Goal: Answer question/provide support: Share knowledge or assist other users

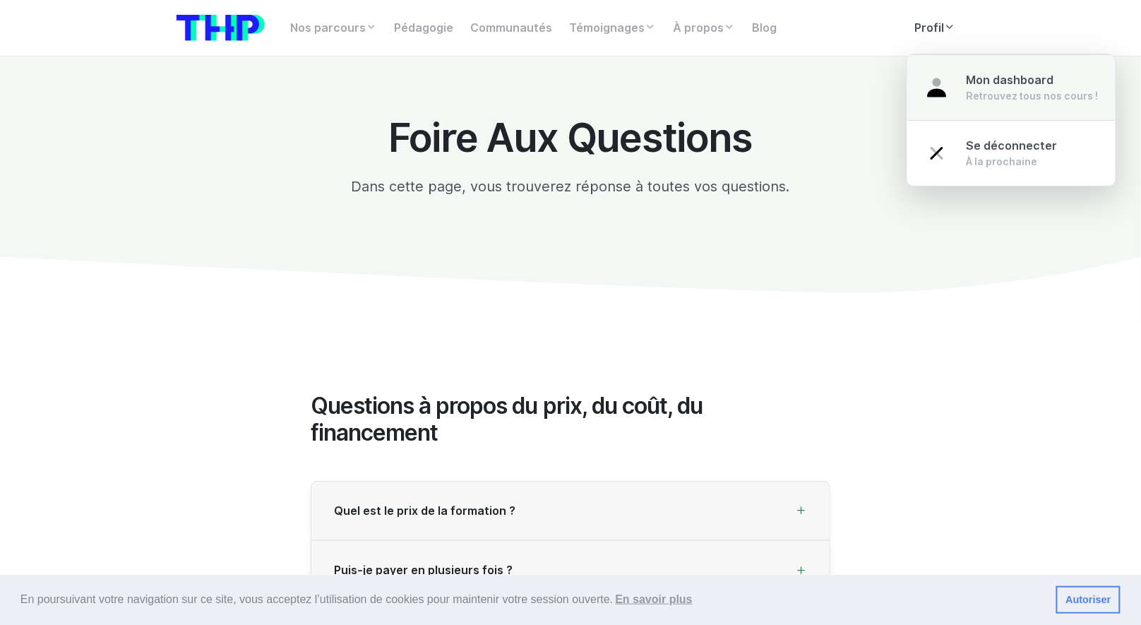
click at [971, 85] on span "Mon dashboard" at bounding box center [1010, 79] width 88 height 13
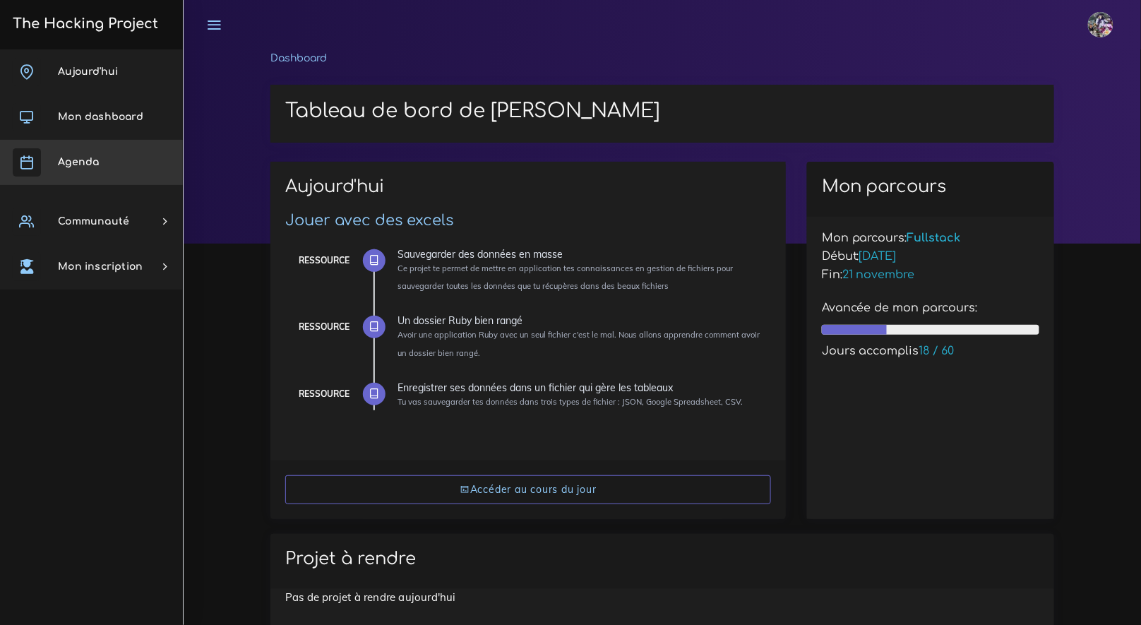
click at [113, 184] on link "Agenda" at bounding box center [91, 162] width 183 height 45
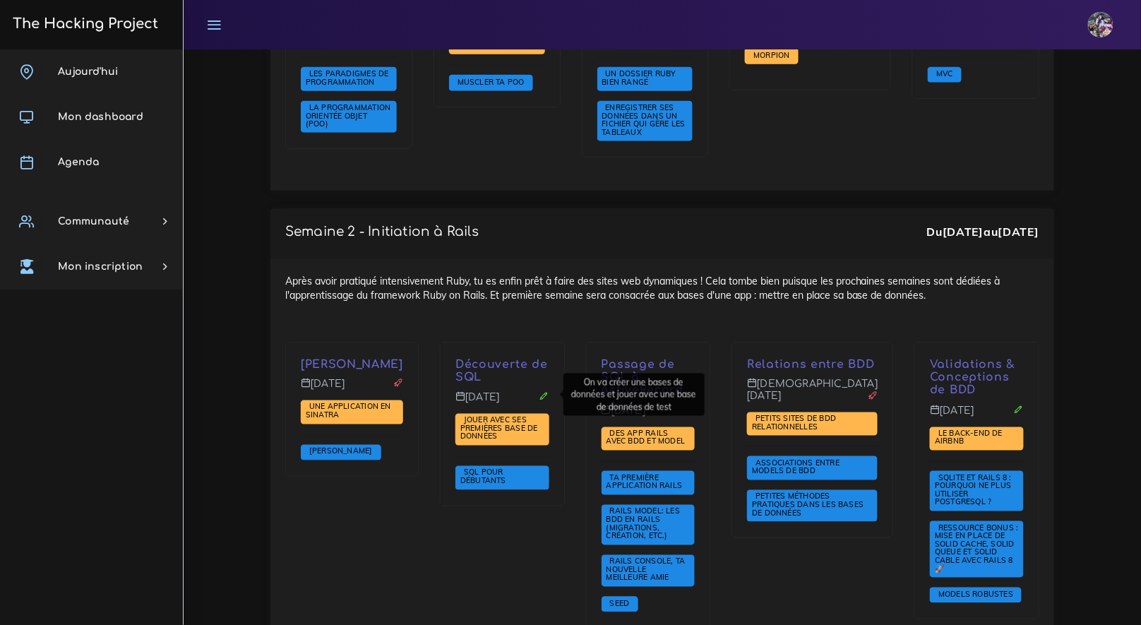
scroll to position [1924, 0]
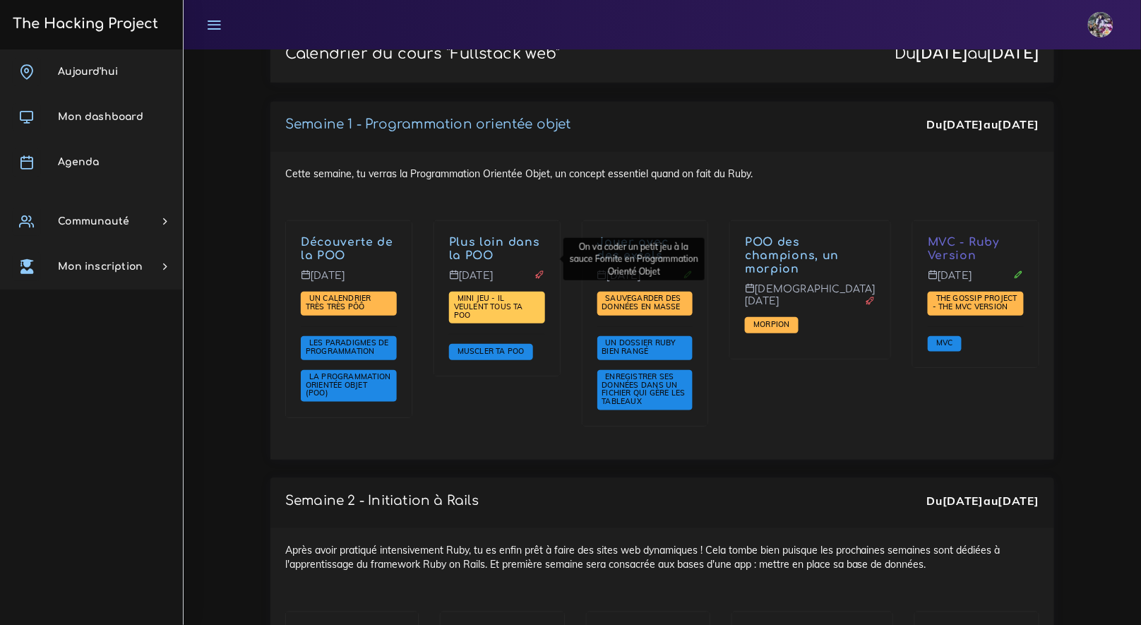
click at [510, 293] on span "Mini jeu - il veulent tous ta POO" at bounding box center [488, 306] width 69 height 26
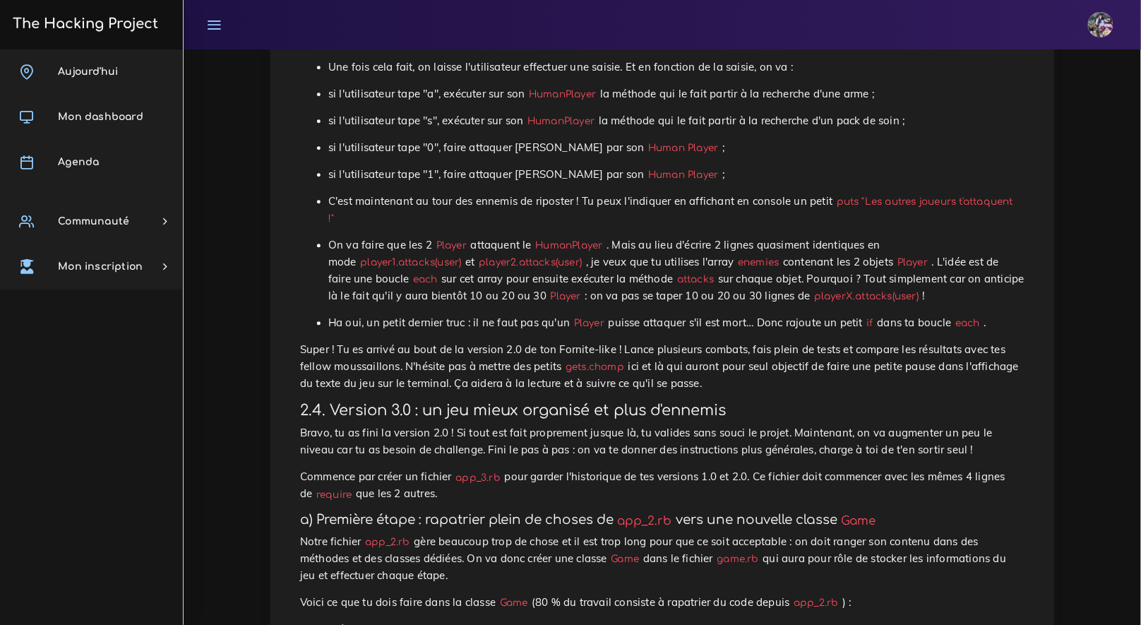
scroll to position [6328, 0]
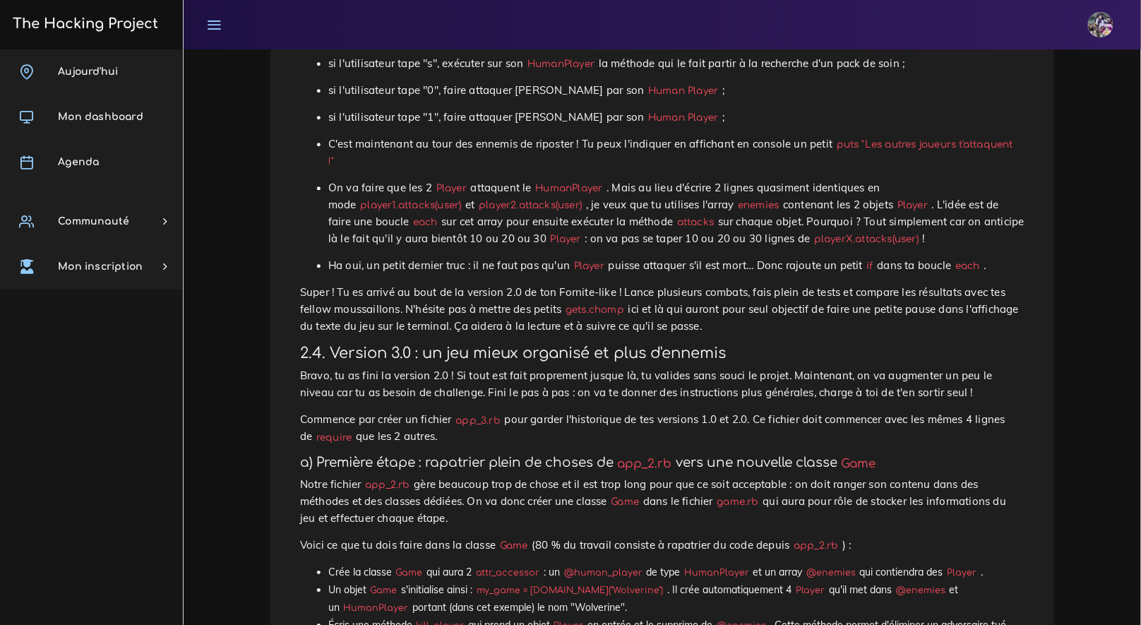
click at [621, 247] on p "On va faire que les 2 Player attaquent le HumanPlayer . Mais au lieu d'écrire 2…" at bounding box center [676, 213] width 696 height 68
drag, startPoint x: 621, startPoint y: 272, endPoint x: 1037, endPoint y: 322, distance: 418.8
click at [129, 64] on link "Aujourd'hui" at bounding box center [91, 71] width 183 height 45
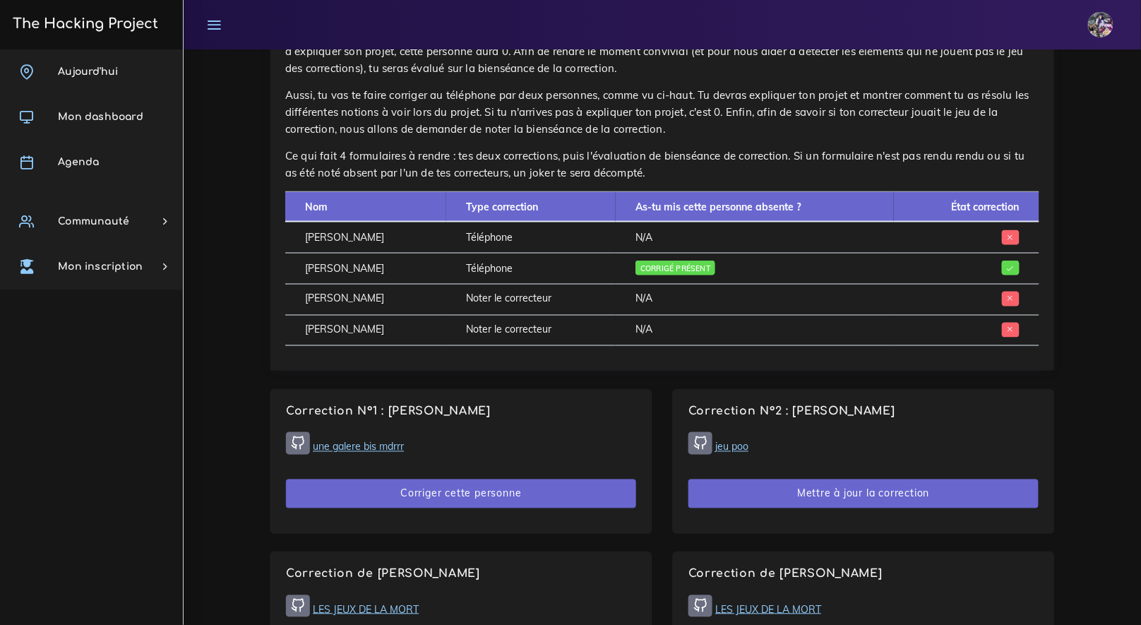
scroll to position [681, 0]
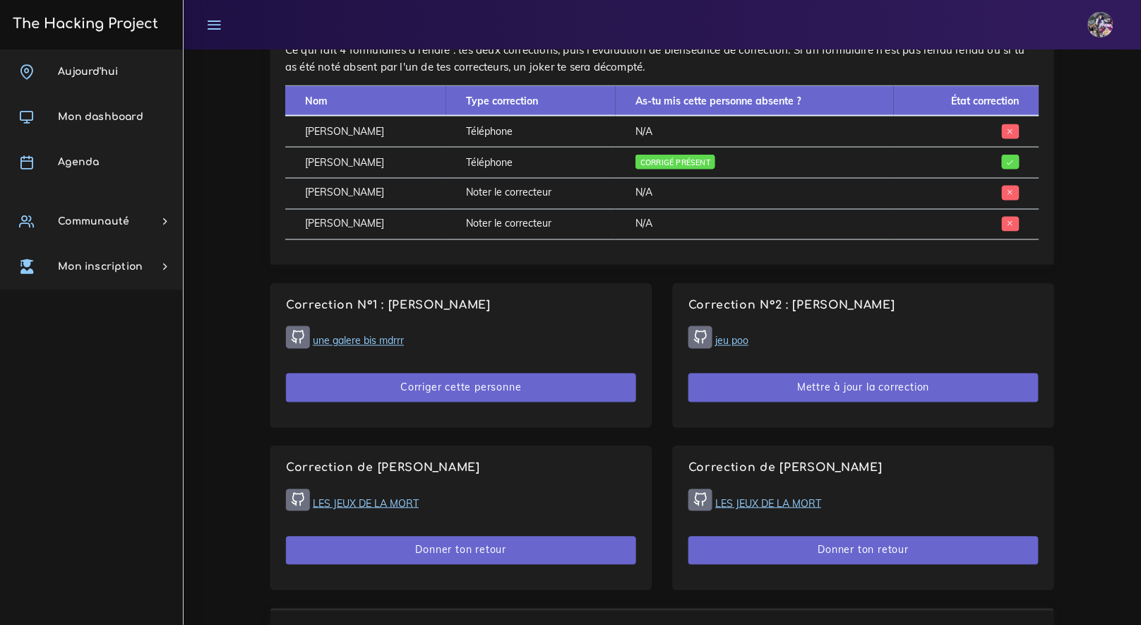
click at [493, 272] on div "Corrections du jour Voici comment les corrections vont se passer. Tu vas devoir…" at bounding box center [662, 60] width 805 height 448
click at [476, 244] on div "Nom Type correction As-tu mis cette personne absente ? État correction CATORC M…" at bounding box center [662, 167] width 754 height 164
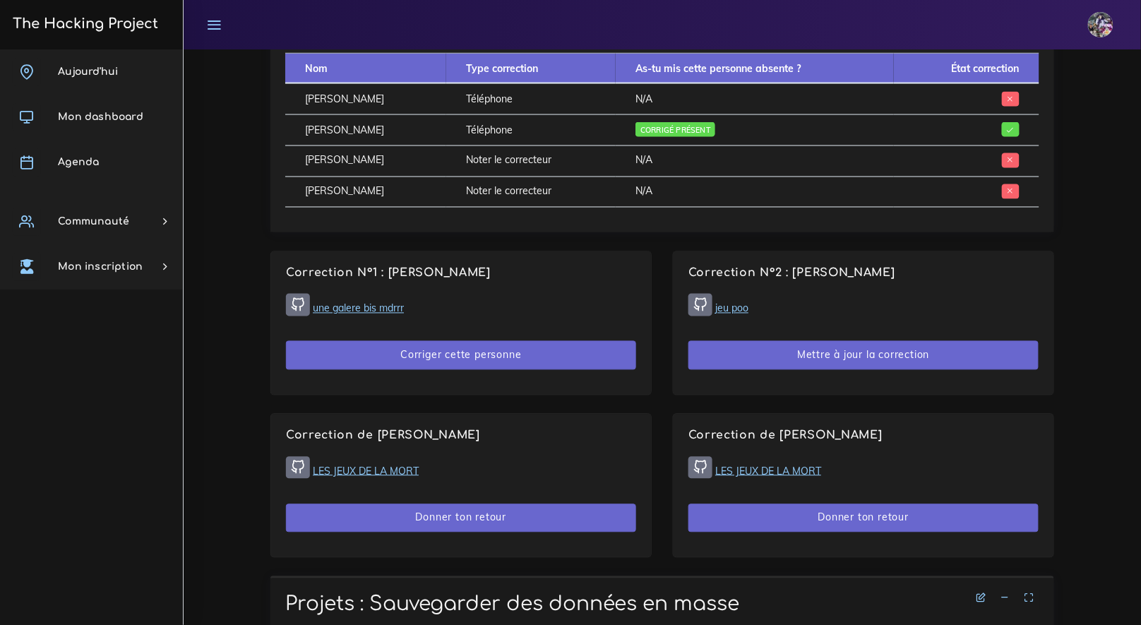
scroll to position [713, 0]
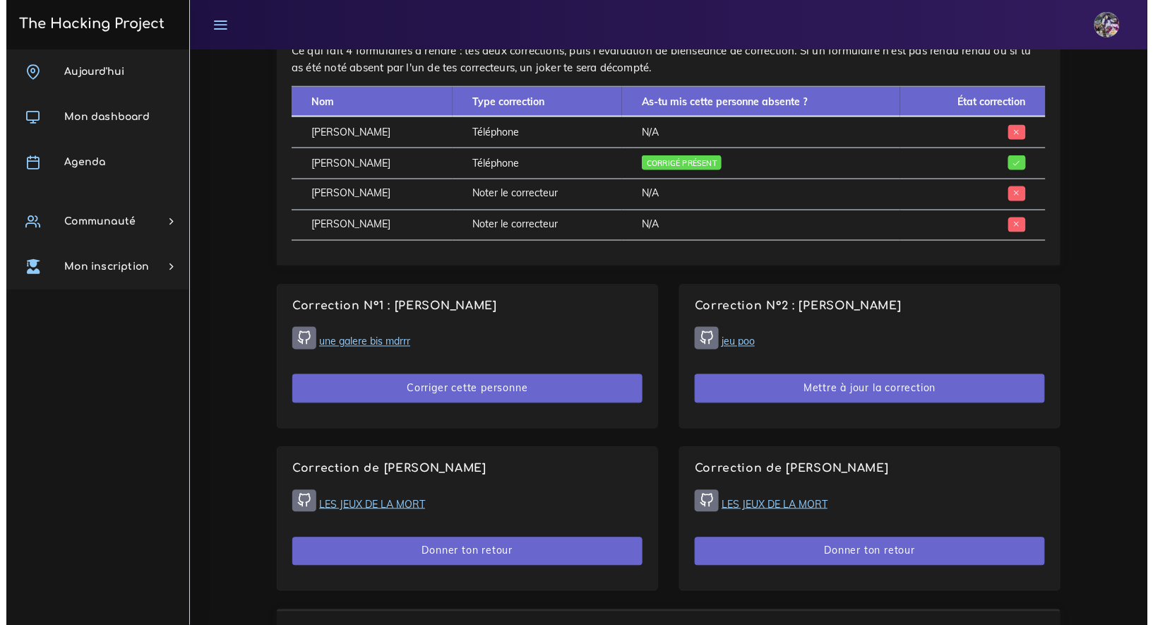
scroll to position [888, 0]
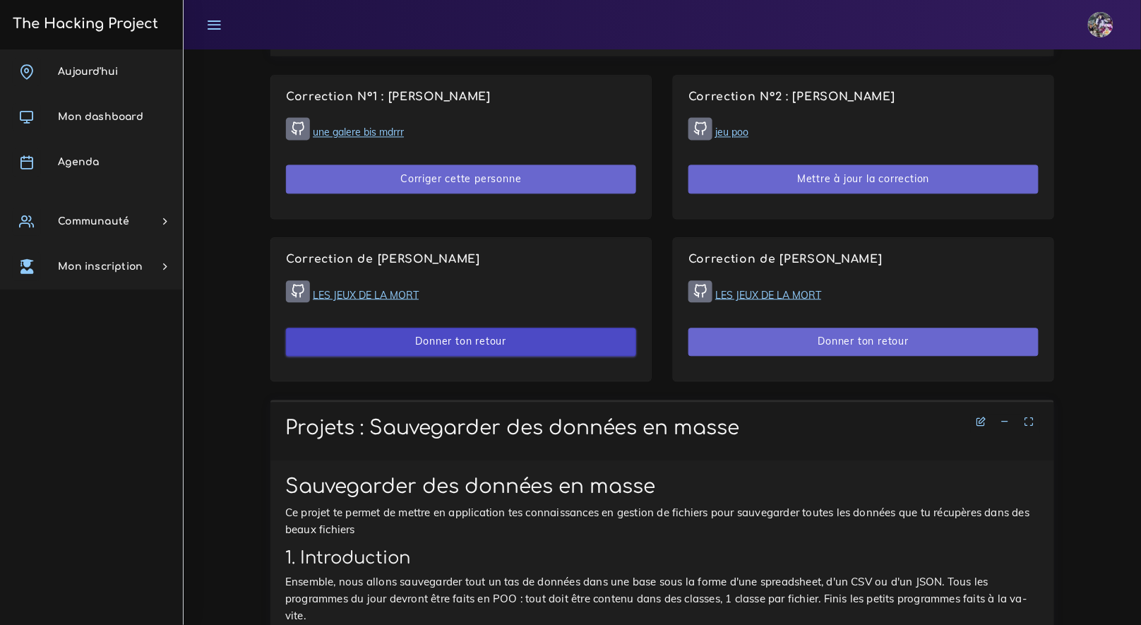
click at [436, 343] on button "Donner ton retour" at bounding box center [461, 342] width 350 height 29
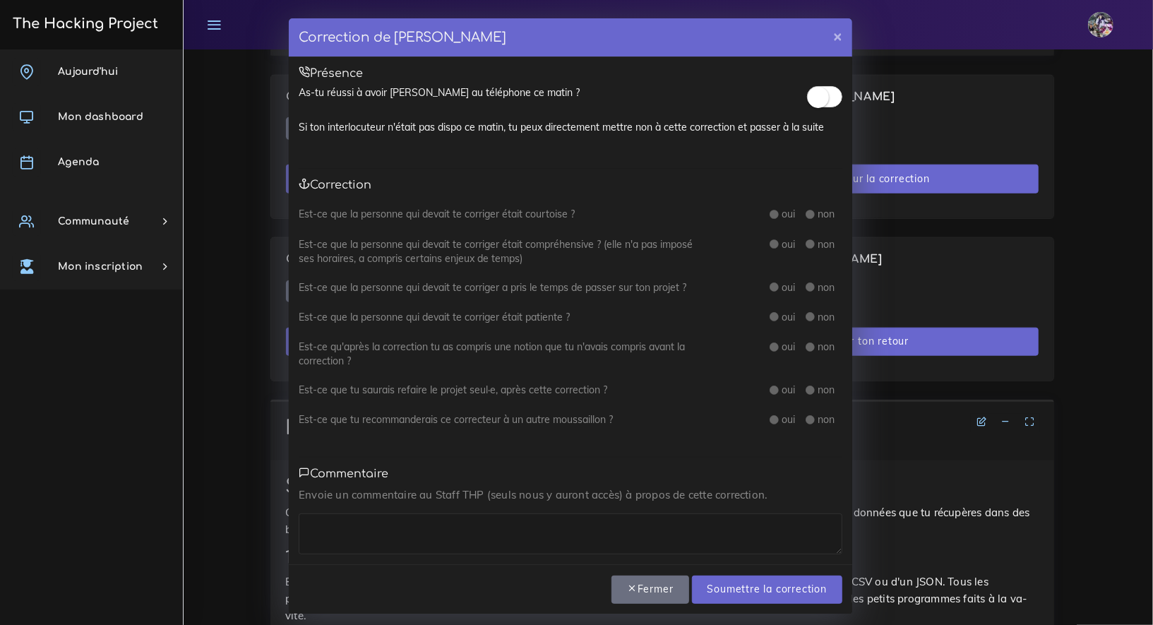
click at [817, 96] on small at bounding box center [818, 97] width 21 height 21
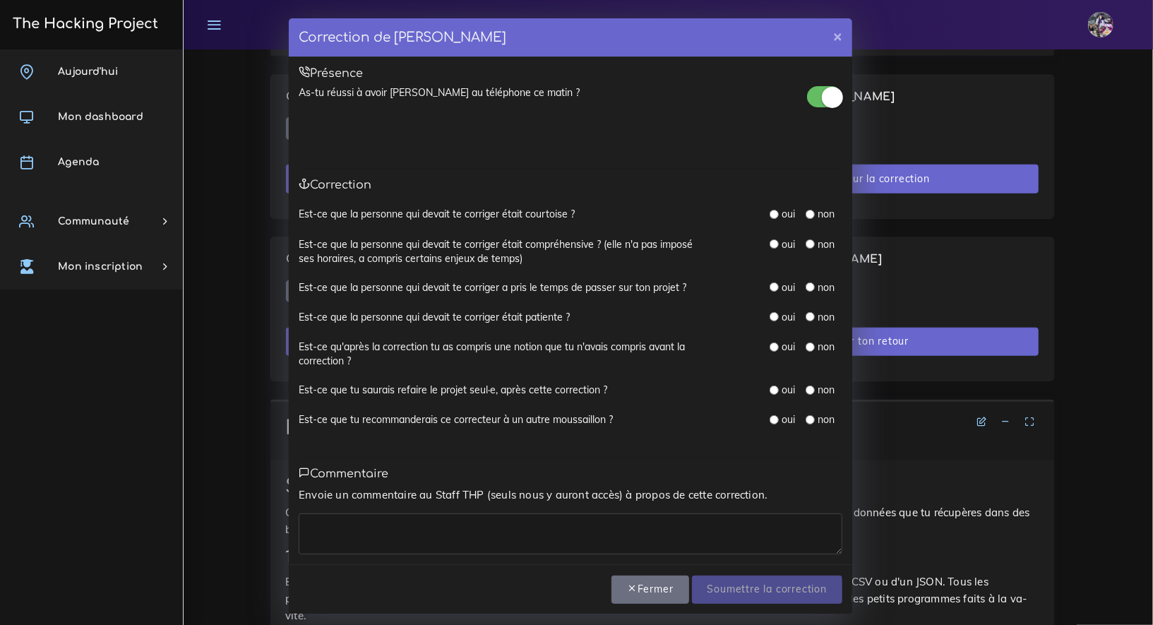
click at [772, 217] on div "oui" at bounding box center [781, 214] width 25 height 14
click at [769, 215] on input "radio" at bounding box center [773, 214] width 9 height 9
radio input "true"
click at [759, 256] on div "oui non" at bounding box center [782, 251] width 141 height 29
click at [769, 248] on div "oui" at bounding box center [781, 244] width 25 height 14
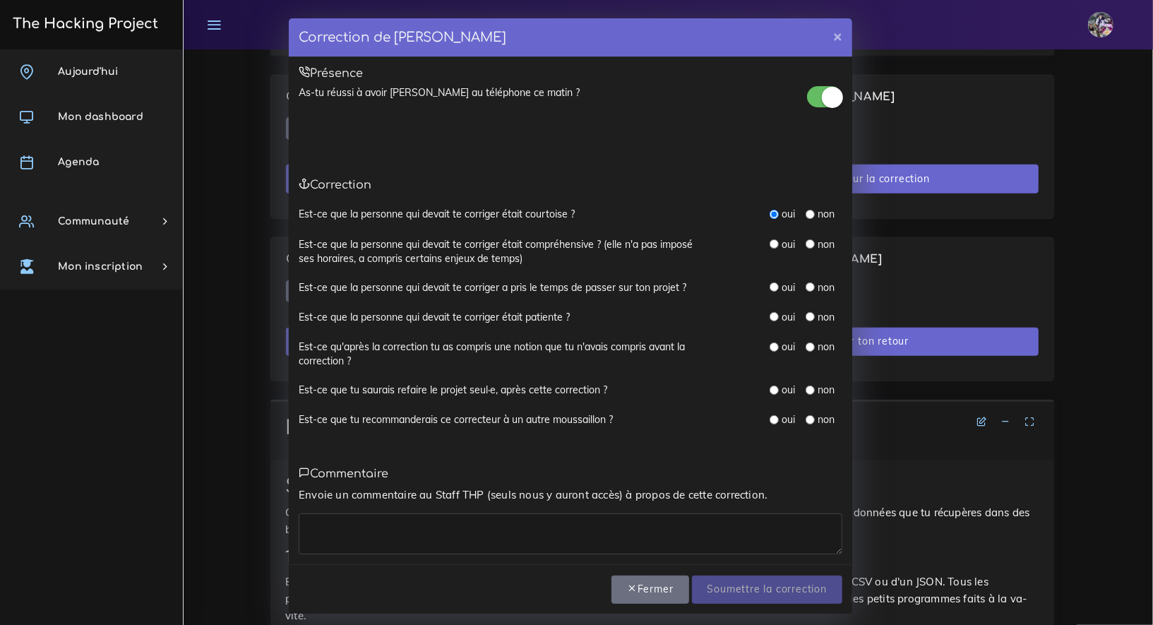
click at [769, 246] on input "radio" at bounding box center [773, 243] width 9 height 9
radio input "true"
click at [761, 284] on div "oui non" at bounding box center [782, 288] width 141 height 16
click at [771, 287] on input "radio" at bounding box center [773, 286] width 9 height 9
radio input "true"
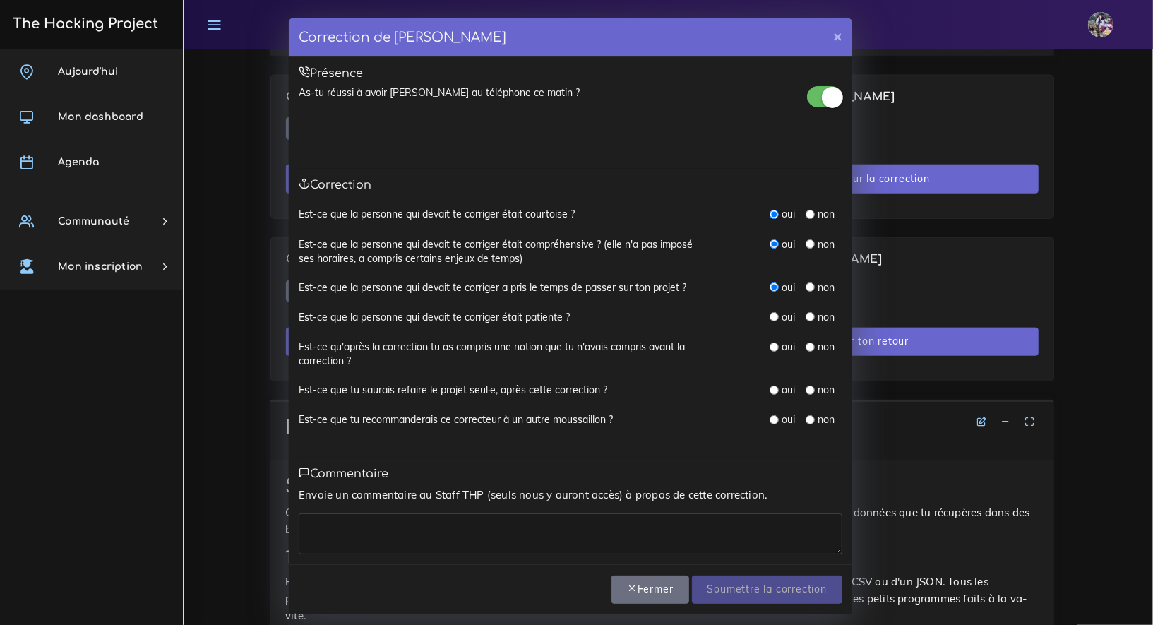
click at [769, 316] on input "radio" at bounding box center [773, 316] width 9 height 9
radio input "true"
click at [761, 344] on div "oui non" at bounding box center [782, 354] width 141 height 29
click at [769, 351] on div "oui" at bounding box center [781, 347] width 25 height 14
click at [769, 350] on div "oui" at bounding box center [781, 347] width 25 height 14
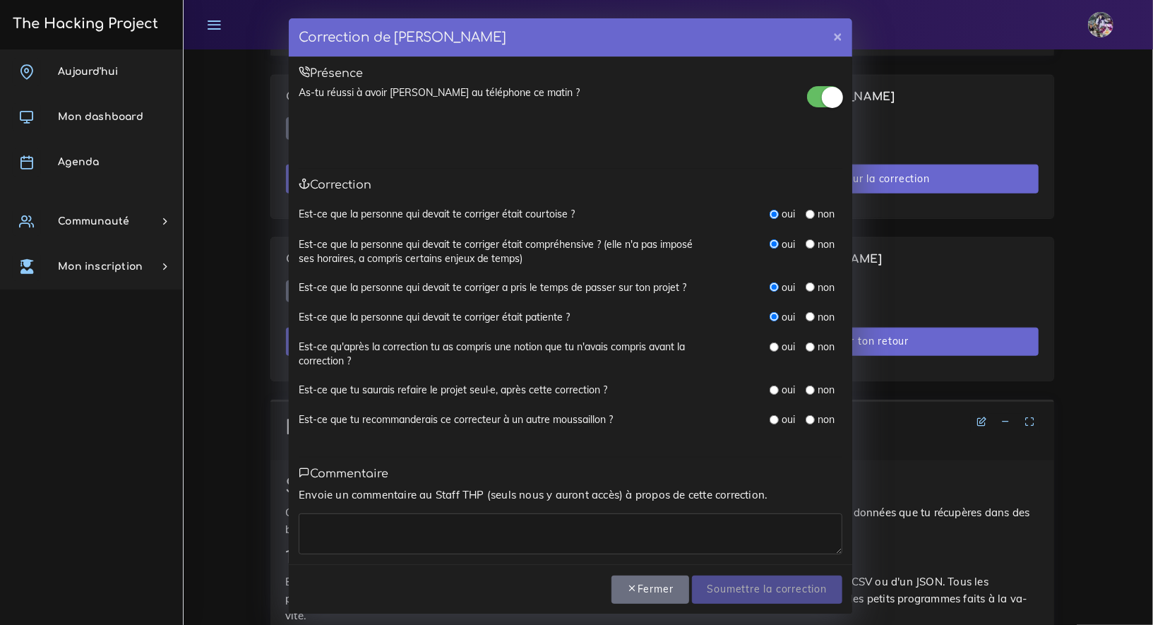
click at [769, 348] on input "radio" at bounding box center [773, 346] width 9 height 9
radio input "true"
click at [771, 389] on input "radio" at bounding box center [773, 389] width 9 height 9
radio input "true"
click at [764, 428] on div "Est-ce que tu recommanderais ce correcteur à un autre moussaillon ? oui non" at bounding box center [571, 427] width 544 height 30
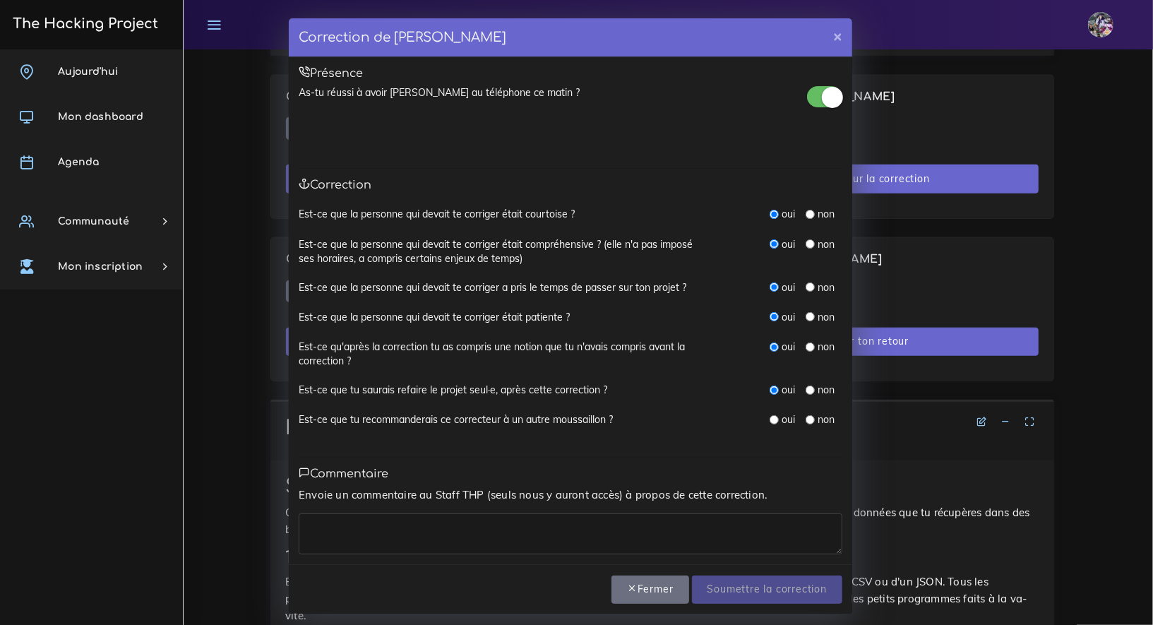
click at [771, 412] on div "oui" at bounding box center [781, 419] width 25 height 14
click at [774, 418] on div "oui" at bounding box center [781, 419] width 25 height 14
click at [769, 415] on input "radio" at bounding box center [773, 419] width 9 height 9
radio input "true"
click at [575, 514] on textarea at bounding box center [571, 533] width 544 height 41
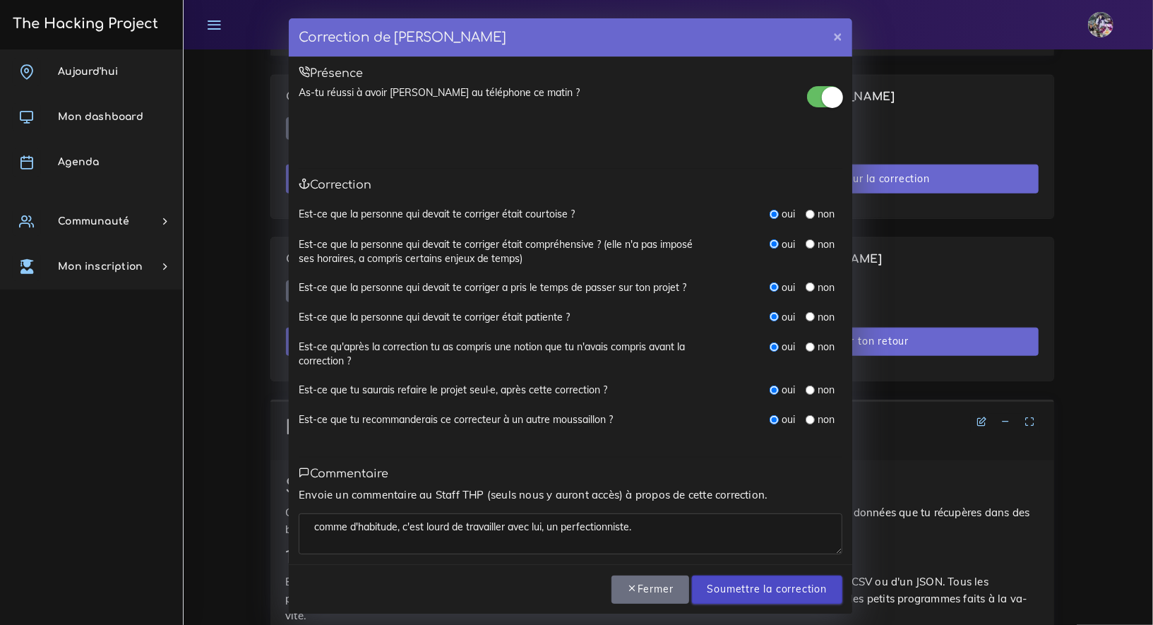
type textarea "comme d'habitude, c'est lourd de travailler avec lui, un perfectionniste."
click at [753, 584] on input "Soumettre la correction" at bounding box center [767, 589] width 150 height 29
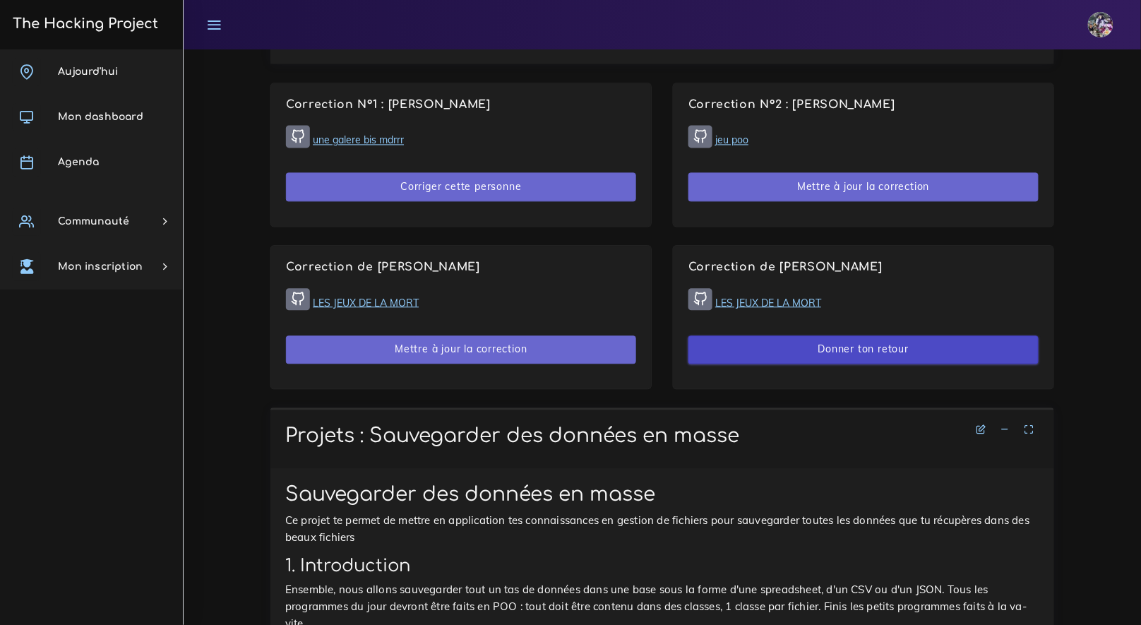
click at [838, 349] on button "Donner ton retour" at bounding box center [863, 349] width 350 height 29
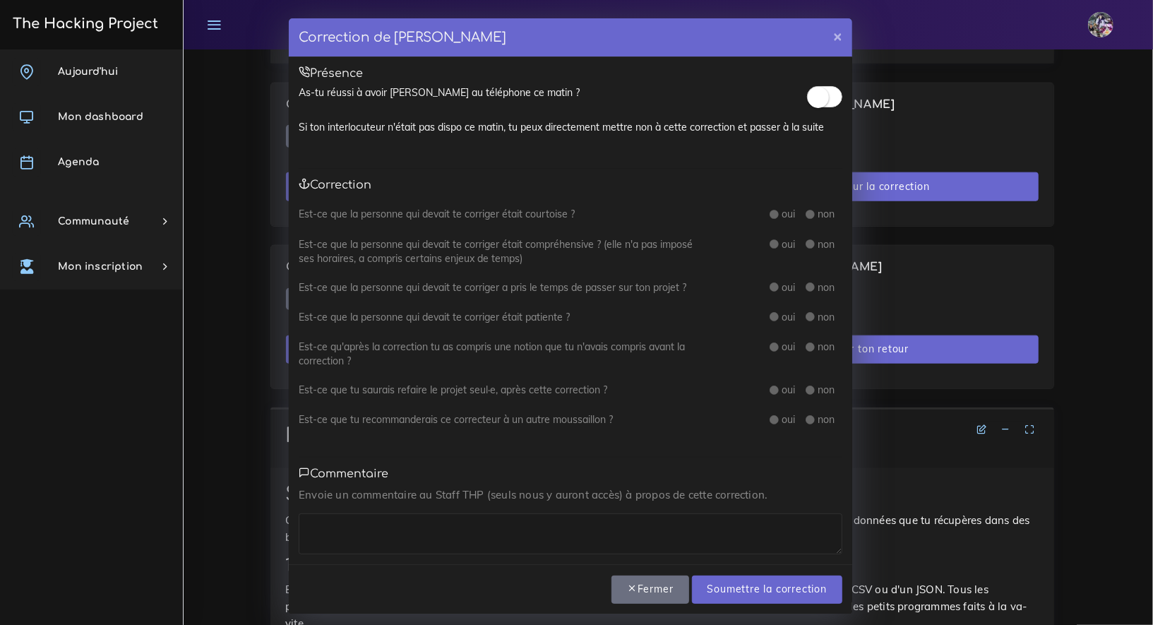
click at [808, 107] on div at bounding box center [824, 99] width 35 height 28
click at [809, 106] on small at bounding box center [818, 97] width 21 height 21
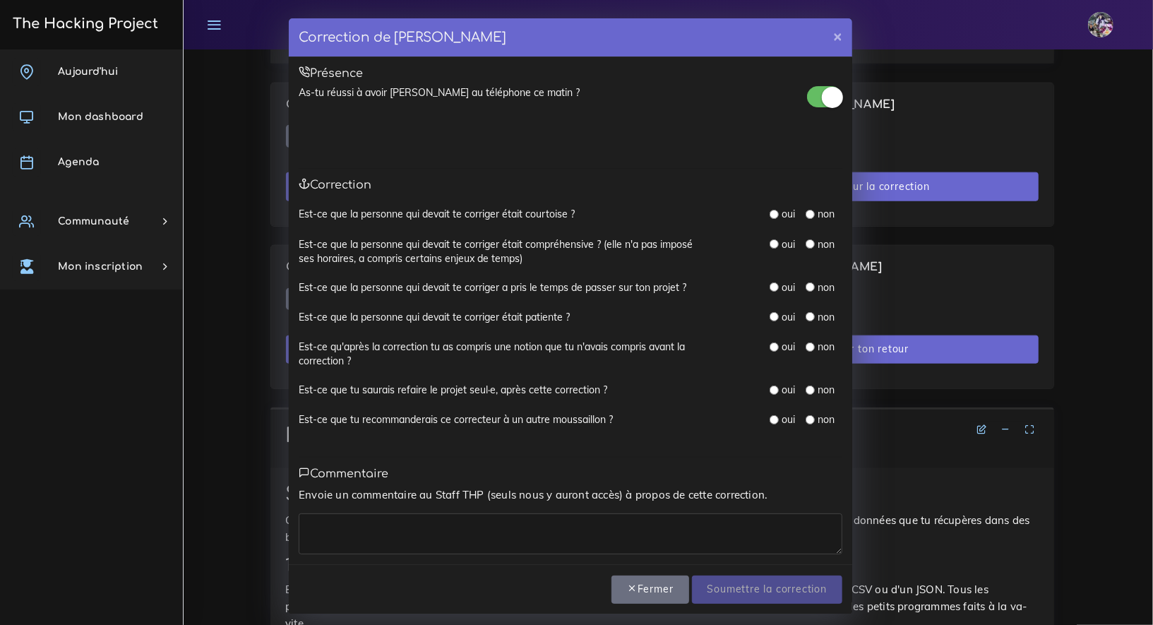
click at [769, 217] on input "radio" at bounding box center [773, 214] width 9 height 9
radio input "true"
click at [769, 244] on input "radio" at bounding box center [773, 243] width 9 height 9
radio input "true"
click at [774, 285] on div "oui" at bounding box center [781, 287] width 25 height 14
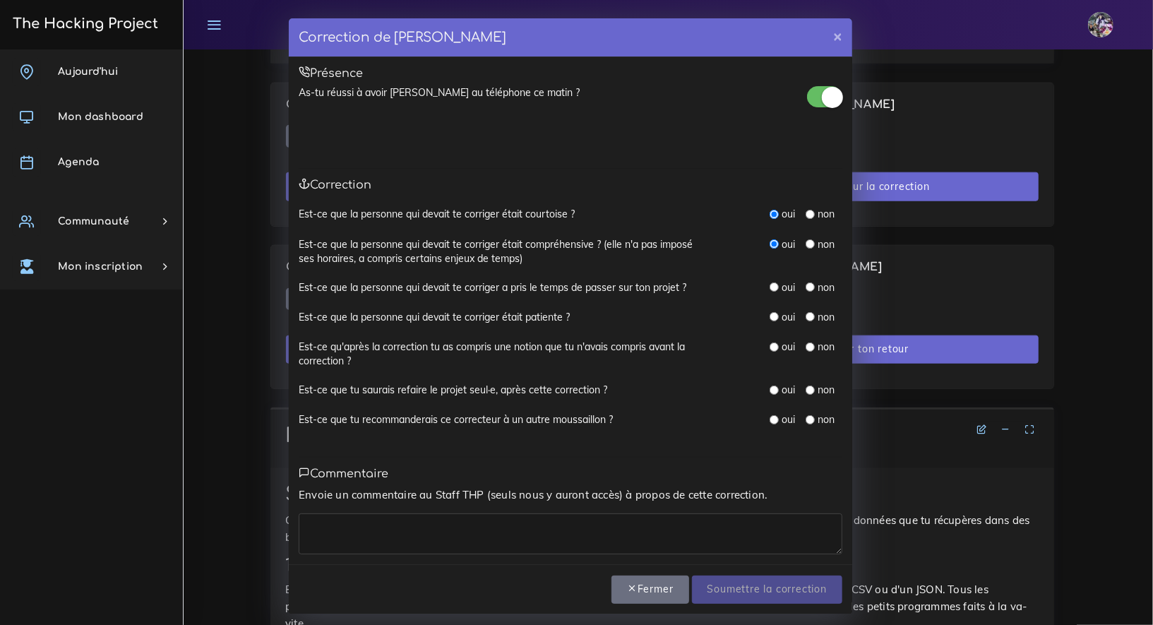
click at [769, 287] on input "radio" at bounding box center [773, 286] width 9 height 9
radio input "true"
click at [769, 323] on div "oui non" at bounding box center [805, 318] width 73 height 16
click at [769, 319] on input "radio" at bounding box center [773, 316] width 9 height 9
radio input "true"
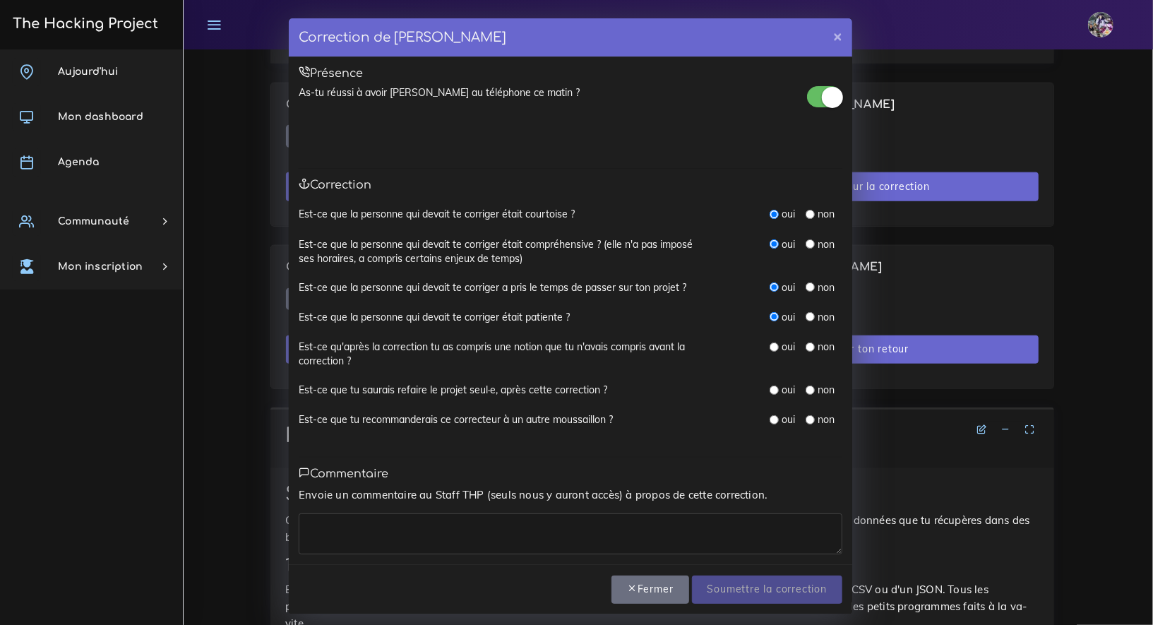
click at [767, 337] on div "Est-ce que la personne qui devait te corriger était patiente ? oui non" at bounding box center [571, 325] width 544 height 30
click at [771, 347] on input "radio" at bounding box center [773, 346] width 9 height 9
radio input "true"
click at [770, 385] on input "radio" at bounding box center [773, 389] width 9 height 9
radio input "true"
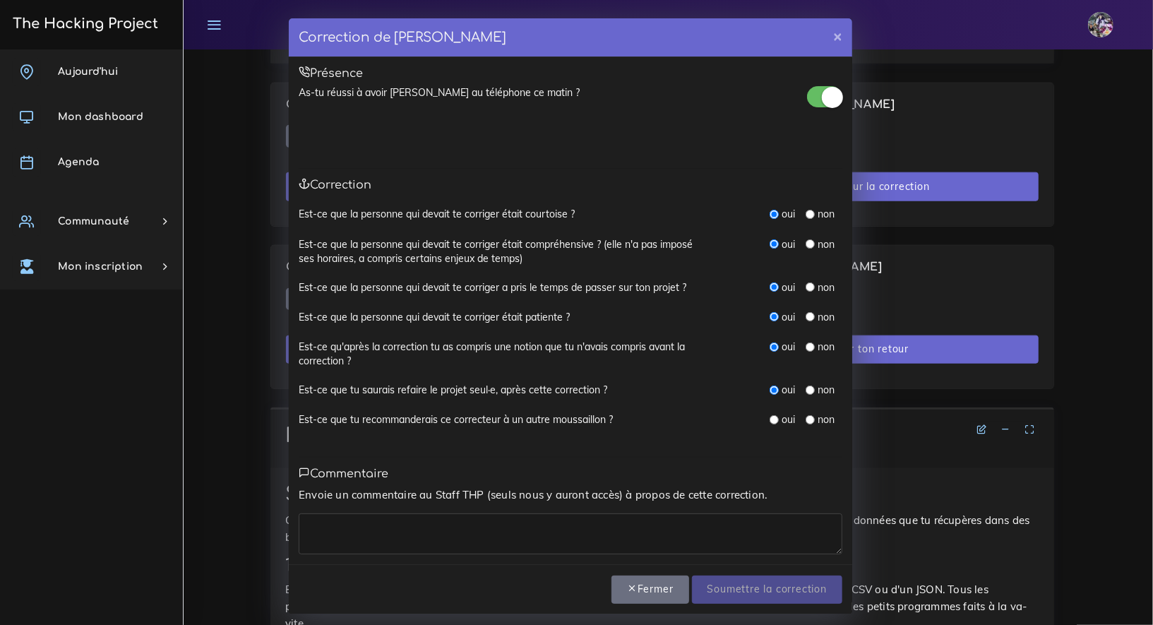
click at [772, 418] on input "radio" at bounding box center [773, 419] width 9 height 9
radio input "true"
click at [580, 505] on div "Envoie un commentaire au Staff THP (seuls nous y auront accès) à propos de cett…" at bounding box center [571, 520] width 544 height 68
click at [578, 508] on div "Envoie un commentaire au Staff THP (seuls nous y auront accès) à propos de cett…" at bounding box center [571, 520] width 544 height 68
click at [577, 509] on div "Envoie un commentaire au Staff THP (seuls nous y auront accès) à propos de cett…" at bounding box center [571, 520] width 544 height 68
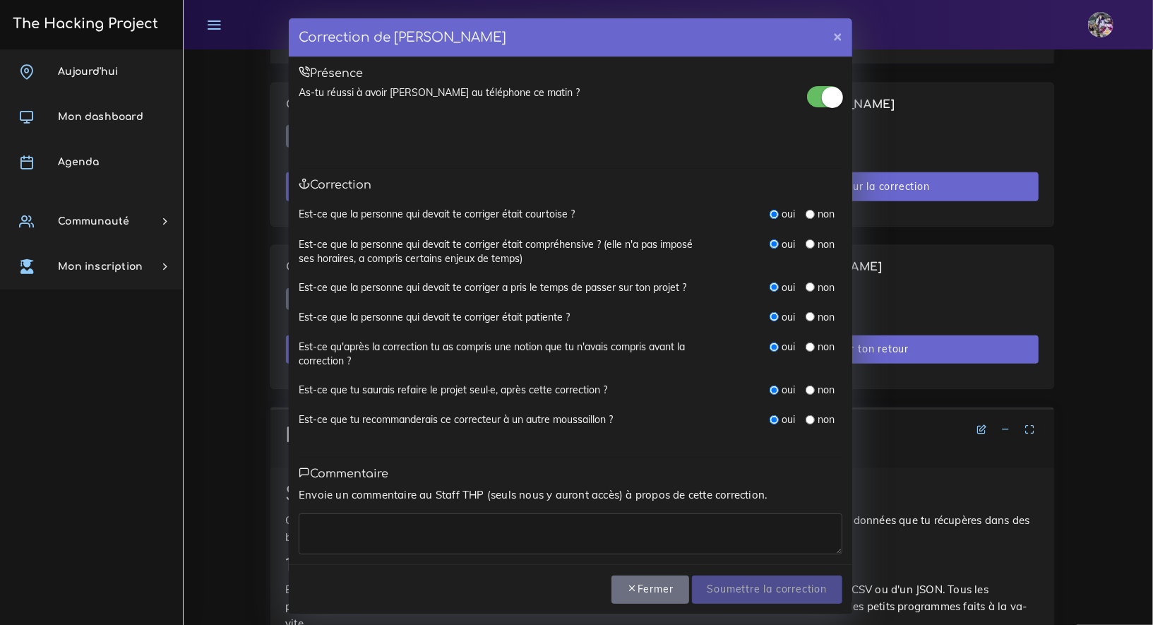
drag, startPoint x: 570, startPoint y: 529, endPoint x: 562, endPoint y: 525, distance: 8.8
click at [569, 528] on textarea at bounding box center [571, 533] width 544 height 41
click at [562, 525] on textarea at bounding box center [571, 533] width 544 height 41
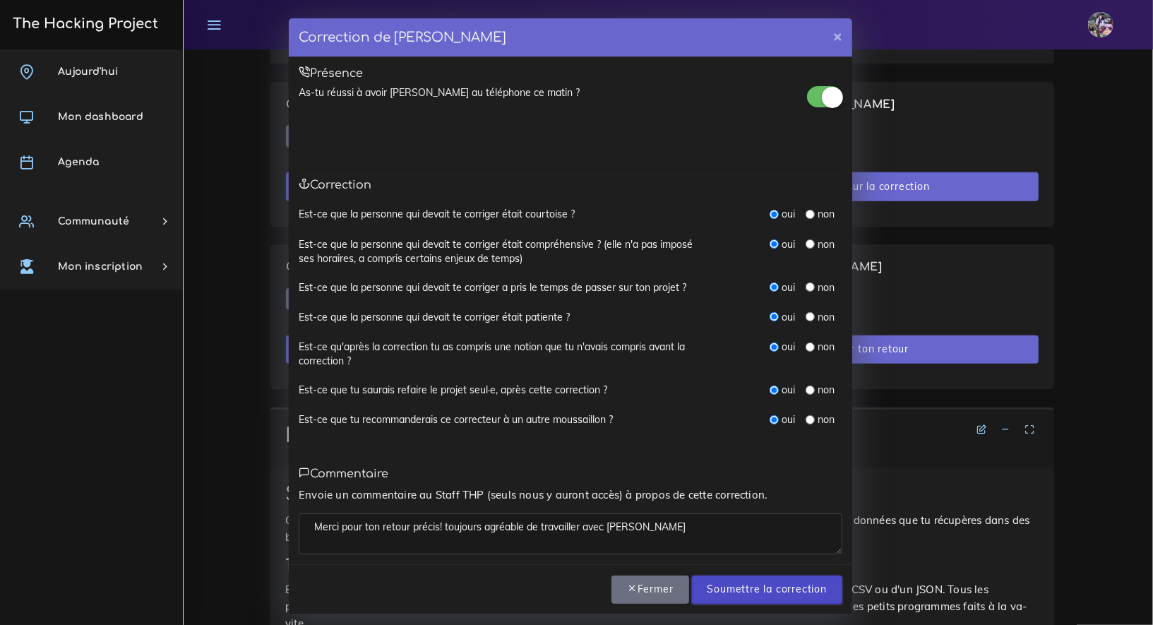
type textarea "Merci pour ton retour précis! toujours agréable de travailler avec jojo"
click at [741, 581] on input "Soumettre la correction" at bounding box center [767, 589] width 150 height 29
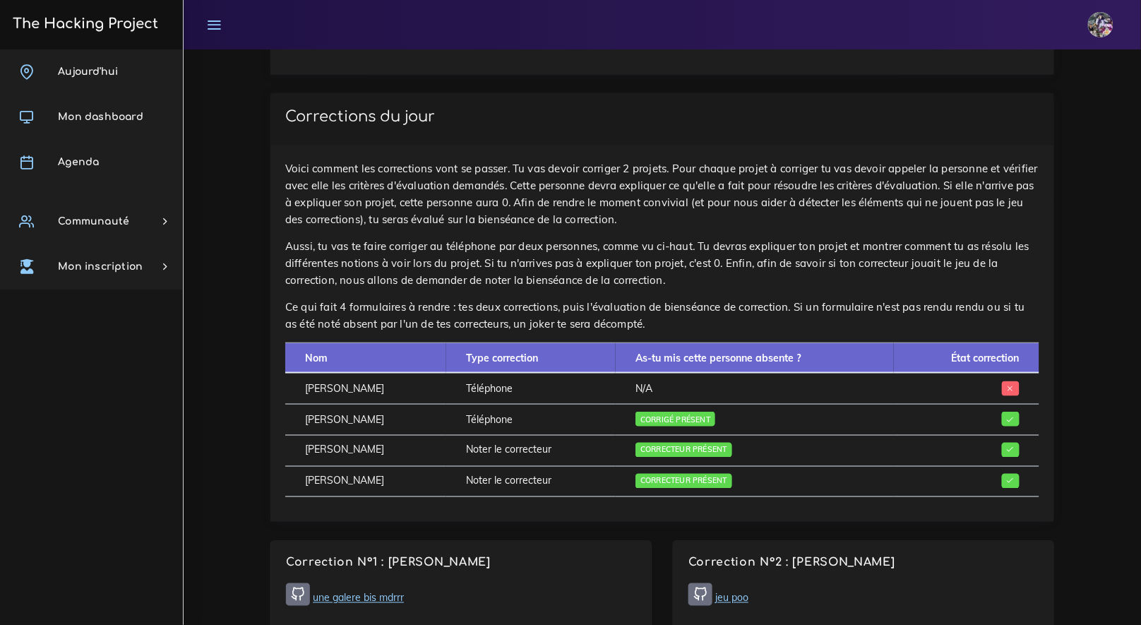
scroll to position [474, 0]
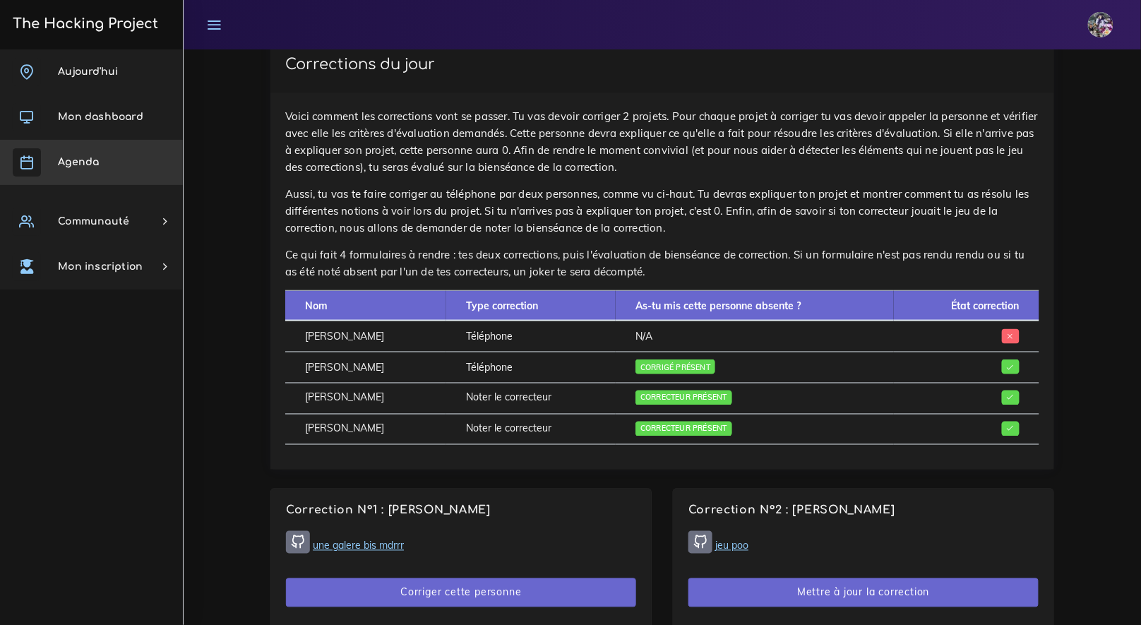
click at [84, 177] on link "Agenda" at bounding box center [91, 162] width 183 height 45
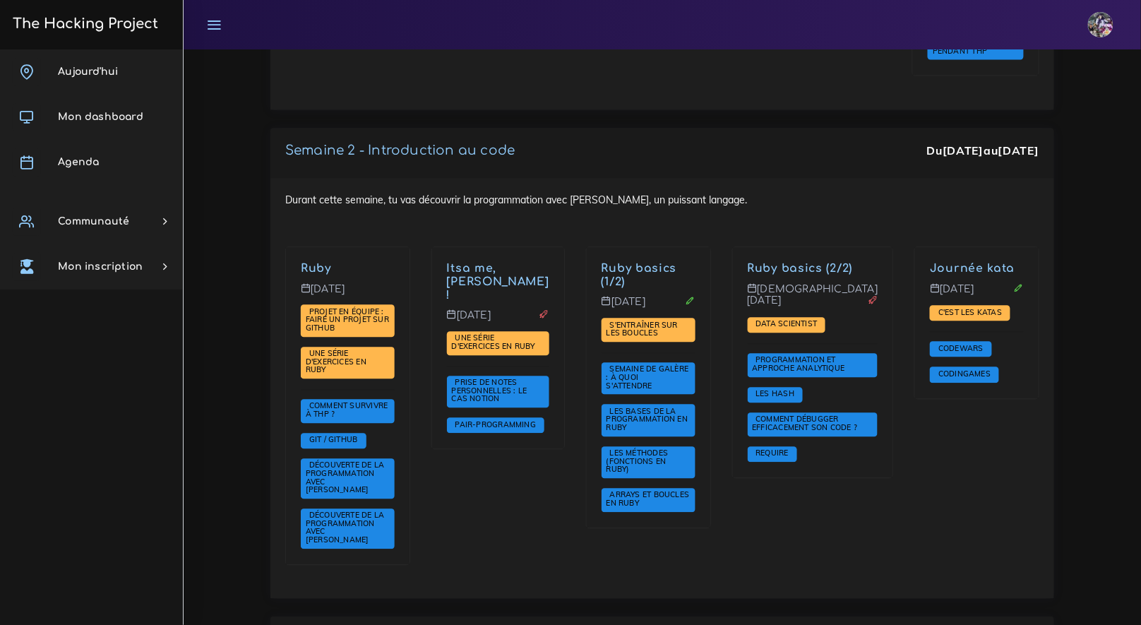
scroll to position [883, 0]
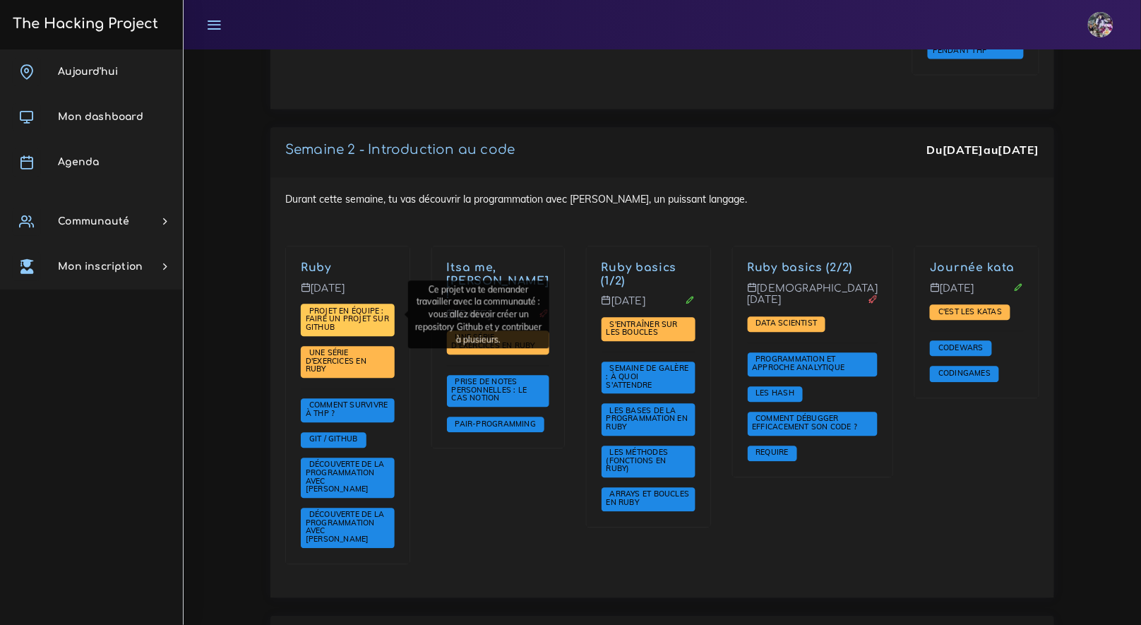
click at [336, 308] on span "Projet en équipe : faire un projet sur Github" at bounding box center [347, 319] width 83 height 26
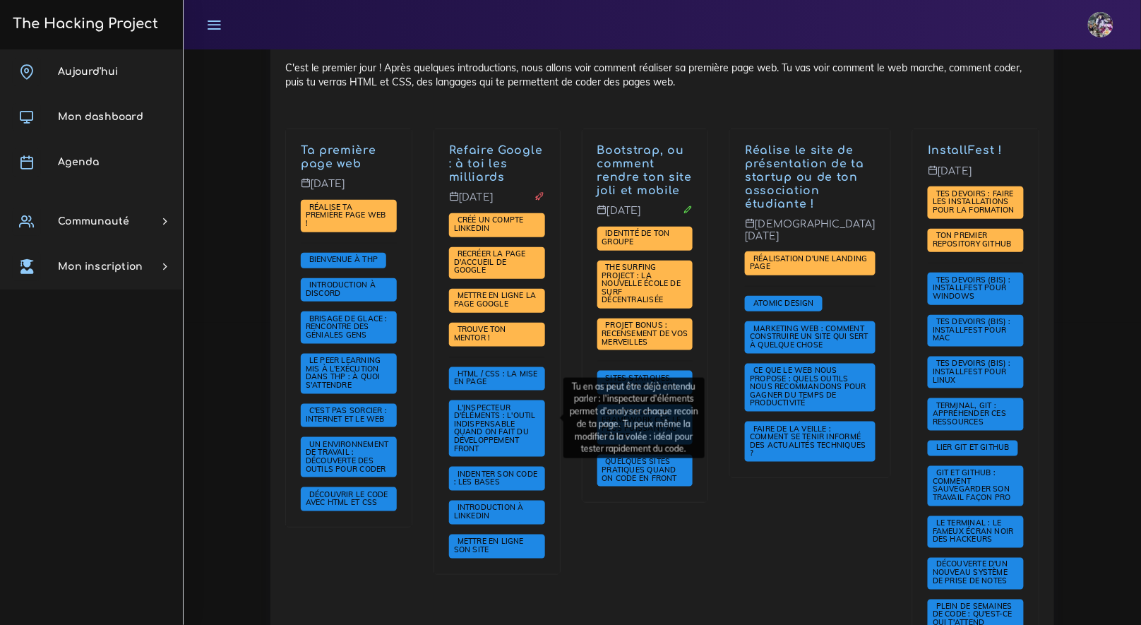
scroll to position [273, 0]
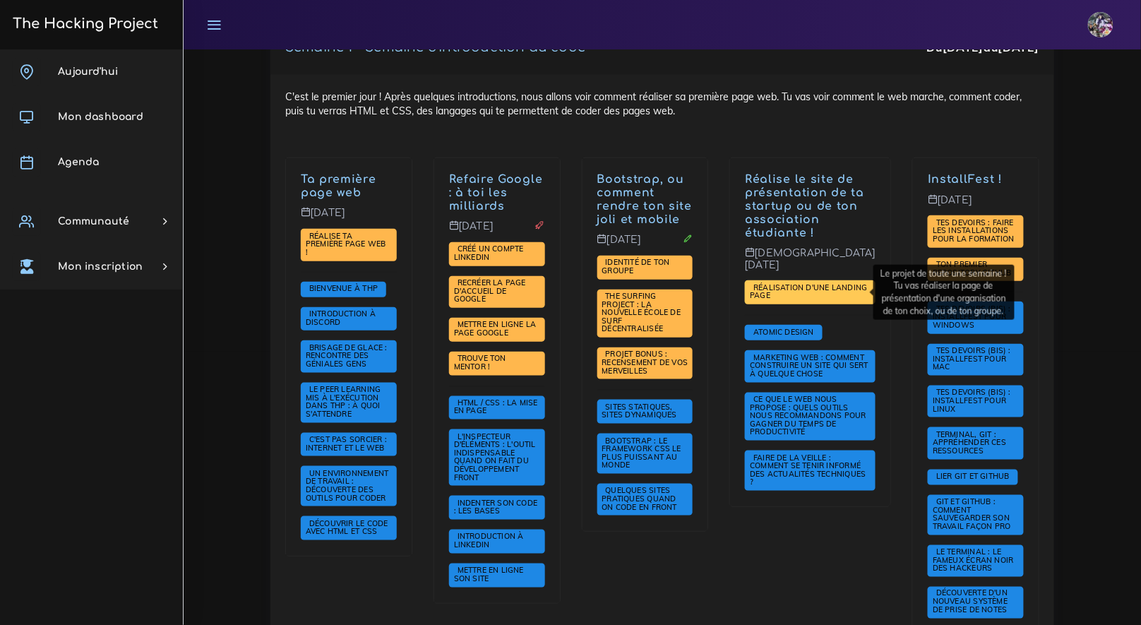
click at [832, 289] on span "Réalisation d'une landing page" at bounding box center [808, 291] width 117 height 18
click at [808, 287] on span "Réalisation d'une landing page" at bounding box center [808, 291] width 117 height 18
click at [807, 284] on span "Réalisation d'une landing page" at bounding box center [808, 291] width 117 height 18
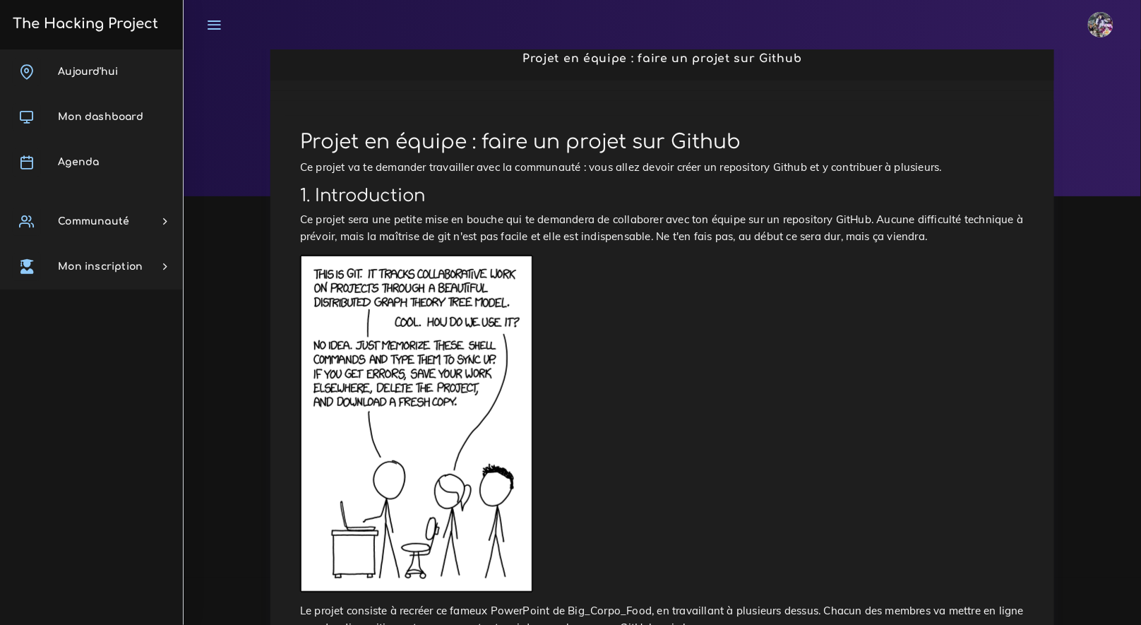
scroll to position [47, 0]
click at [318, 167] on p "Ce projet va te demander travailler avec la communauté : vous allez devoir crée…" at bounding box center [662, 168] width 724 height 17
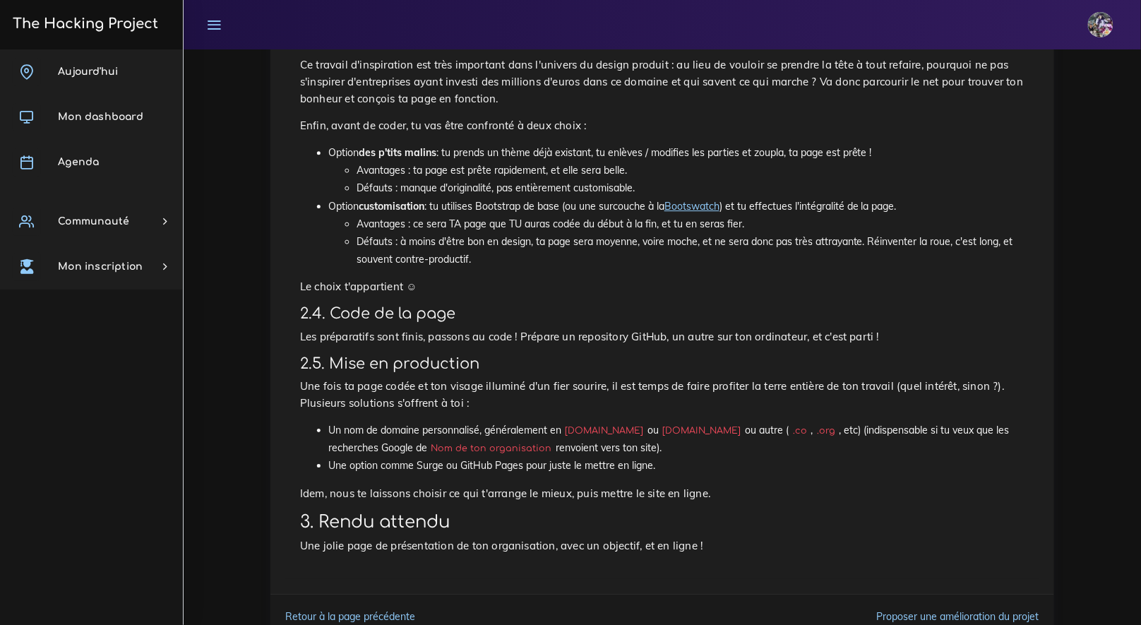
scroll to position [1380, 0]
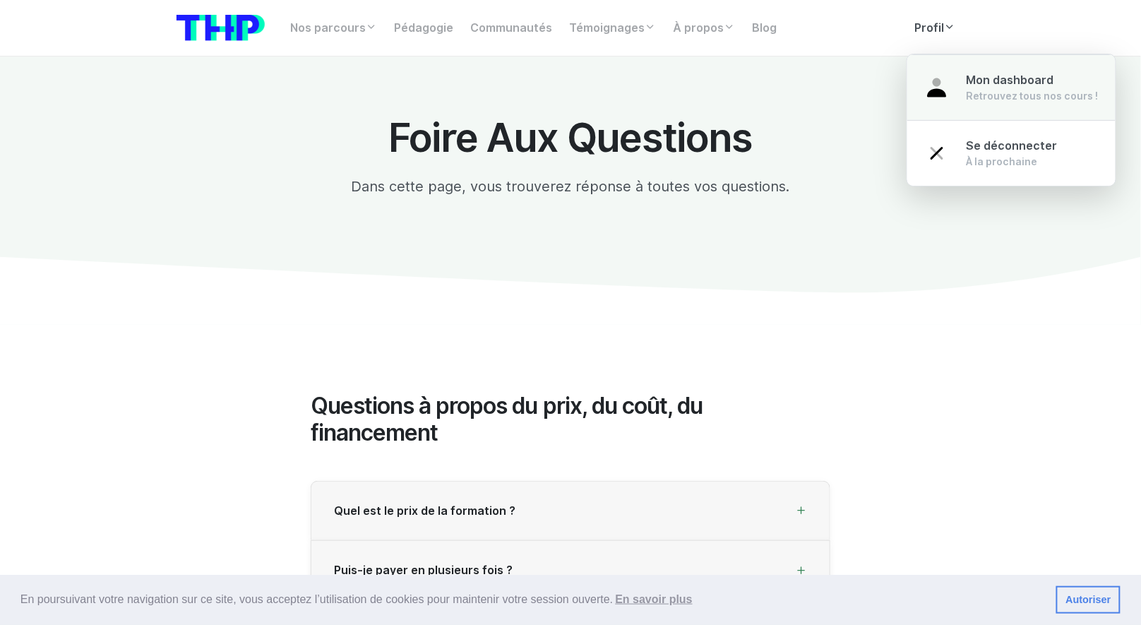
click at [966, 103] on link "Mon dashboard Retrouvez tous nos cours !" at bounding box center [1011, 87] width 208 height 66
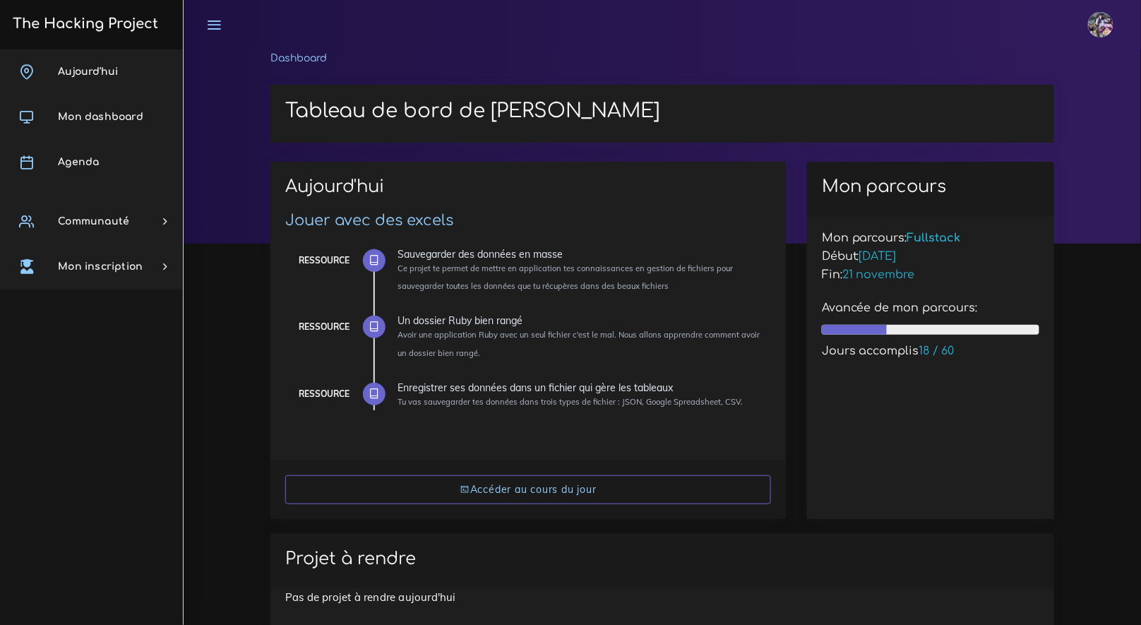
click at [90, 38] on link "The Hacking Project" at bounding box center [83, 23] width 150 height 47
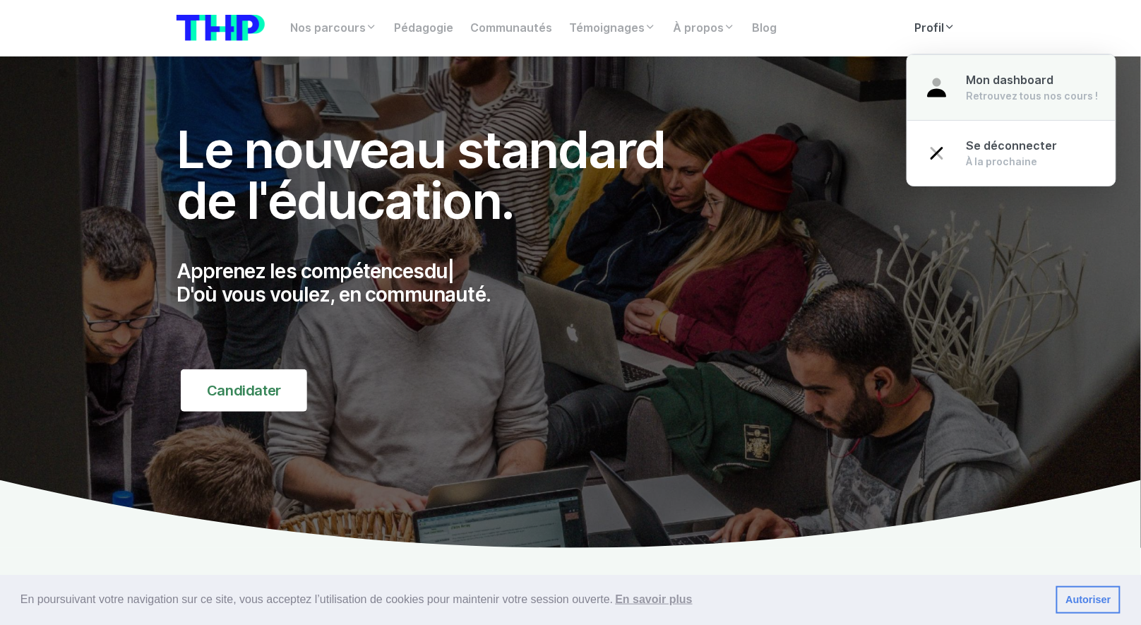
click at [968, 93] on div "Retrouvez tous nos cours !" at bounding box center [1032, 96] width 132 height 14
click at [966, 90] on div "Retrouvez tous nos cours !" at bounding box center [1032, 96] width 132 height 14
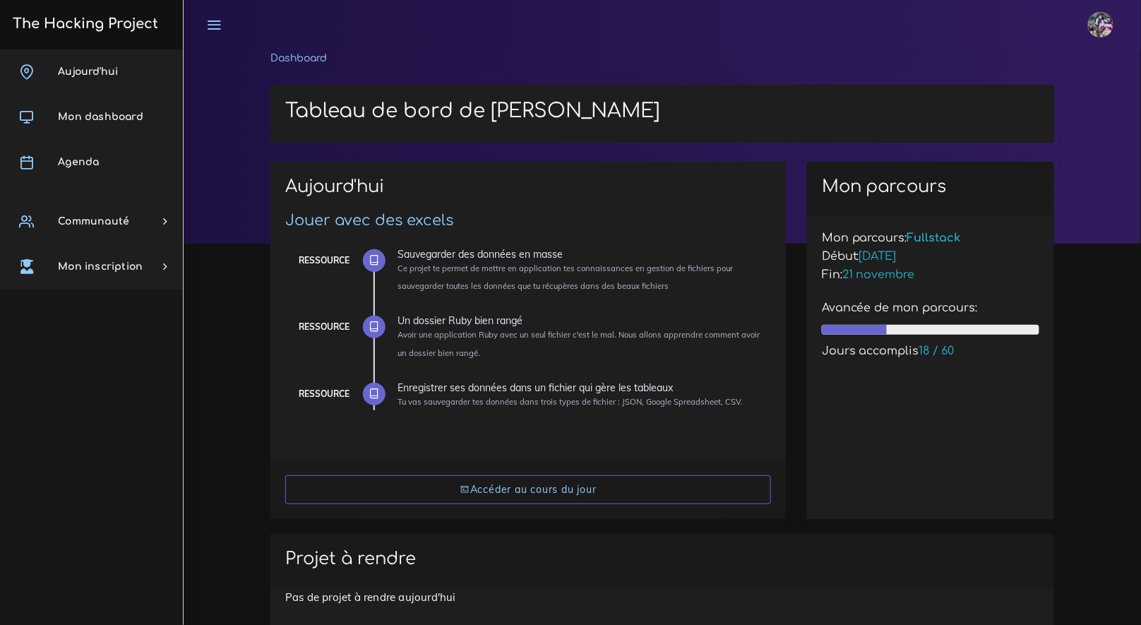
click at [131, 17] on h3 "The Hacking Project" at bounding box center [83, 24] width 150 height 16
click at [129, 17] on h3 "The Hacking Project" at bounding box center [83, 24] width 150 height 16
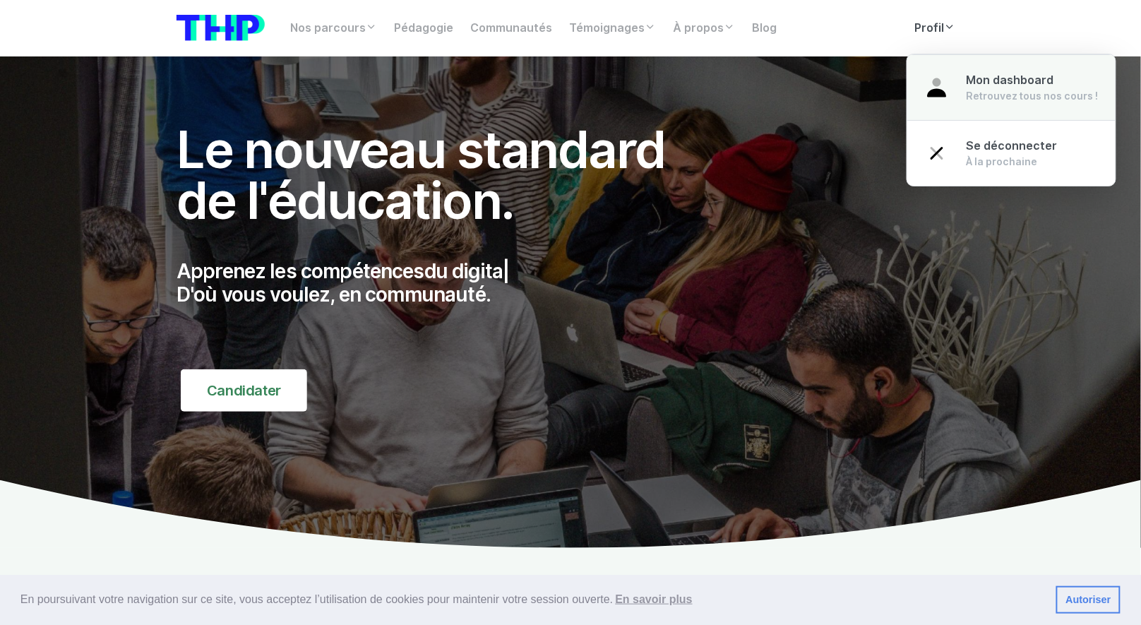
click at [975, 77] on span "Mon dashboard" at bounding box center [1010, 79] width 88 height 13
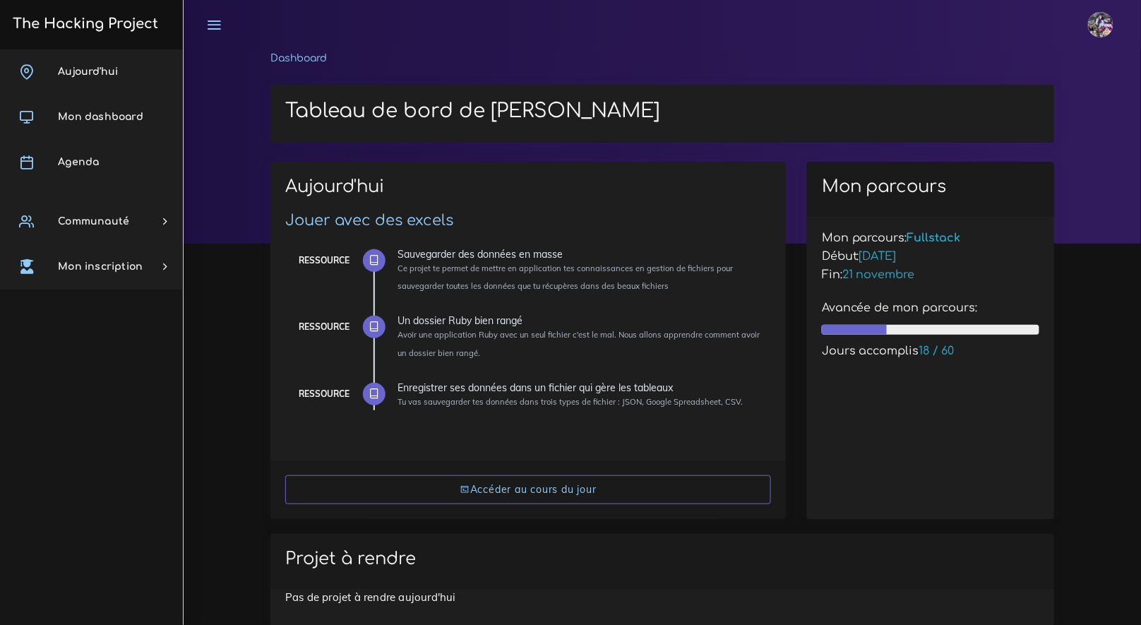
click at [1110, 32] on img at bounding box center [1100, 24] width 25 height 25
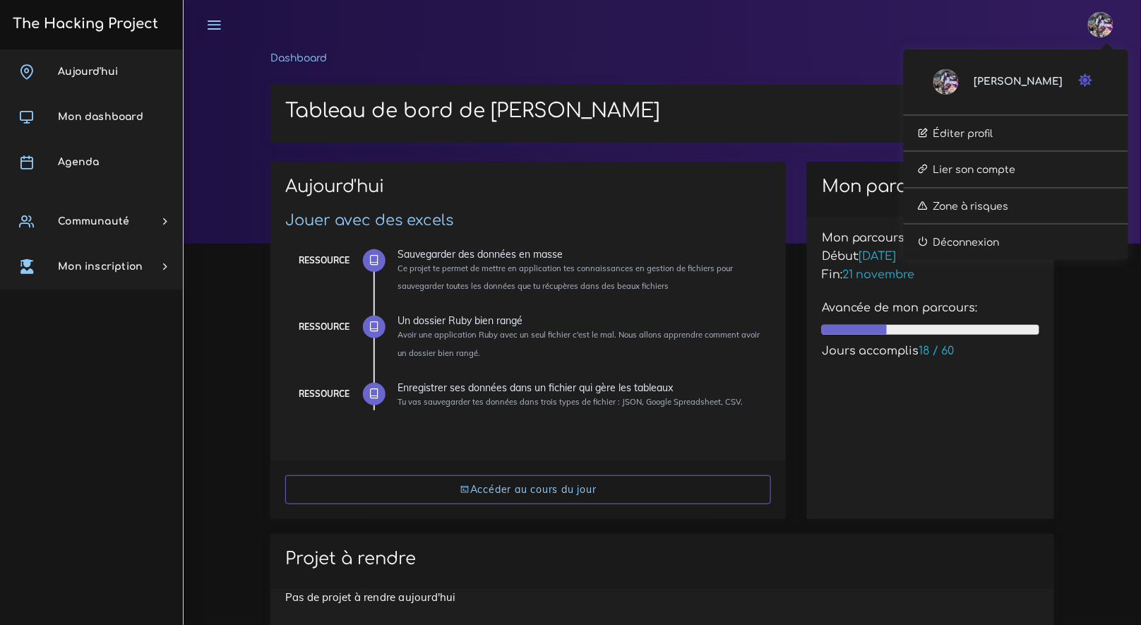
click at [1023, 76] on link "[PERSON_NAME]" at bounding box center [997, 81] width 129 height 25
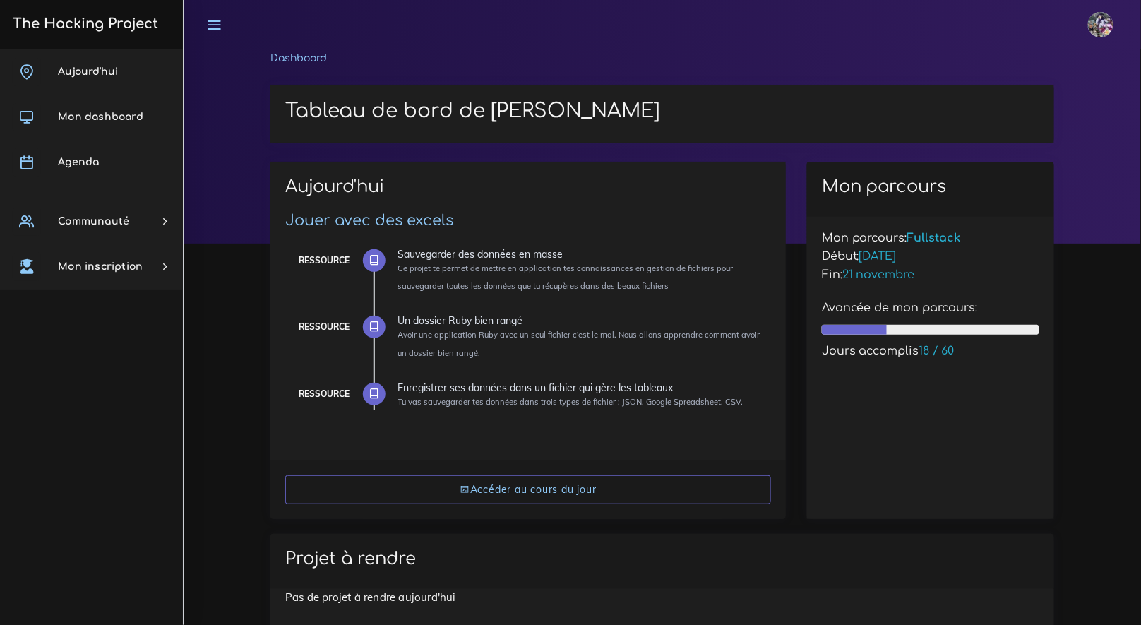
click at [104, 21] on h3 "The Hacking Project" at bounding box center [83, 24] width 150 height 16
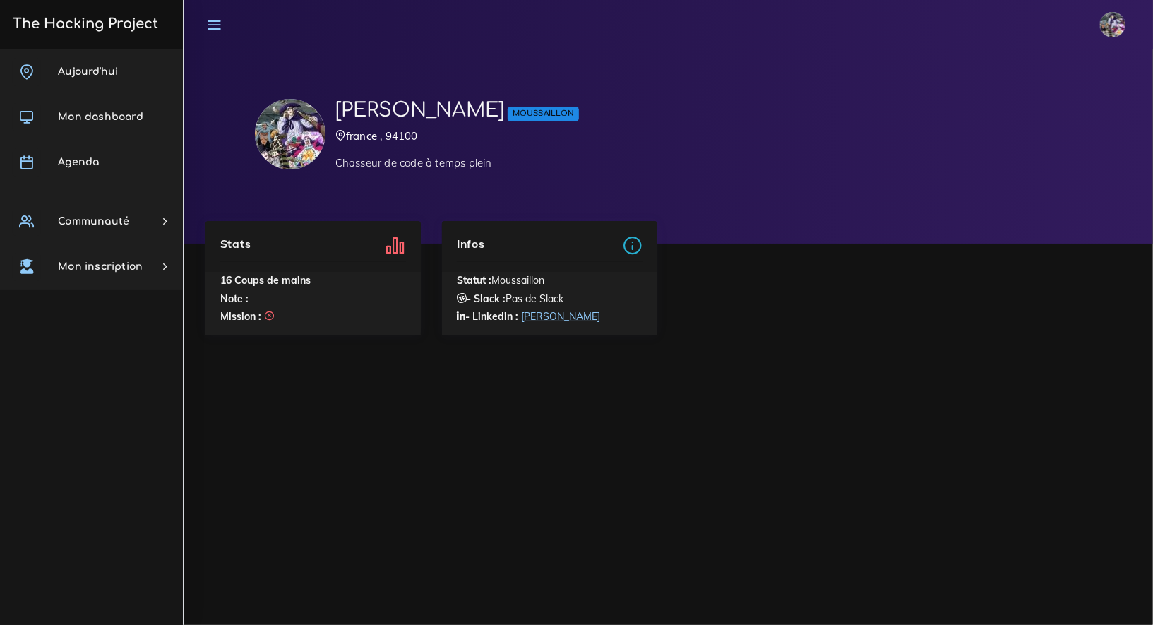
click at [383, 288] on li "16 Coups de mains" at bounding box center [320, 281] width 200 height 18
click at [277, 318] on li "Mission :" at bounding box center [320, 317] width 200 height 18
click at [265, 318] on icon at bounding box center [269, 316] width 10 height 10
drag, startPoint x: 247, startPoint y: 242, endPoint x: 316, endPoint y: 251, distance: 69.0
click at [248, 242] on div "Stats" at bounding box center [313, 244] width 186 height 16
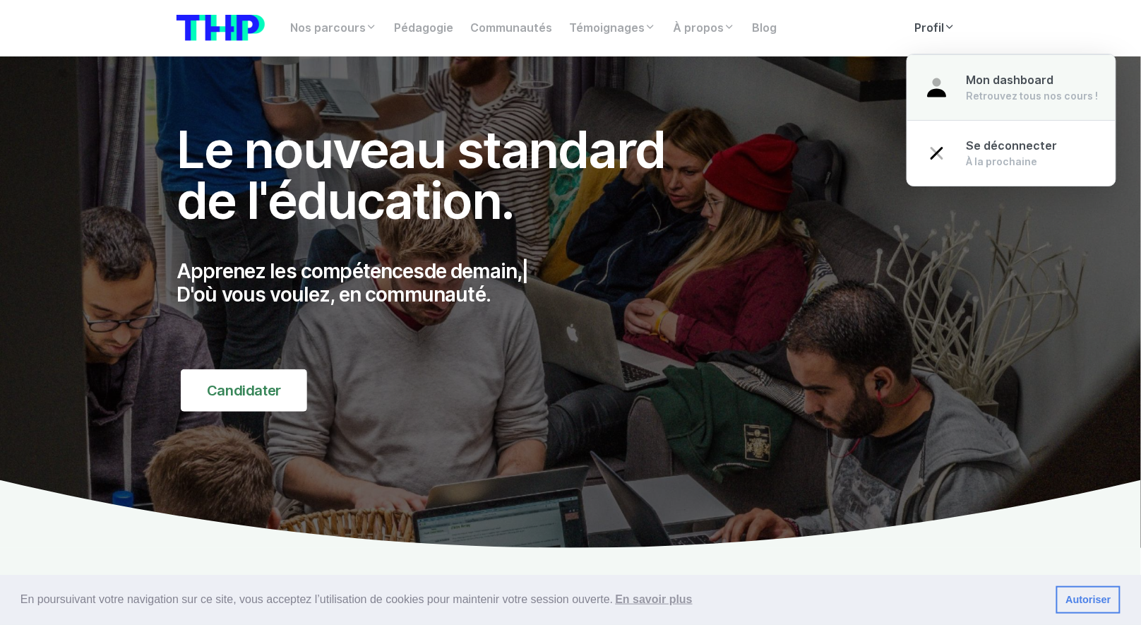
click at [961, 83] on link "Mon dashboard Retrouvez tous nos cours !" at bounding box center [1011, 87] width 208 height 66
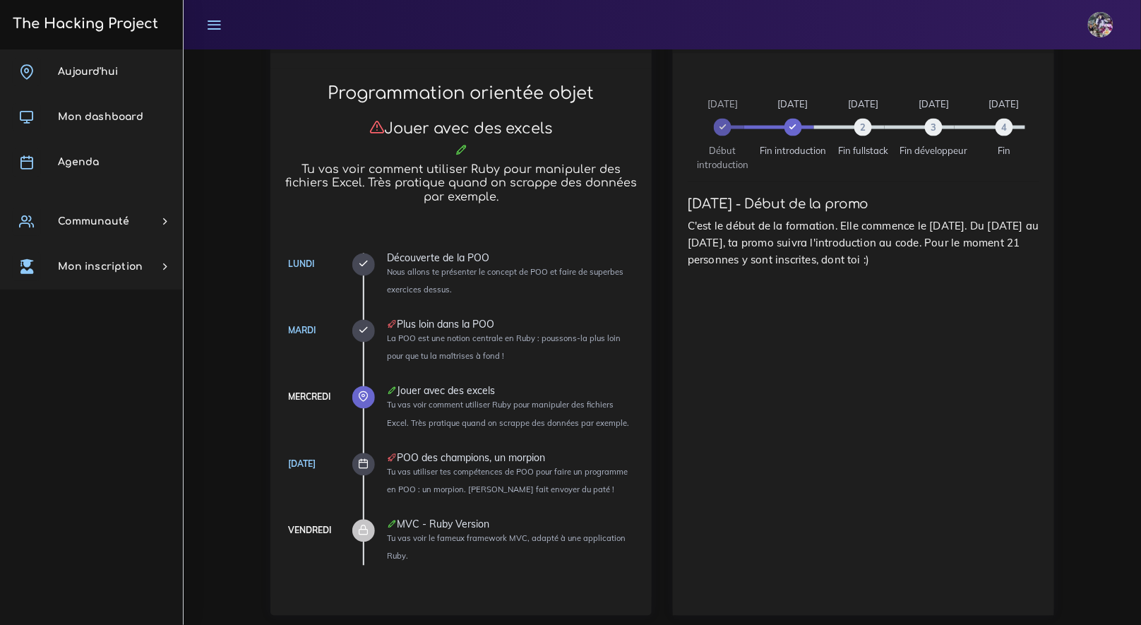
scroll to position [630, 0]
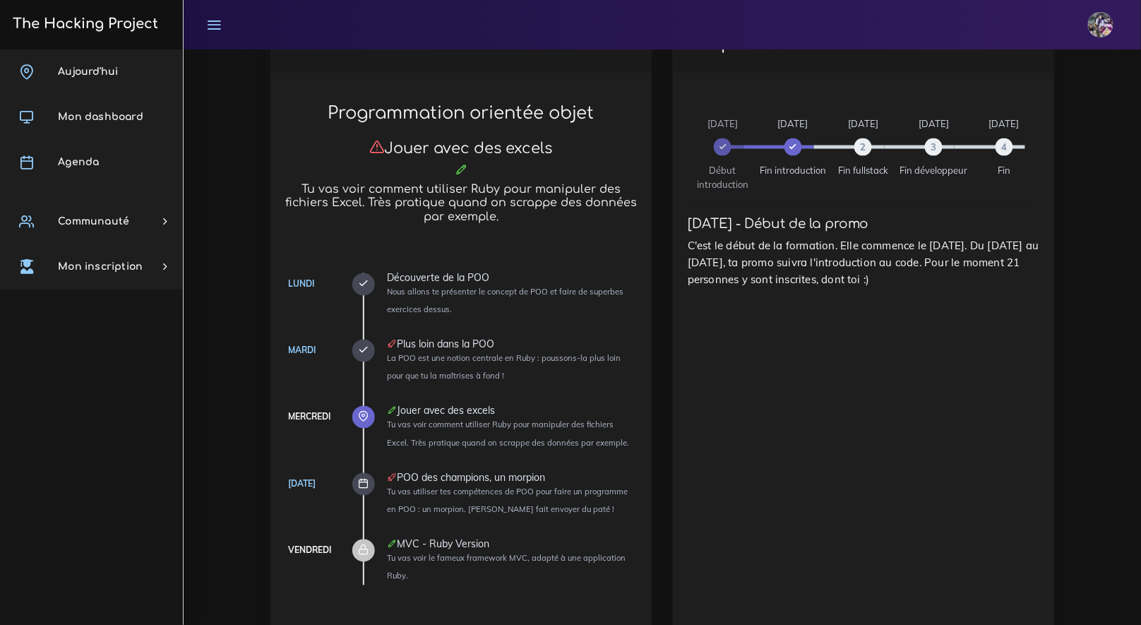
click at [138, 19] on h3 "The Hacking Project" at bounding box center [83, 24] width 150 height 16
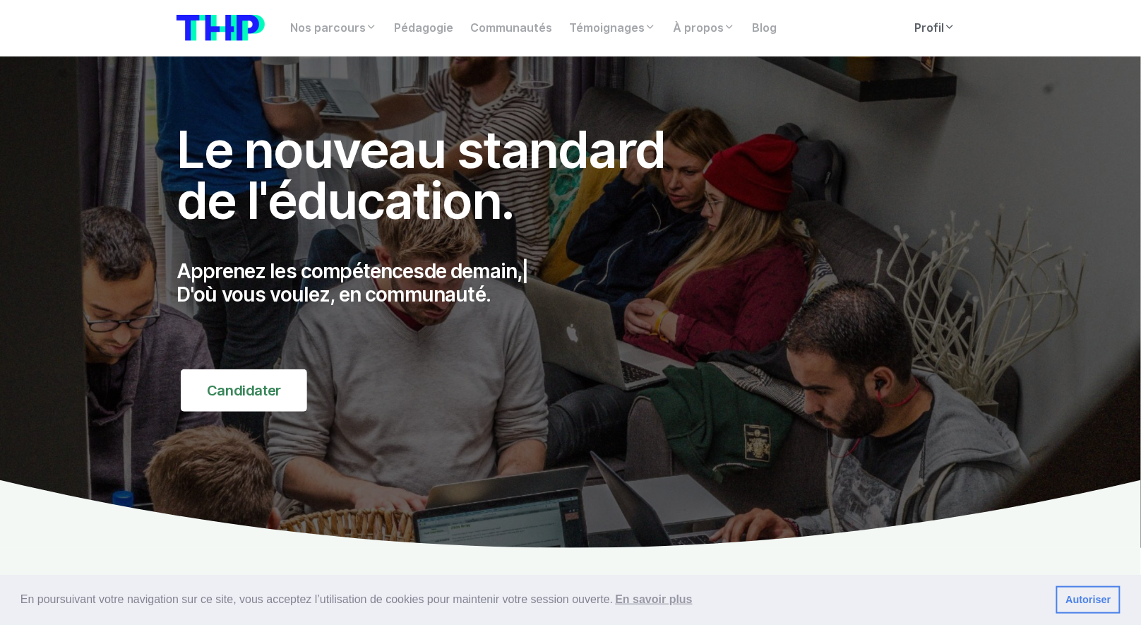
click at [906, 37] on link "Profil" at bounding box center [935, 28] width 58 height 28
click at [938, 38] on link "Profil" at bounding box center [935, 28] width 58 height 28
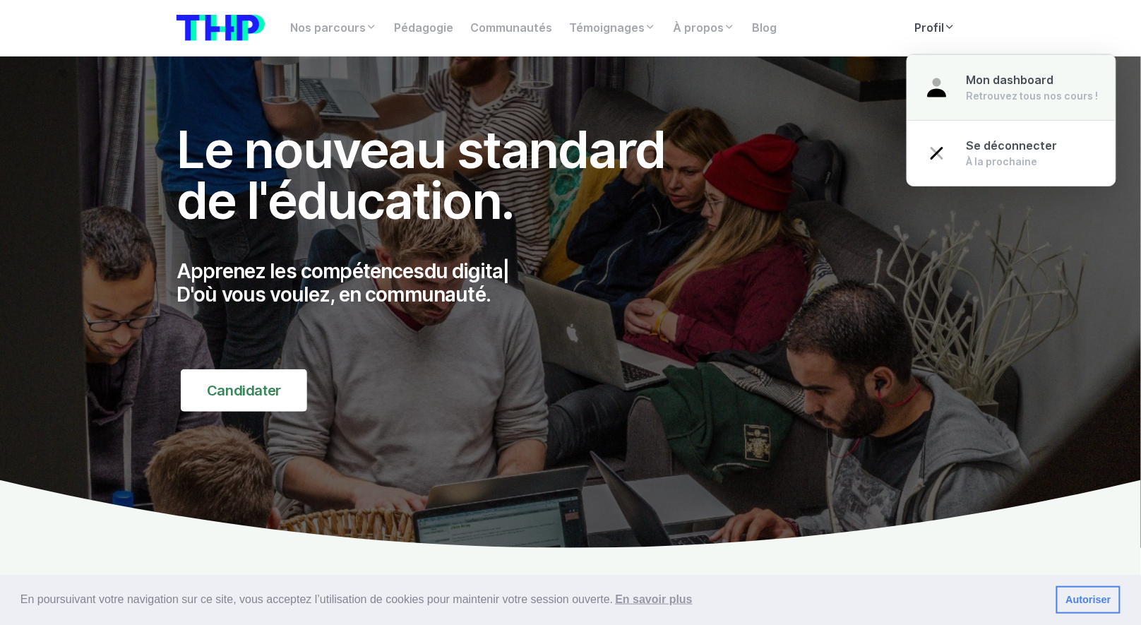
click at [980, 68] on link "Mon dashboard Retrouvez tous nos cours !" at bounding box center [1011, 87] width 208 height 66
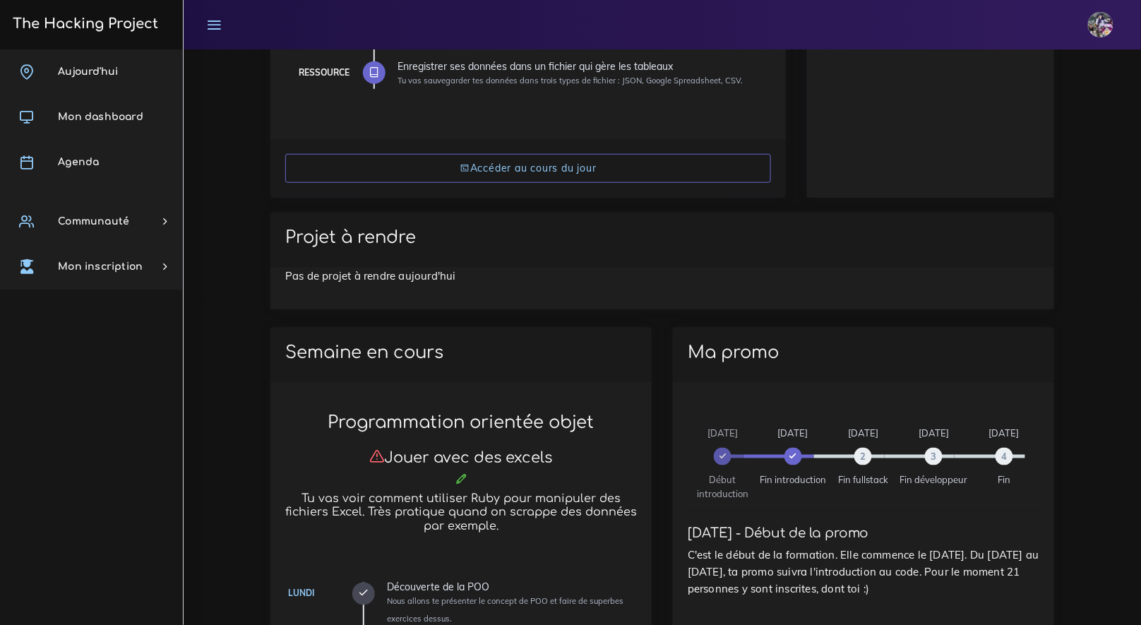
scroll to position [287, 0]
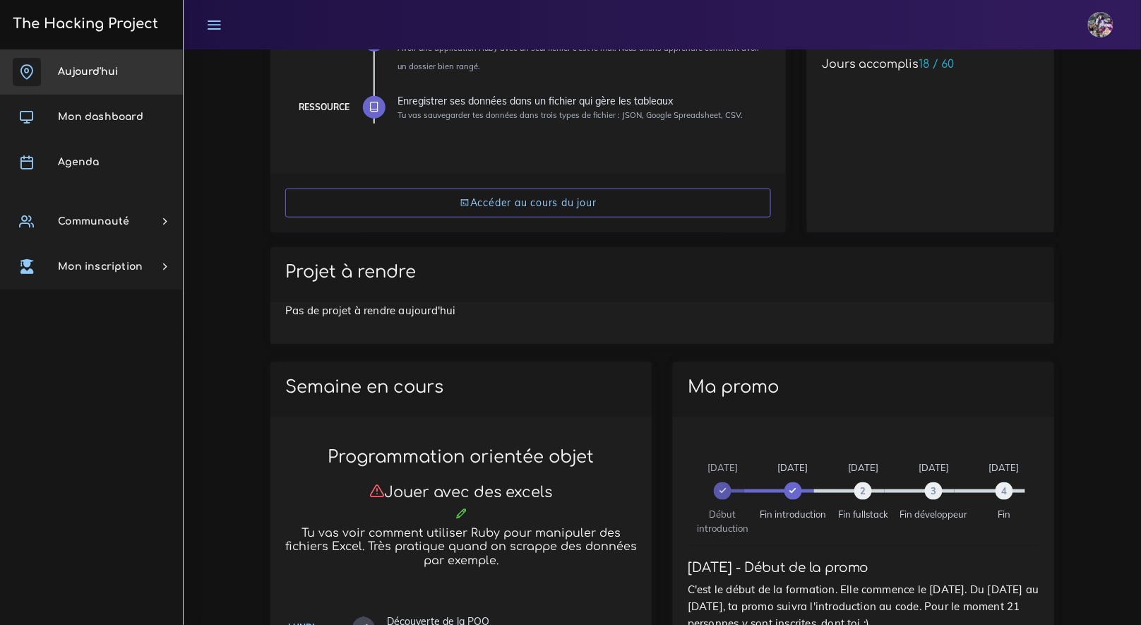
click at [110, 78] on link "Aujourd'hui" at bounding box center [91, 71] width 183 height 45
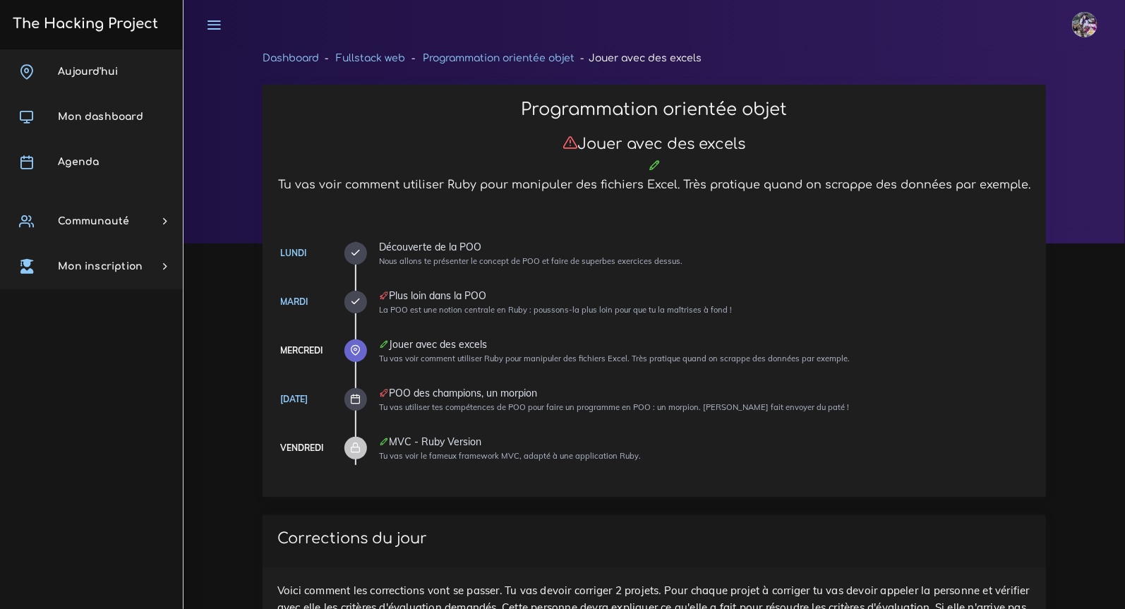
click at [101, 30] on h3 "The Hacking Project" at bounding box center [83, 24] width 150 height 16
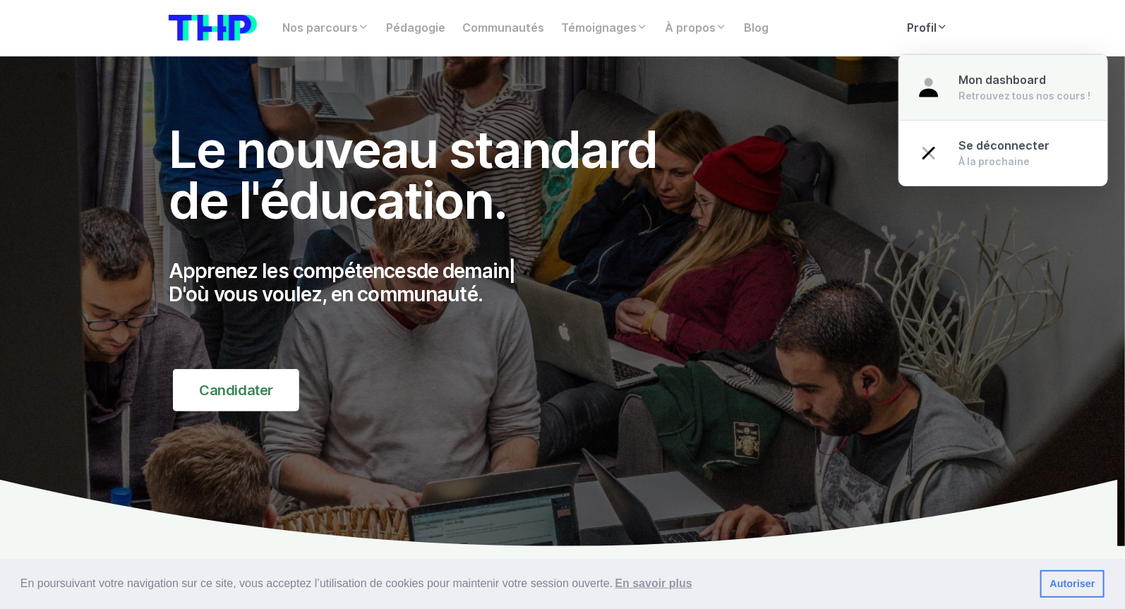
click at [945, 74] on link "Mon dashboard Retrouvez tous nos cours !" at bounding box center [1003, 87] width 208 height 66
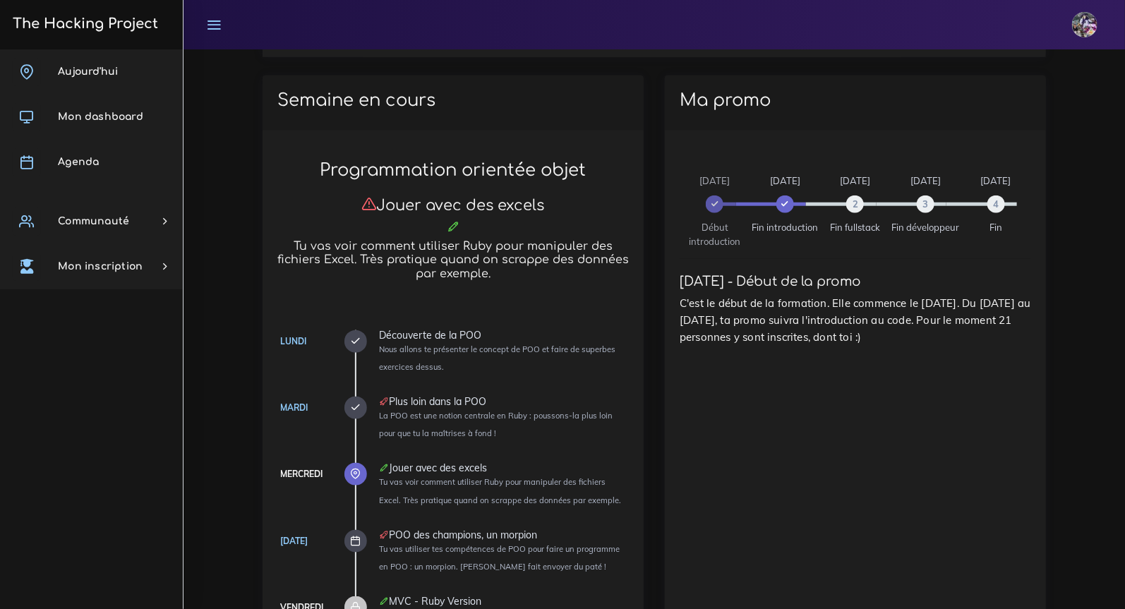
scroll to position [129, 0]
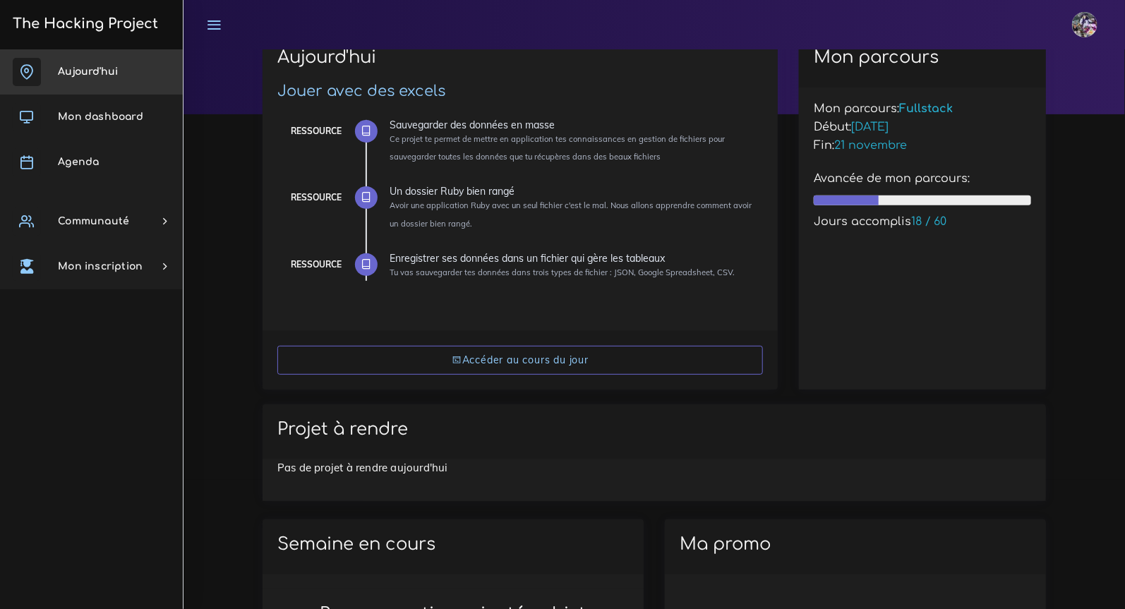
click at [112, 82] on link "Aujourd'hui" at bounding box center [91, 71] width 183 height 45
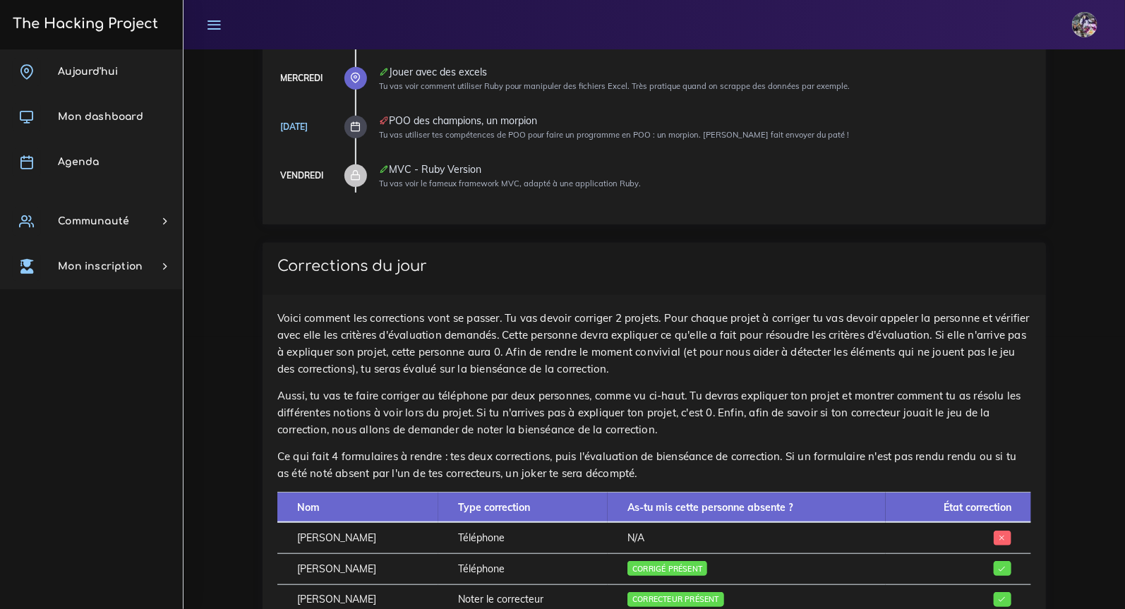
scroll to position [536, 0]
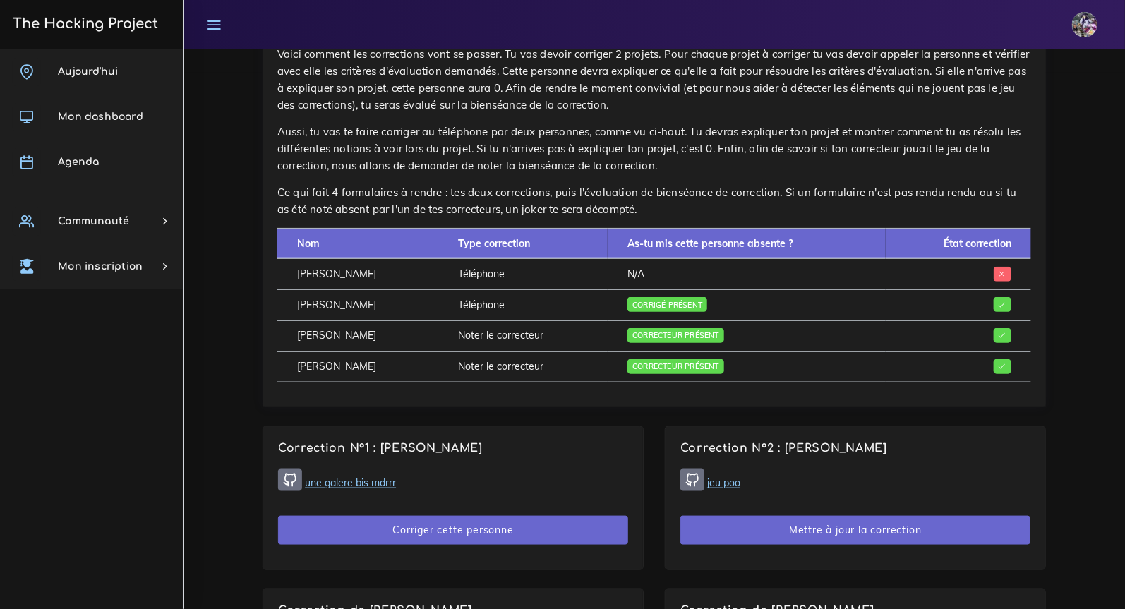
click at [362, 479] on link "une galere bis mdrrr" at bounding box center [350, 483] width 91 height 13
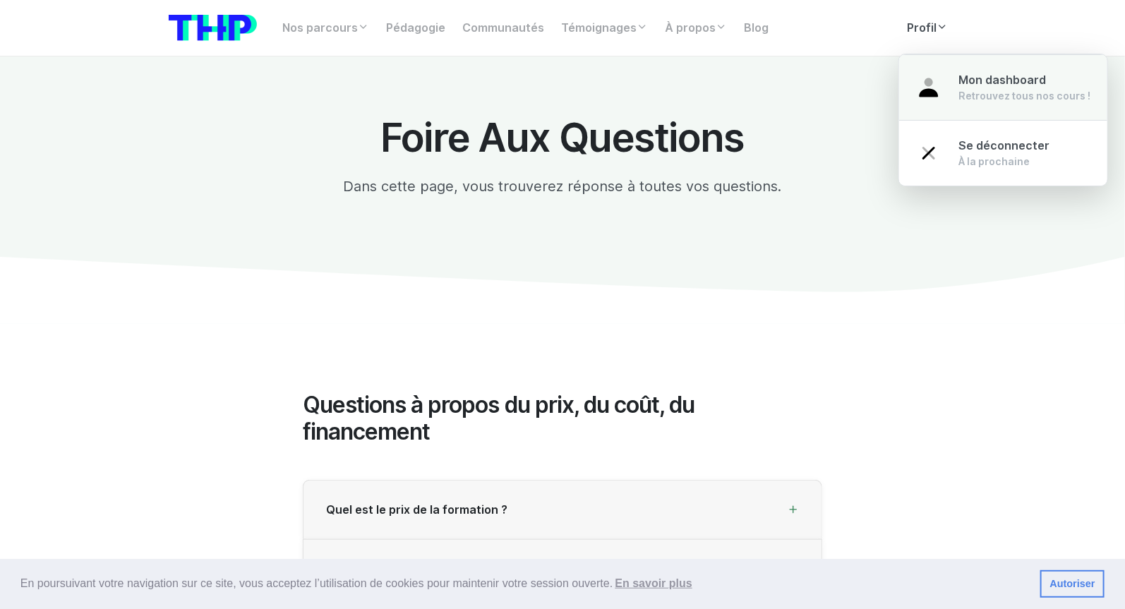
click at [953, 66] on link "Mon dashboard Retrouvez tous nos cours !" at bounding box center [1003, 87] width 208 height 66
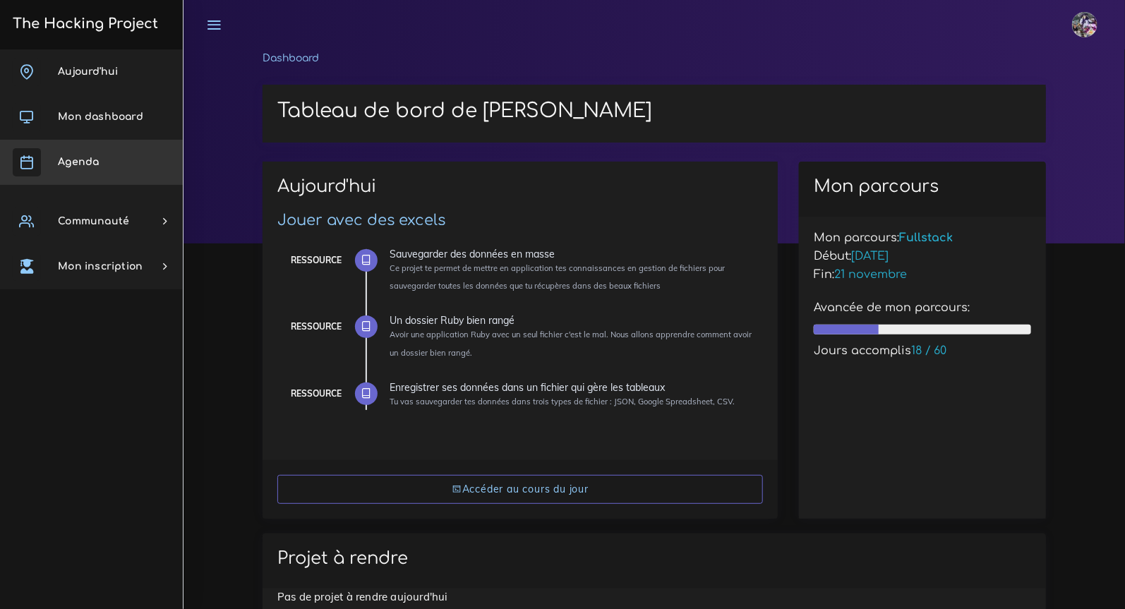
click at [107, 165] on link "Agenda" at bounding box center [91, 162] width 183 height 45
click at [108, 165] on link "Agenda" at bounding box center [91, 162] width 183 height 45
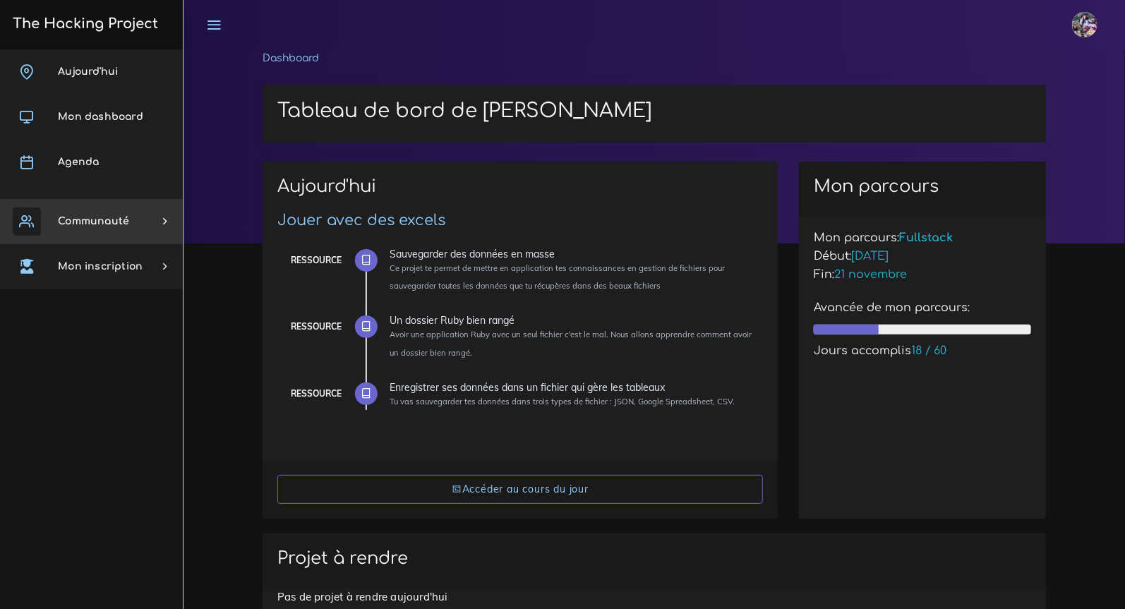
click at [92, 188] on ul "[DATE] Mon dashboard [GEOGRAPHIC_DATA] Communauté [GEOGRAPHIC_DATA] Certificati…" at bounding box center [91, 169] width 183 height 240
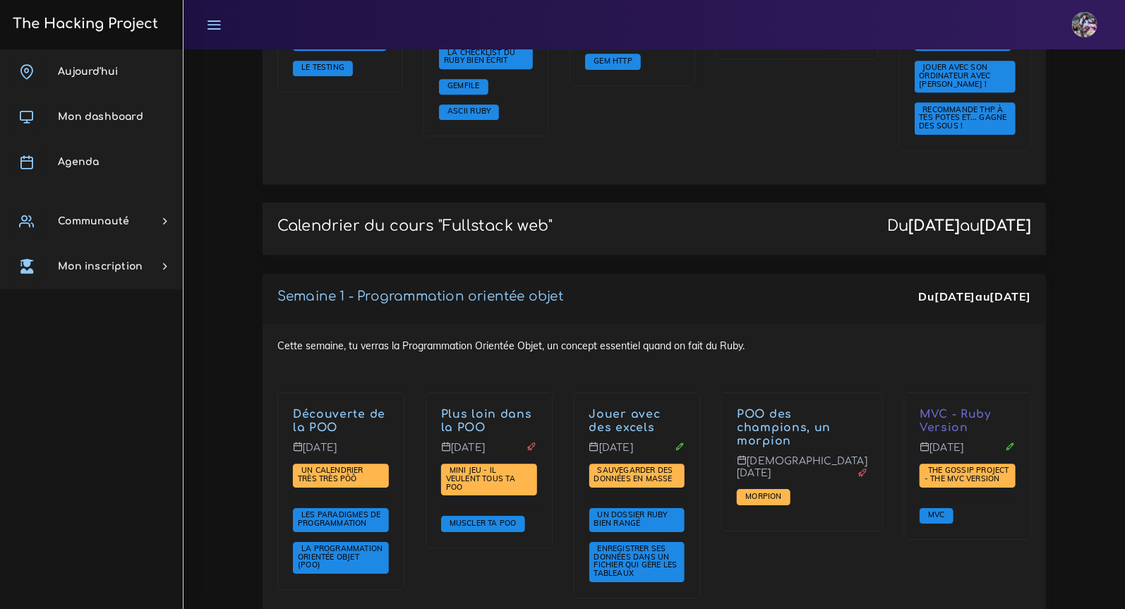
scroll to position [1827, 0]
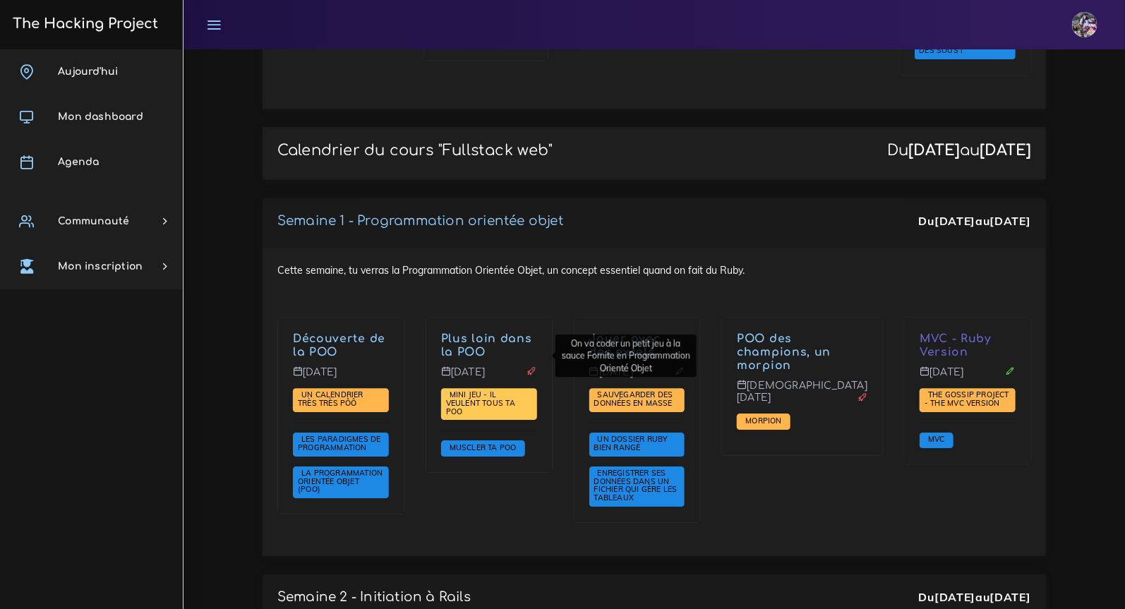
click at [515, 390] on span "Mini jeu - il veulent tous ta POO" at bounding box center [480, 403] width 69 height 26
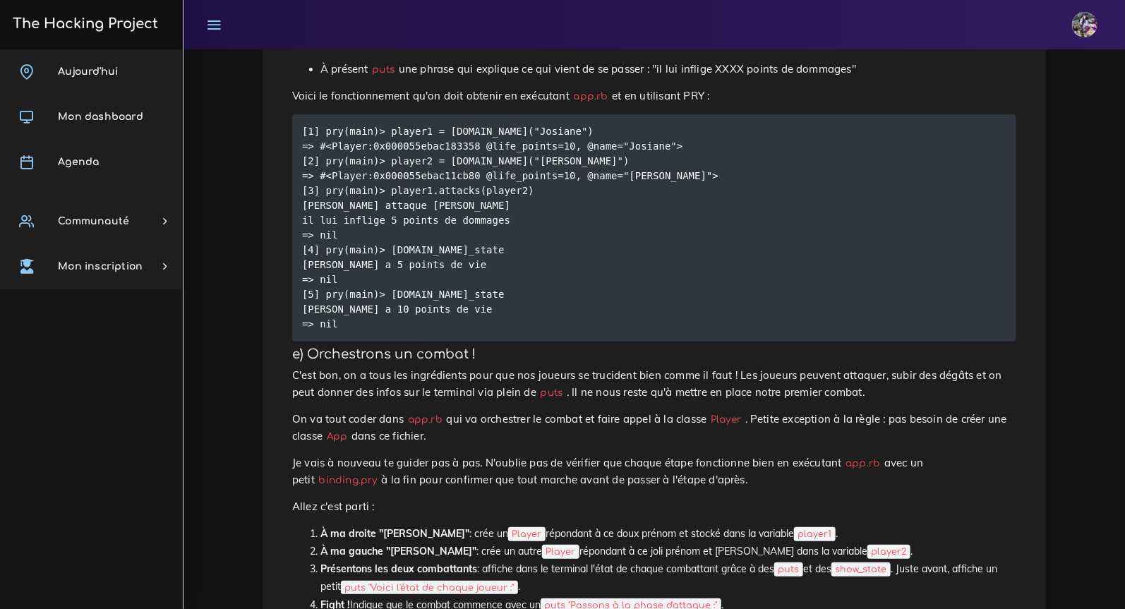
scroll to position [2723, 0]
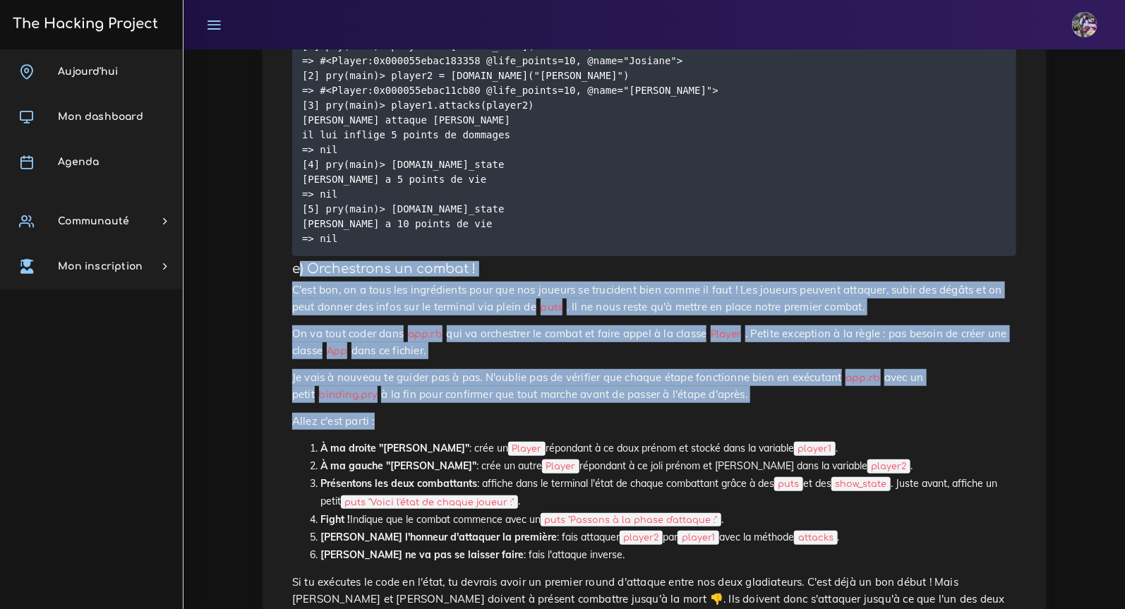
drag, startPoint x: 299, startPoint y: 365, endPoint x: 596, endPoint y: 528, distance: 339.0
click at [592, 430] on p "Allez c'est parti :" at bounding box center [654, 421] width 724 height 17
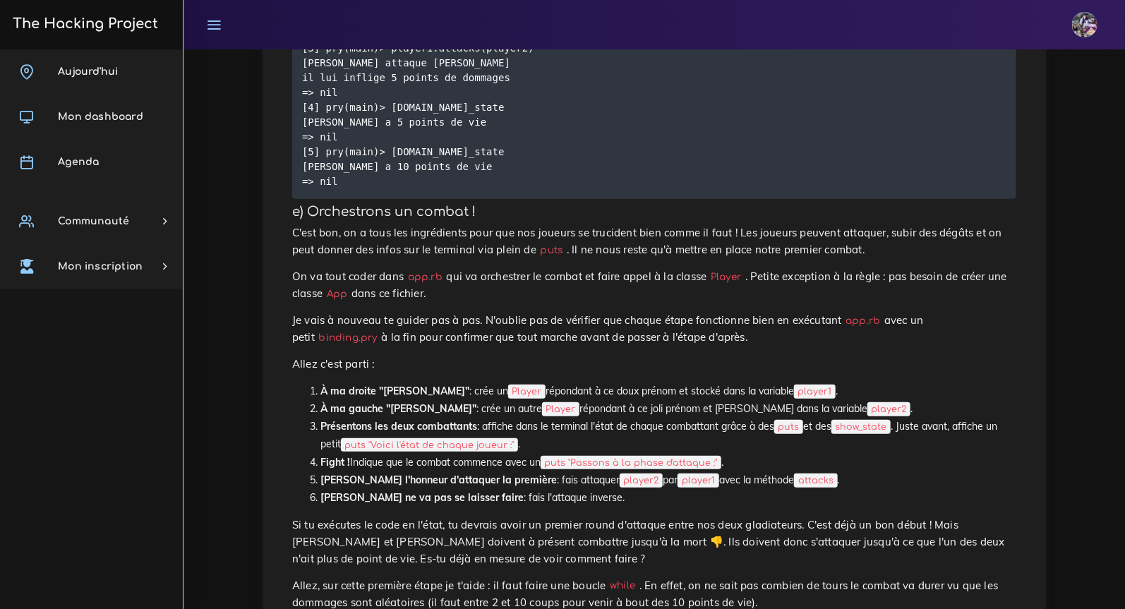
scroll to position [2800, 0]
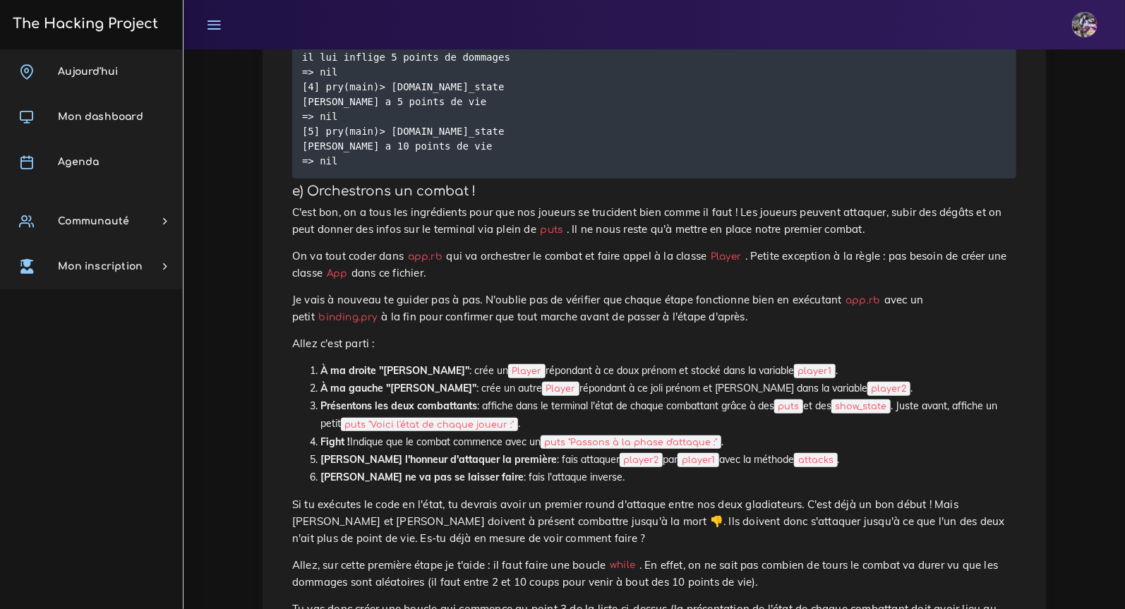
drag, startPoint x: 292, startPoint y: 277, endPoint x: 733, endPoint y: 423, distance: 464.8
click at [388, 325] on p "Je vais à nouveau te guider pas à pas. N'oublie pas de vérifier que chaque étap…" at bounding box center [654, 309] width 724 height 34
drag, startPoint x: 763, startPoint y: 353, endPoint x: 911, endPoint y: 366, distance: 148.1
click at [911, 282] on p "On va tout coder dans app.rb qui va orchestrer le combat et faire appel à la cl…" at bounding box center [654, 265] width 724 height 34
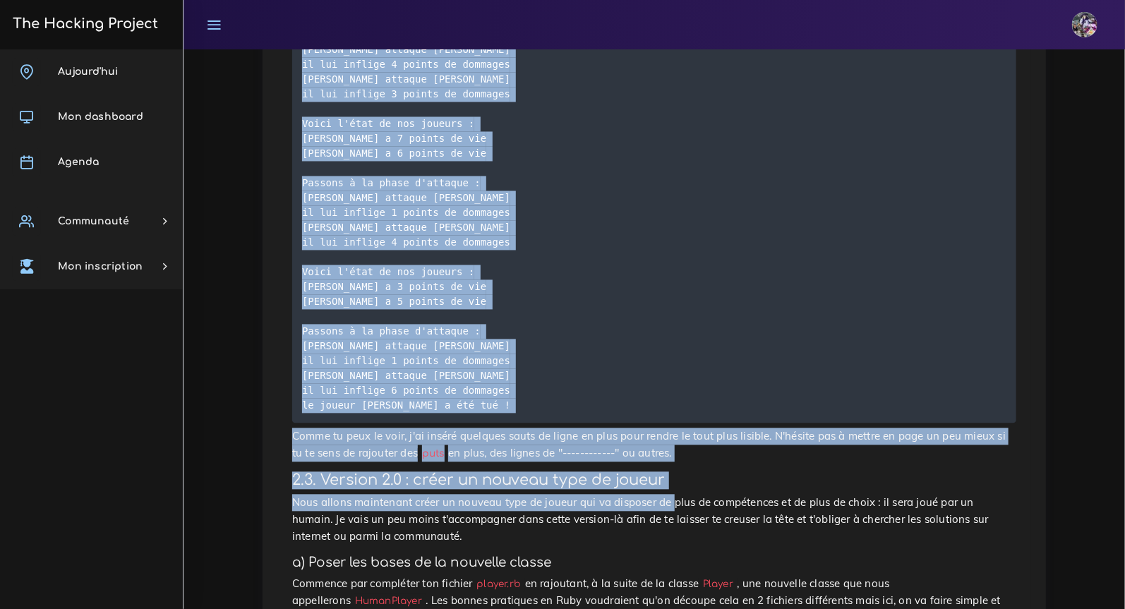
scroll to position [3754, 0]
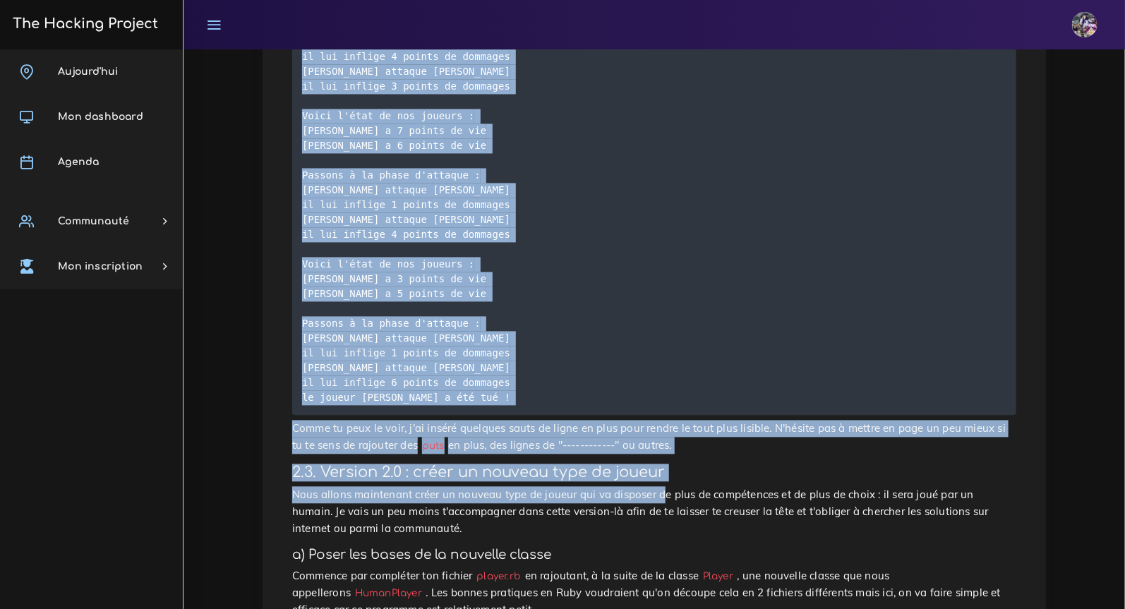
drag, startPoint x: 283, startPoint y: 265, endPoint x: 589, endPoint y: 456, distance: 360.2
click at [653, 570] on div "Mini jeu - il veulent tous ta POO On va coder un petit jeu à la sauce Fornite e…" at bounding box center [654, 332] width 754 height 7847
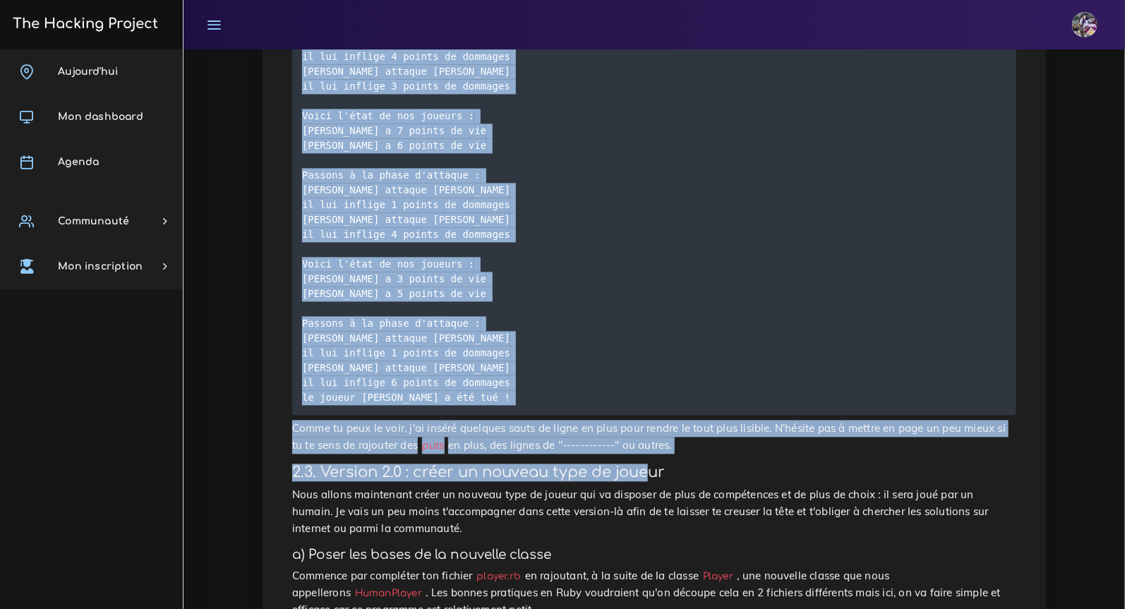
click at [589, 416] on pre "Voici l'état de nos joueurs : Josiane a 10 points de vie José a 10 points de vi…" at bounding box center [654, 183] width 724 height 464
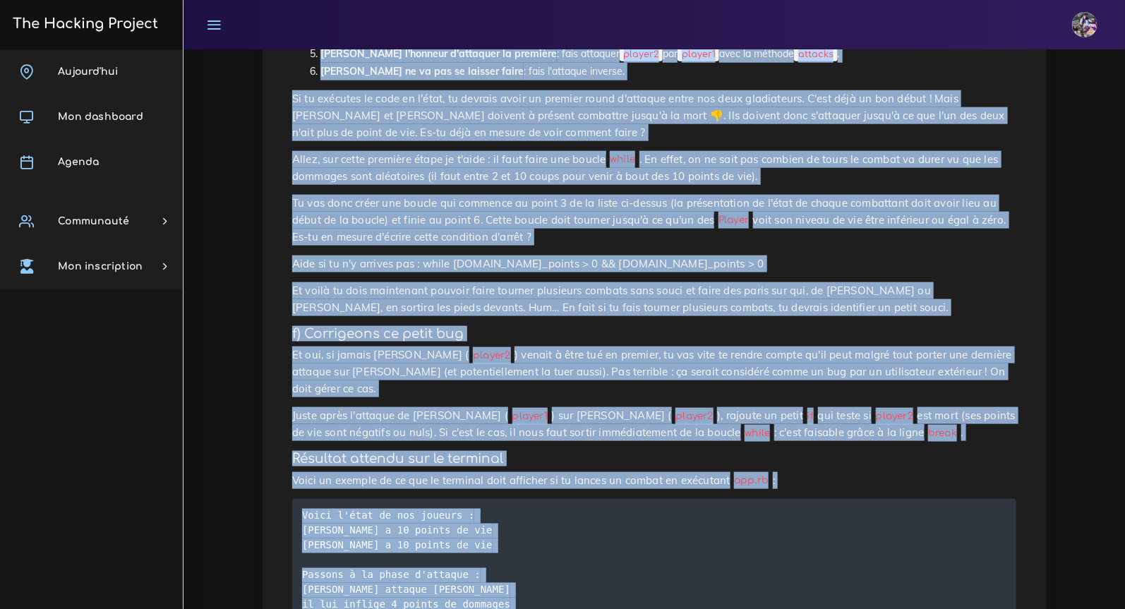
scroll to position [3750, 0]
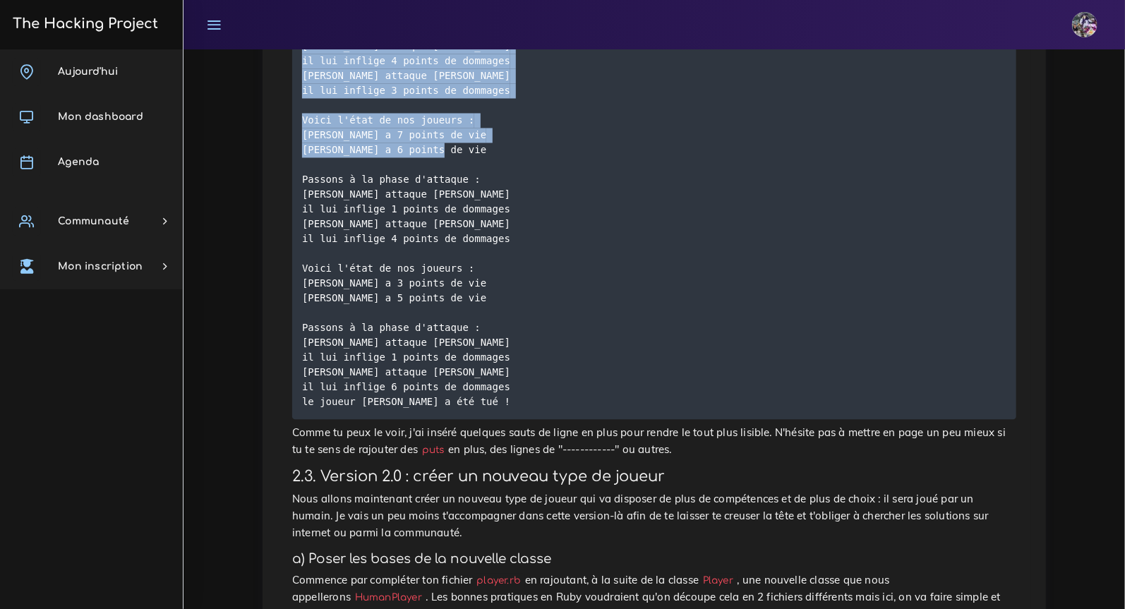
drag, startPoint x: 292, startPoint y: 157, endPoint x: 713, endPoint y: 544, distance: 571.0
click at [713, 544] on div "Mini jeu - il veulent tous ta POO On va coder un petit jeu à la sauce Fornite e…" at bounding box center [654, 336] width 754 height 7847
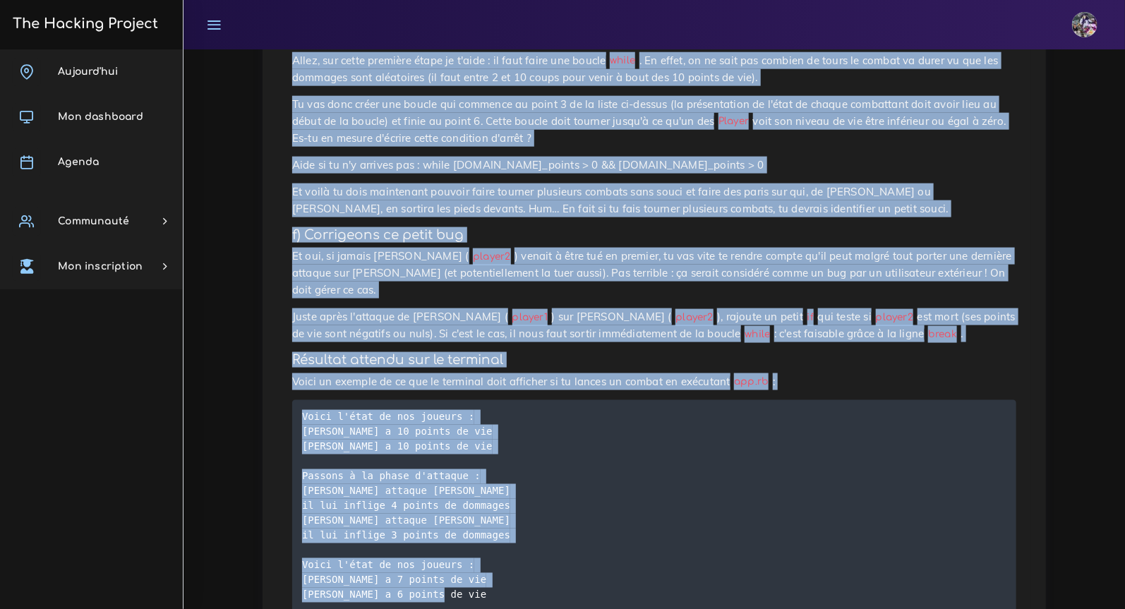
scroll to position [3304, 0]
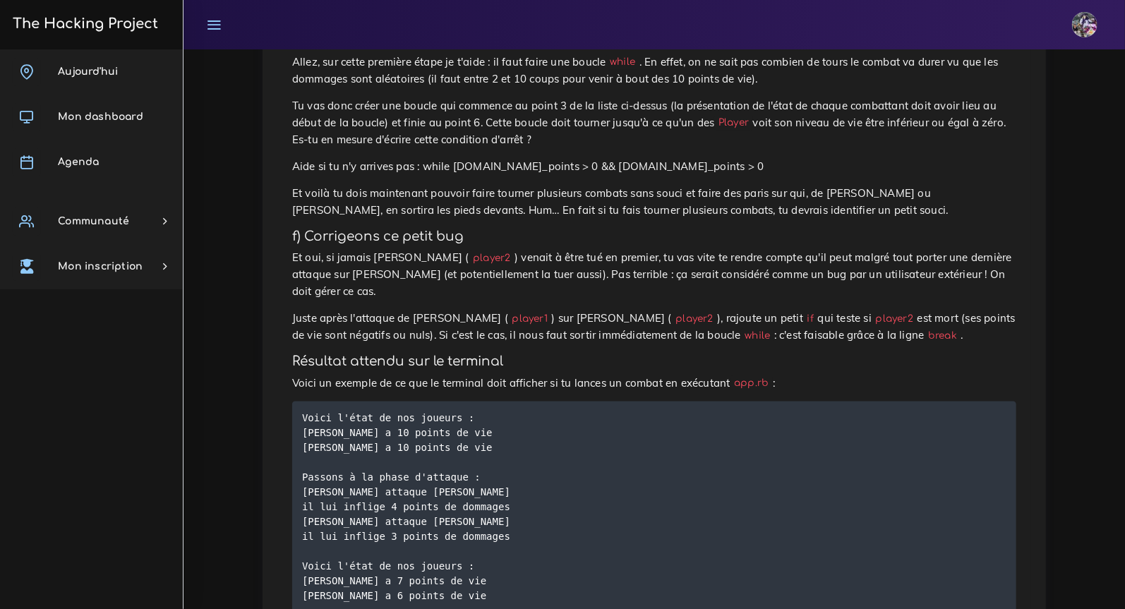
click at [552, 88] on p "Allez, sur cette première étape je t'aide : il faut faire une boucle while . En…" at bounding box center [654, 71] width 724 height 34
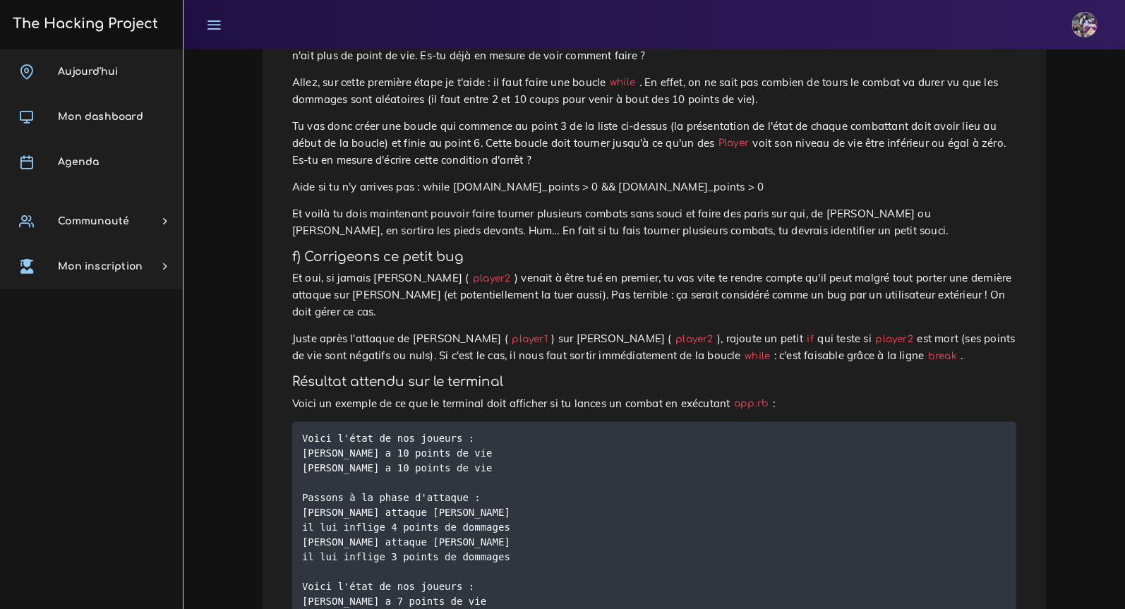
scroll to position [3273, 0]
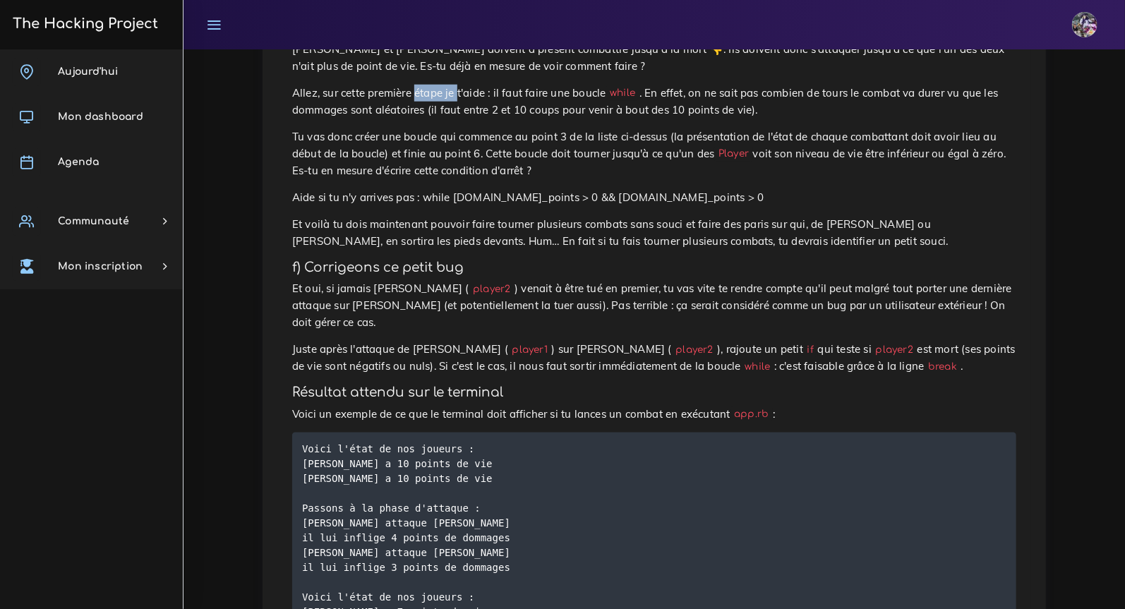
drag, startPoint x: 415, startPoint y: 194, endPoint x: 479, endPoint y: 202, distance: 64.7
click at [460, 119] on p "Allez, sur cette première étape je t'aide : il faut faire une boucle while . En…" at bounding box center [654, 102] width 724 height 34
click at [528, 119] on p "Allez, sur cette première étape je t'aide : il faut faire une boucle while . En…" at bounding box center [654, 102] width 724 height 34
click at [645, 119] on p "Allez, sur cette première étape je t'aide : il faut faire une boucle while . En…" at bounding box center [654, 102] width 724 height 34
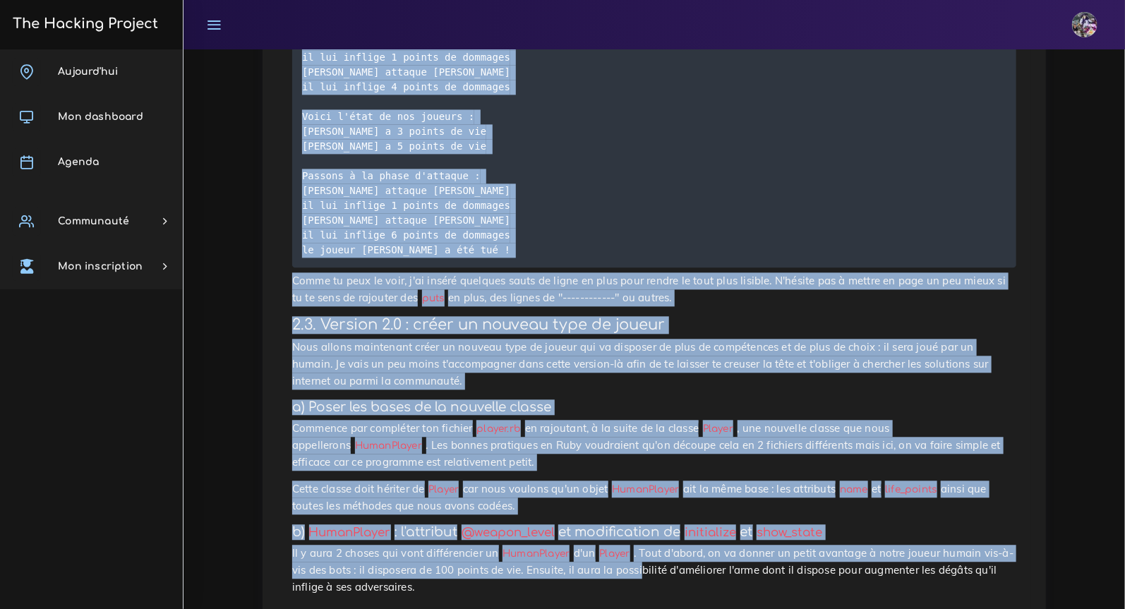
scroll to position [3994, 0]
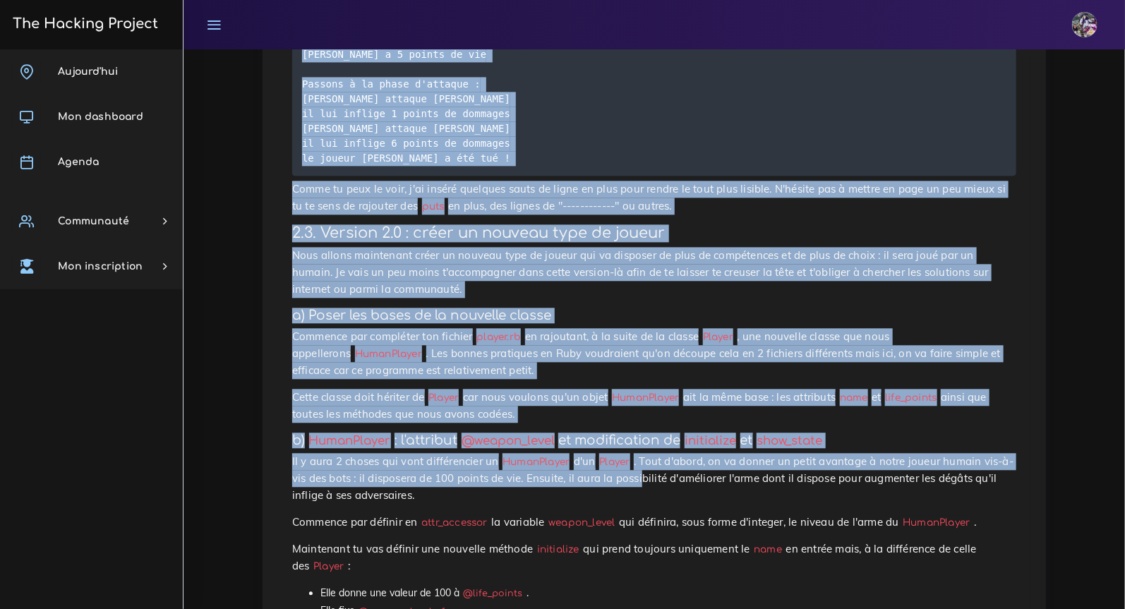
drag, startPoint x: 282, startPoint y: 195, endPoint x: 690, endPoint y: 299, distance: 420.5
click at [690, 299] on div "Mini jeu - il veulent tous ta POO On va coder un petit jeu à la sauce Fornite e…" at bounding box center [654, 92] width 754 height 7847
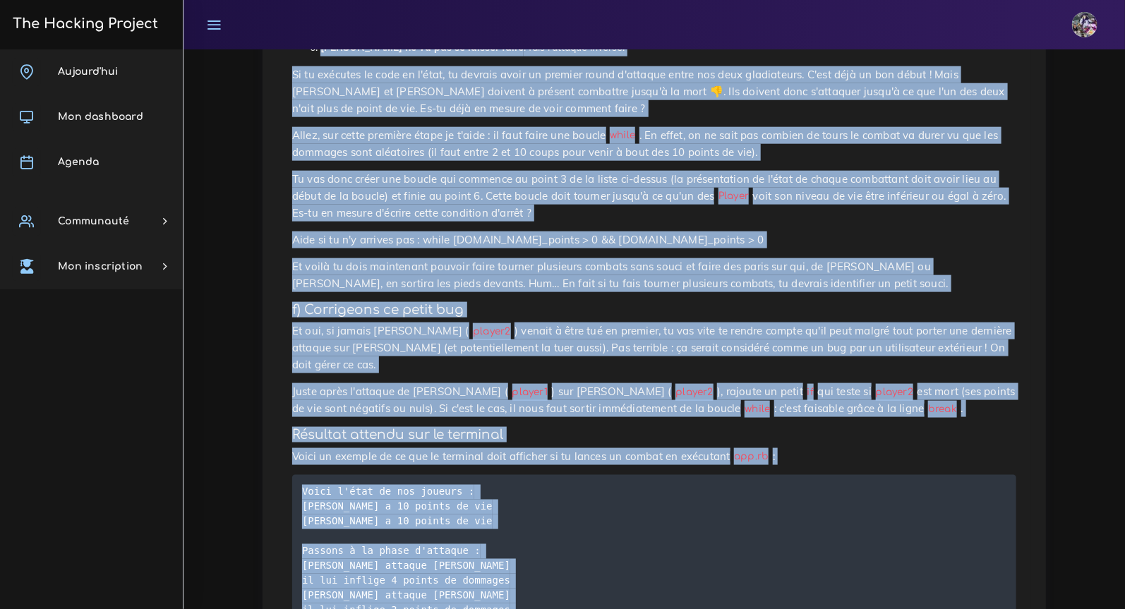
scroll to position [3231, 0]
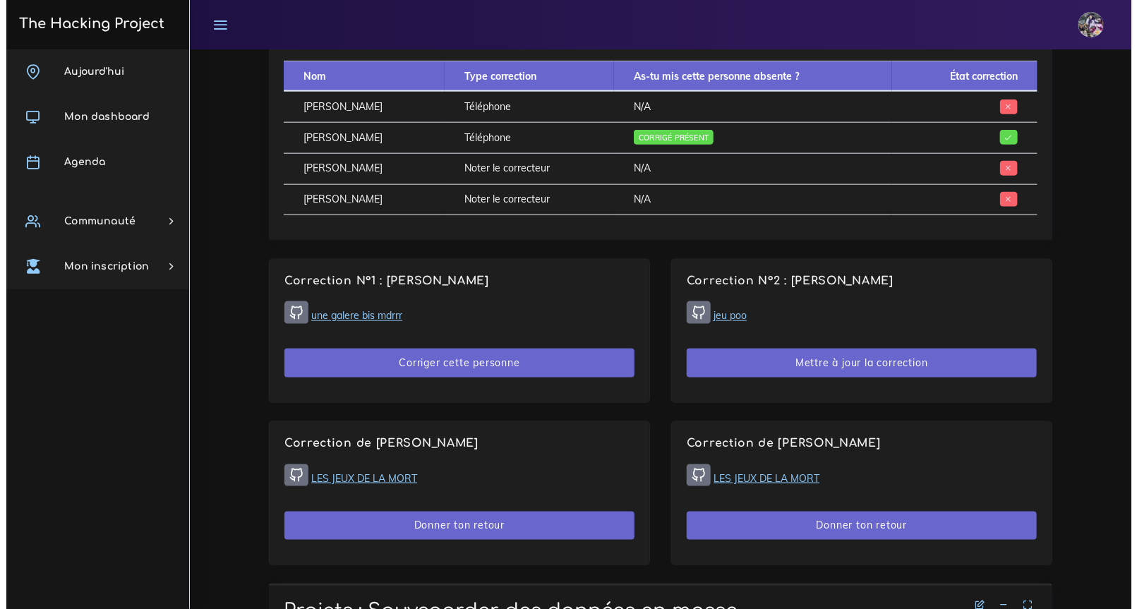
scroll to position [704, 0]
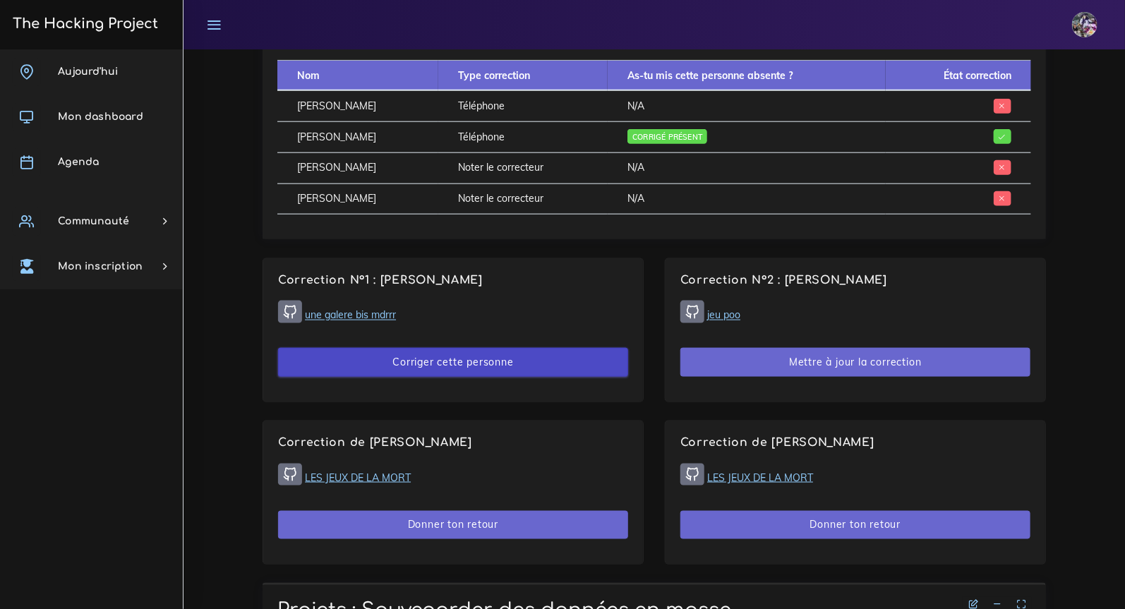
click at [415, 367] on button "Corriger cette personne" at bounding box center [453, 362] width 350 height 29
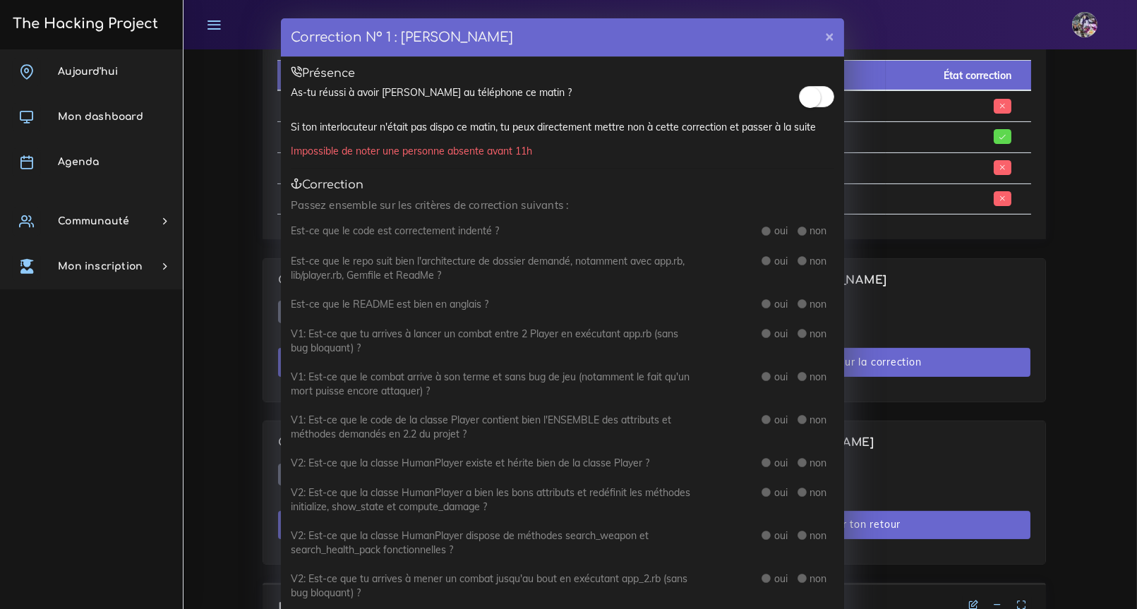
click at [793, 98] on div "As-tu réussi à avoir [PERSON_NAME] au téléphone ce matin ?" at bounding box center [563, 94] width 544 height 19
click at [800, 102] on small at bounding box center [810, 97] width 21 height 21
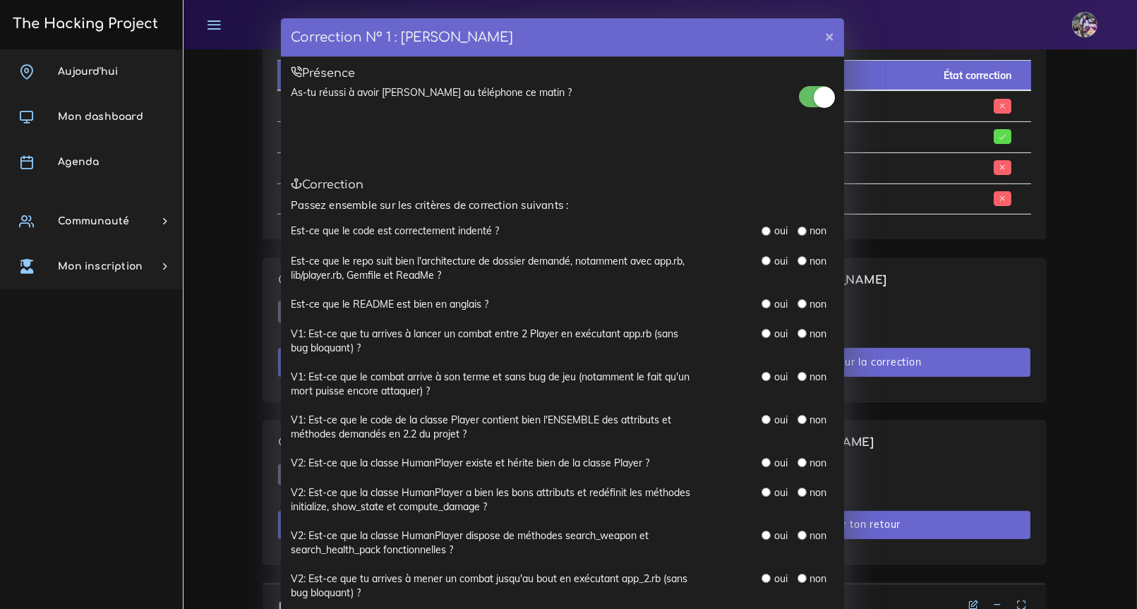
click at [949, 109] on div "Correction N° 1 : [PERSON_NAME] × Présence As-tu réussi à avoir [PERSON_NAME] a…" at bounding box center [568, 304] width 1137 height 609
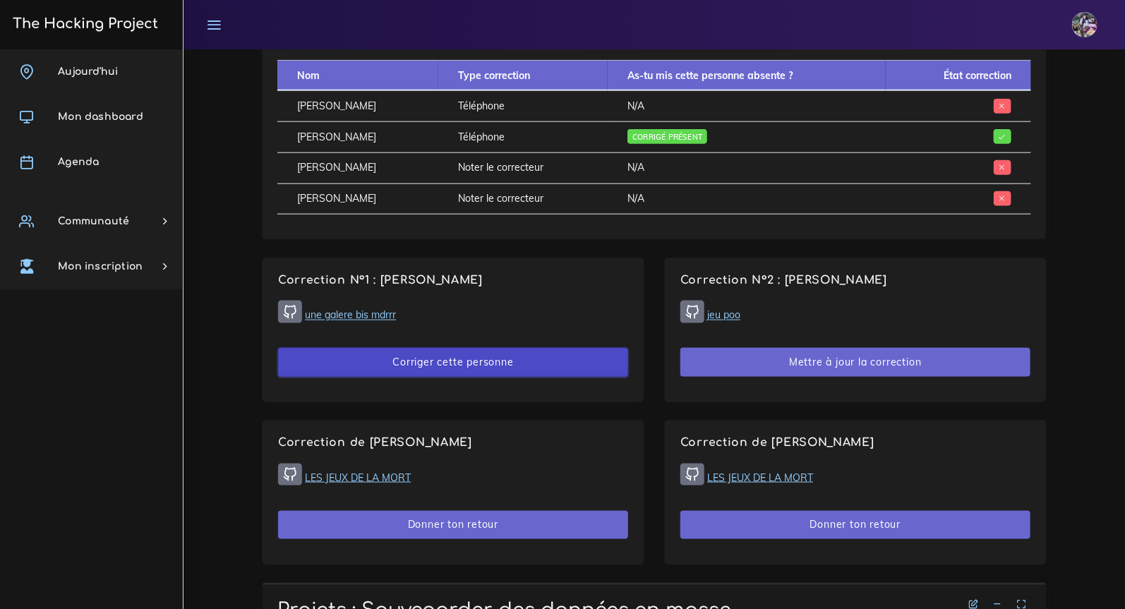
click at [383, 359] on button "Corriger cette personne" at bounding box center [453, 362] width 350 height 29
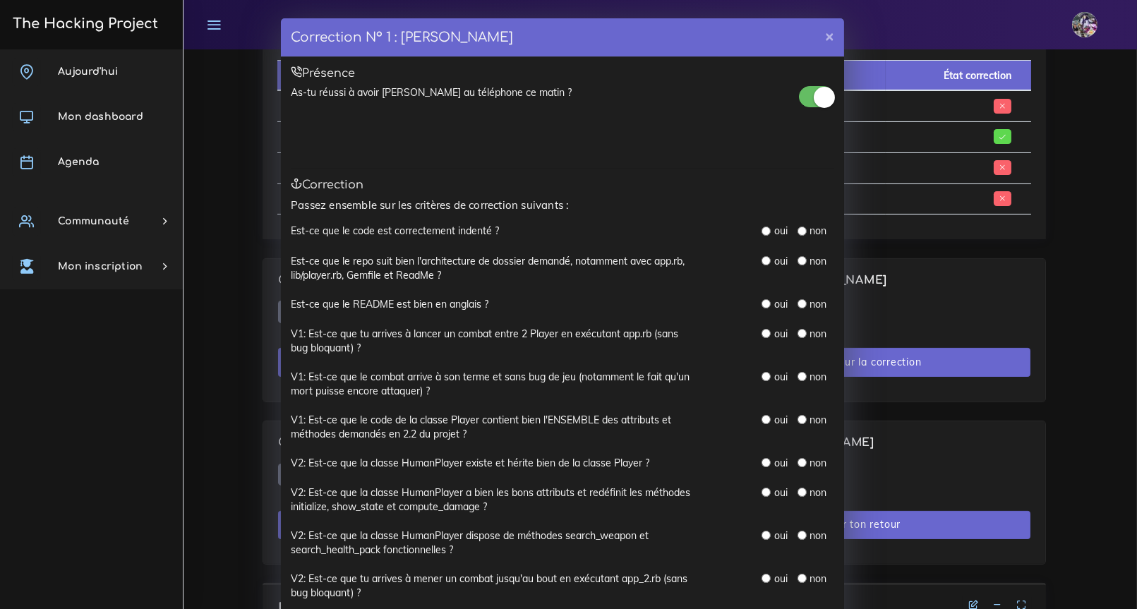
click at [798, 229] on input "radio" at bounding box center [802, 231] width 9 height 9
radio input "true"
click at [767, 260] on div "oui" at bounding box center [774, 261] width 25 height 14
click at [762, 259] on input "radio" at bounding box center [766, 260] width 9 height 9
radio input "true"
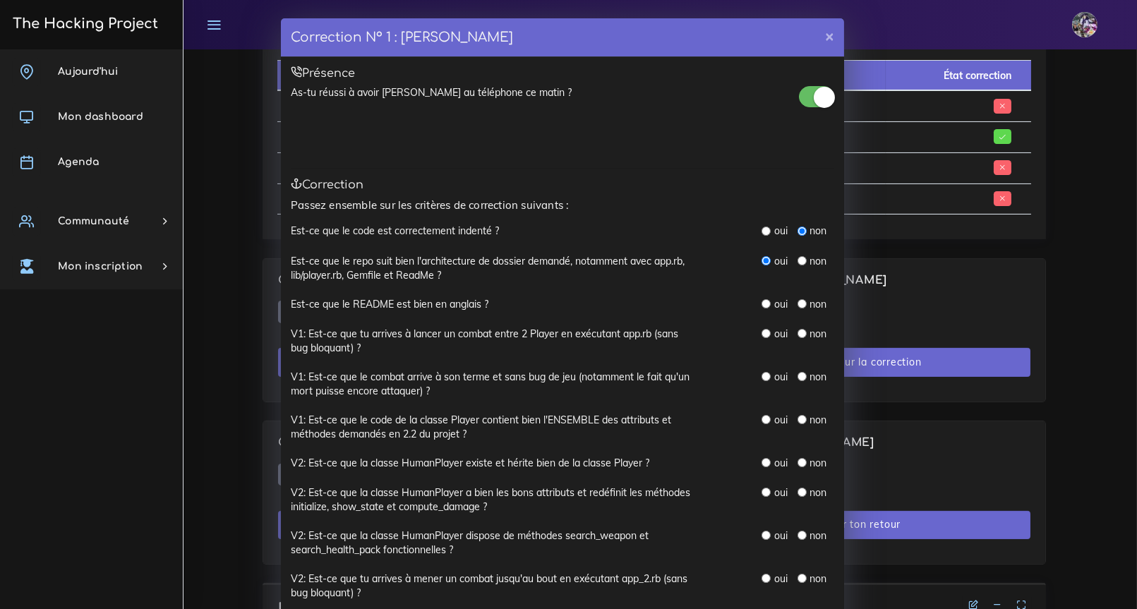
click at [799, 304] on input "radio" at bounding box center [802, 303] width 9 height 9
radio input "true"
click at [798, 330] on input "radio" at bounding box center [802, 333] width 9 height 9
radio input "true"
drag, startPoint x: 802, startPoint y: 364, endPoint x: 802, endPoint y: 382, distance: 18.4
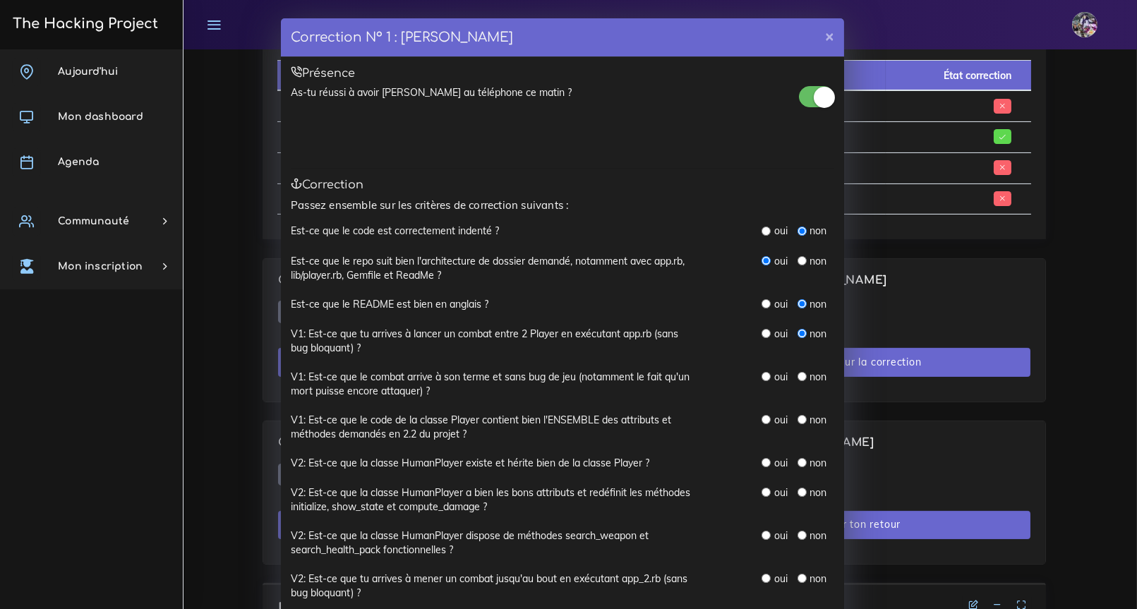
click at [802, 377] on div "Est-ce que le code est correctement indenté ? oui non Est-ce que le repo suit b…" at bounding box center [563, 505] width 544 height 563
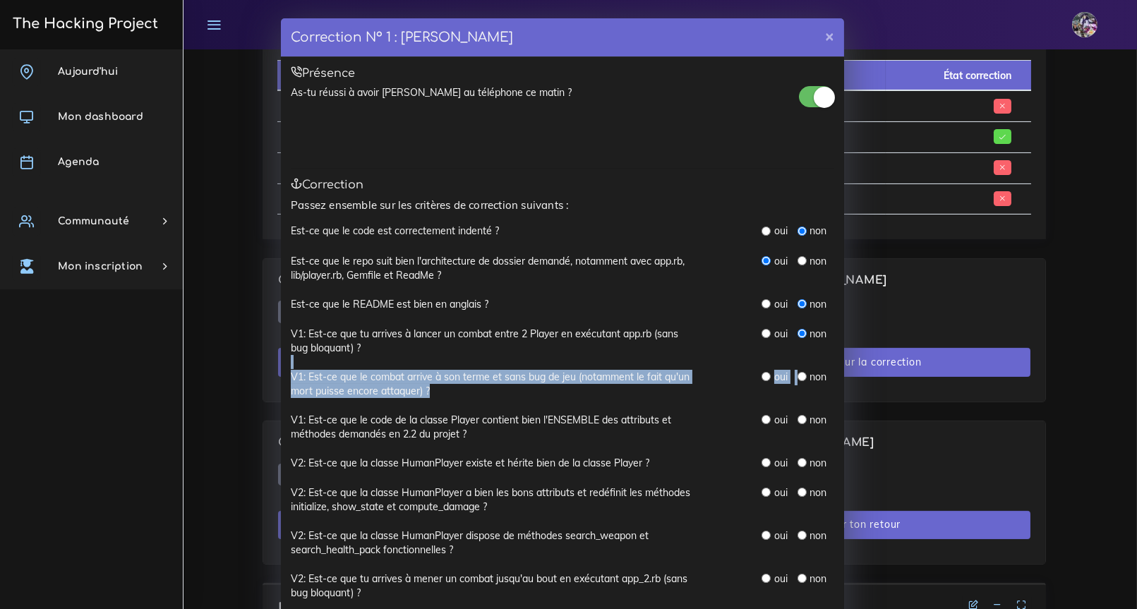
click at [802, 381] on div "non" at bounding box center [812, 377] width 29 height 14
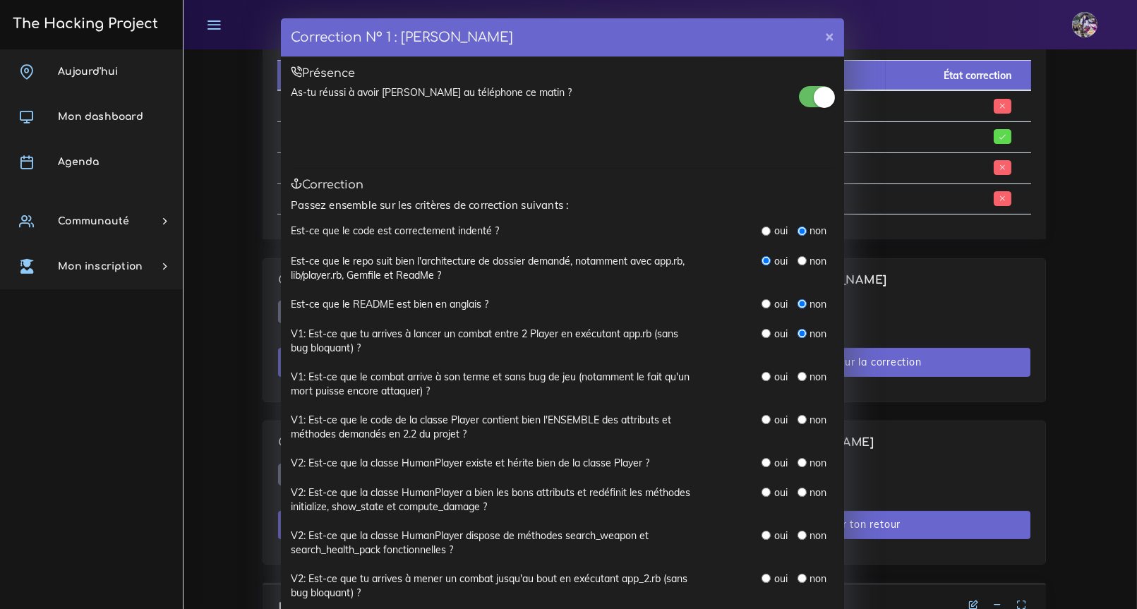
click at [801, 379] on div "non" at bounding box center [812, 377] width 29 height 14
click at [800, 376] on input "radio" at bounding box center [802, 376] width 9 height 9
radio input "true"
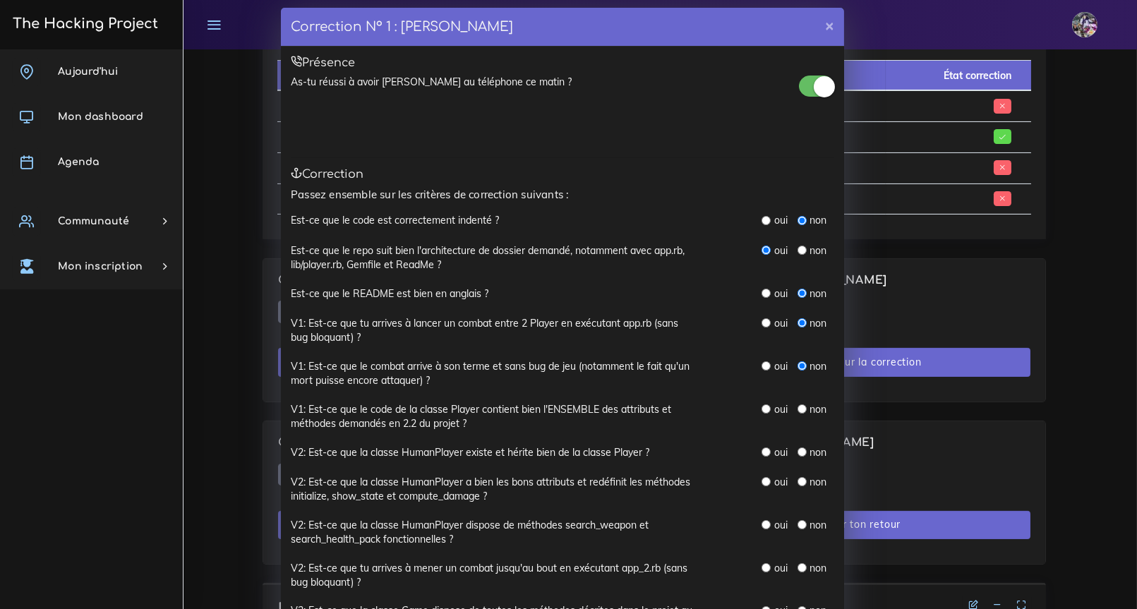
scroll to position [26, 0]
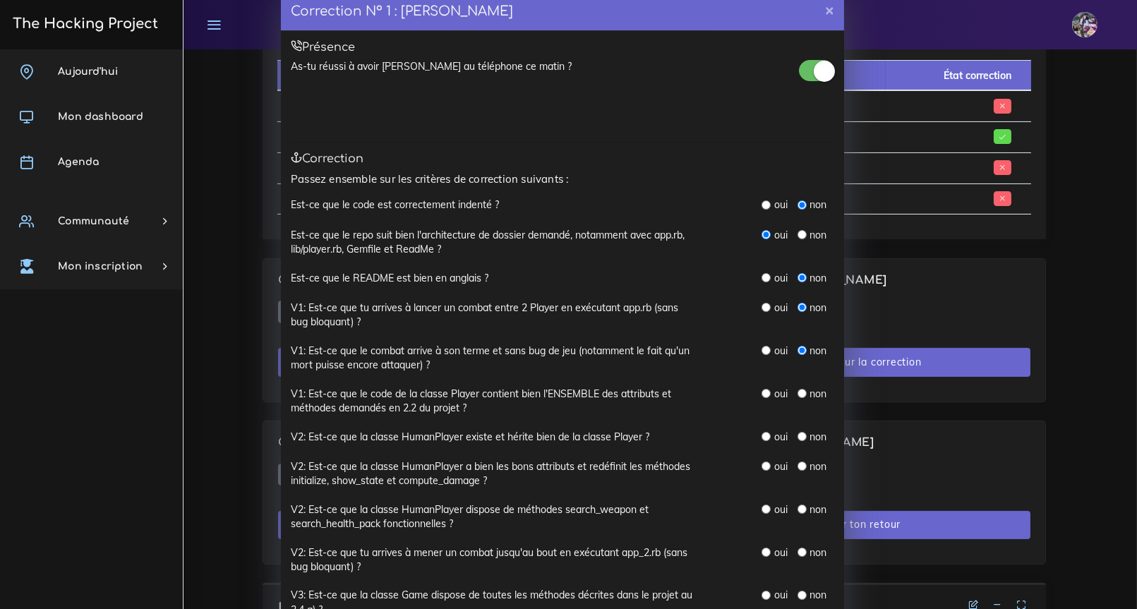
click at [798, 391] on input "radio" at bounding box center [802, 393] width 9 height 9
radio input "true"
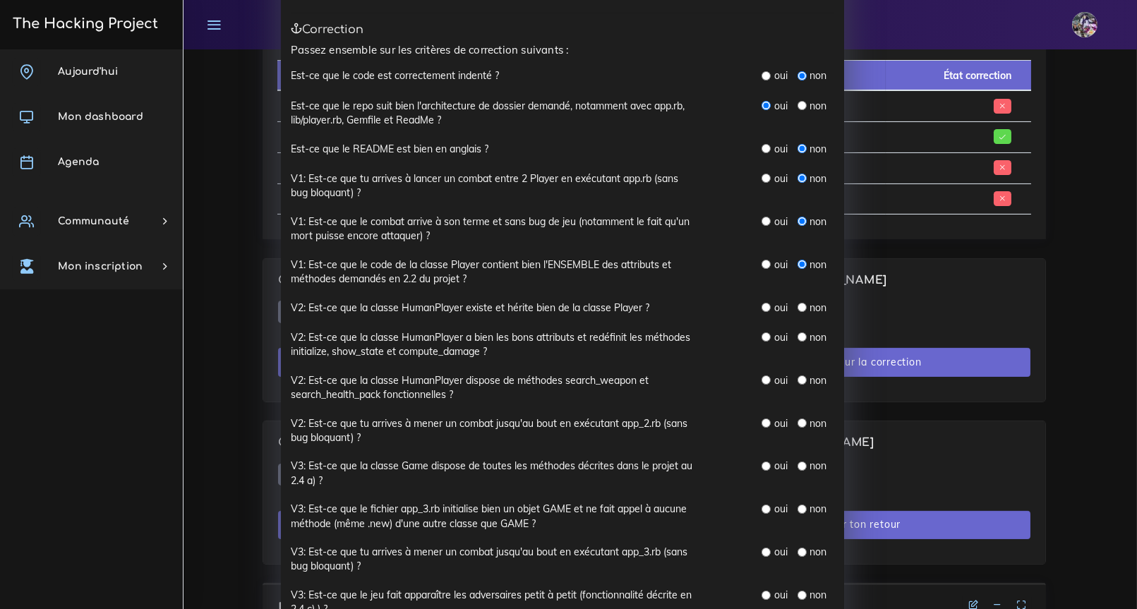
click at [798, 310] on input "radio" at bounding box center [802, 307] width 9 height 9
radio input "true"
click at [798, 332] on input "radio" at bounding box center [802, 336] width 9 height 9
radio input "true"
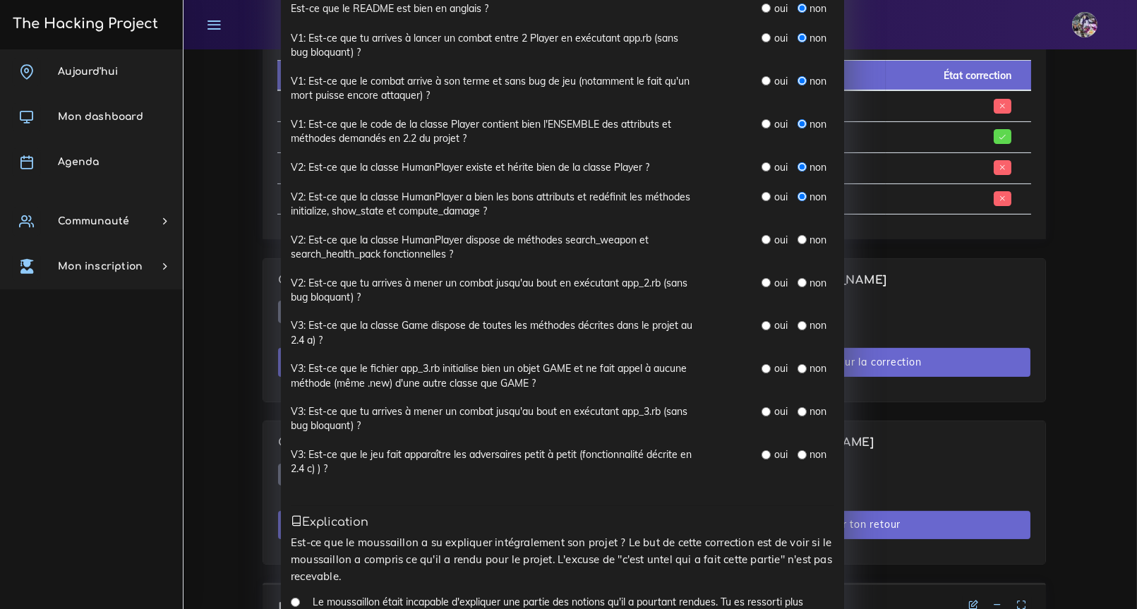
click at [800, 237] on input "radio" at bounding box center [802, 239] width 9 height 9
radio input "true"
click at [799, 282] on input "radio" at bounding box center [802, 282] width 9 height 9
radio input "true"
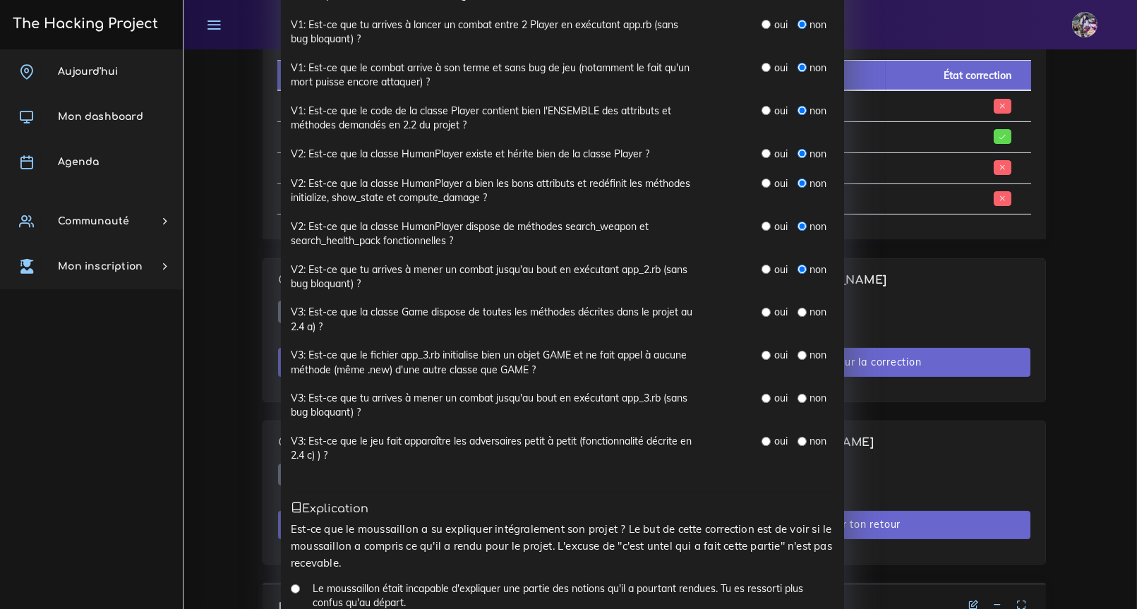
scroll to position [328, 0]
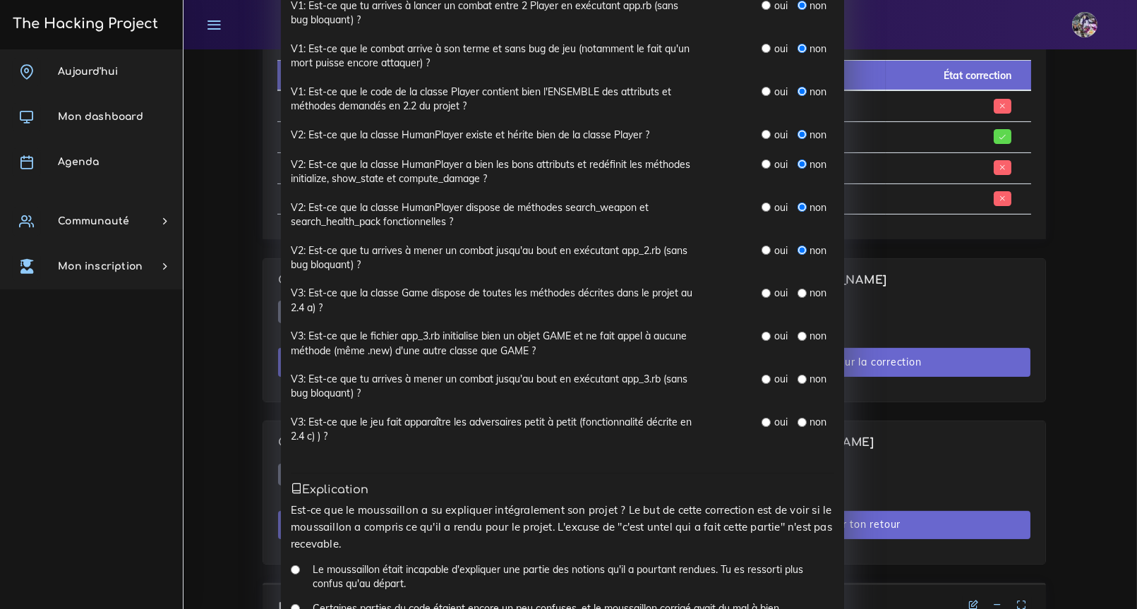
click at [798, 292] on input "radio" at bounding box center [802, 293] width 9 height 9
radio input "true"
click at [798, 335] on input "radio" at bounding box center [802, 336] width 9 height 9
radio input "true"
click at [800, 376] on input "radio" at bounding box center [802, 379] width 9 height 9
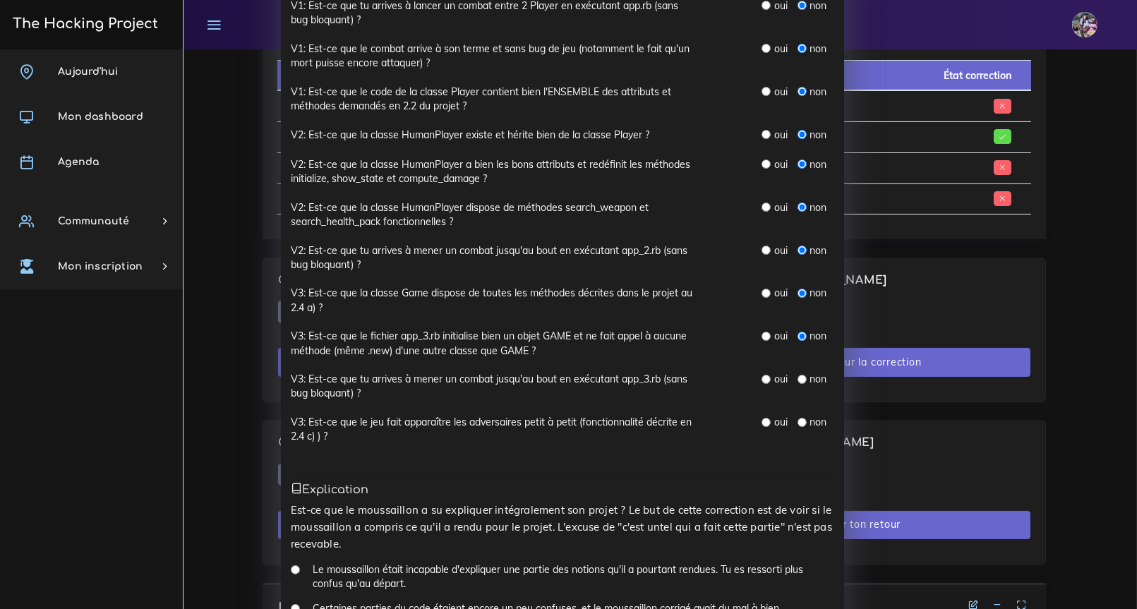
radio input "true"
click at [798, 419] on input "radio" at bounding box center [802, 422] width 9 height 9
radio input "true"
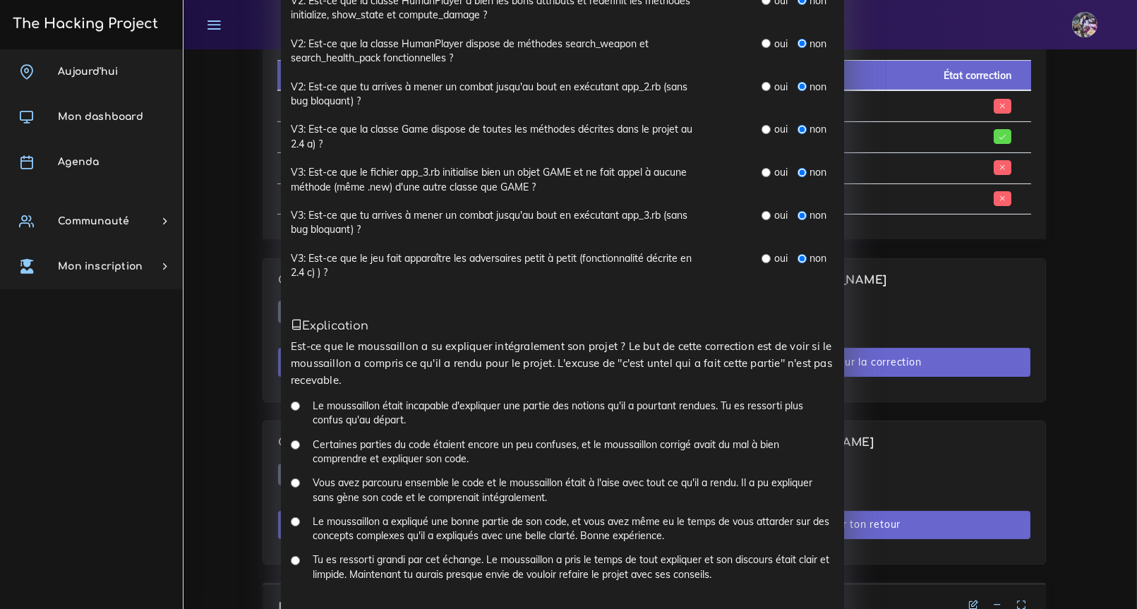
scroll to position [578, 0]
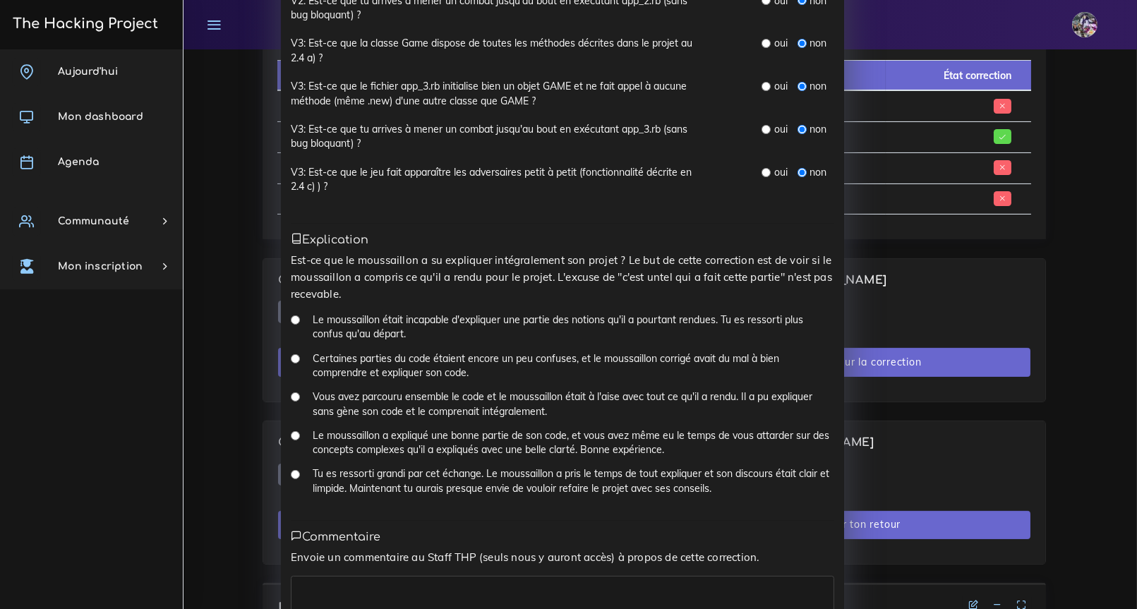
click at [291, 356] on input "Certaines parties du code étaient encore un peu confuses, et le moussaillon cor…" at bounding box center [295, 358] width 9 height 9
radio input "true"
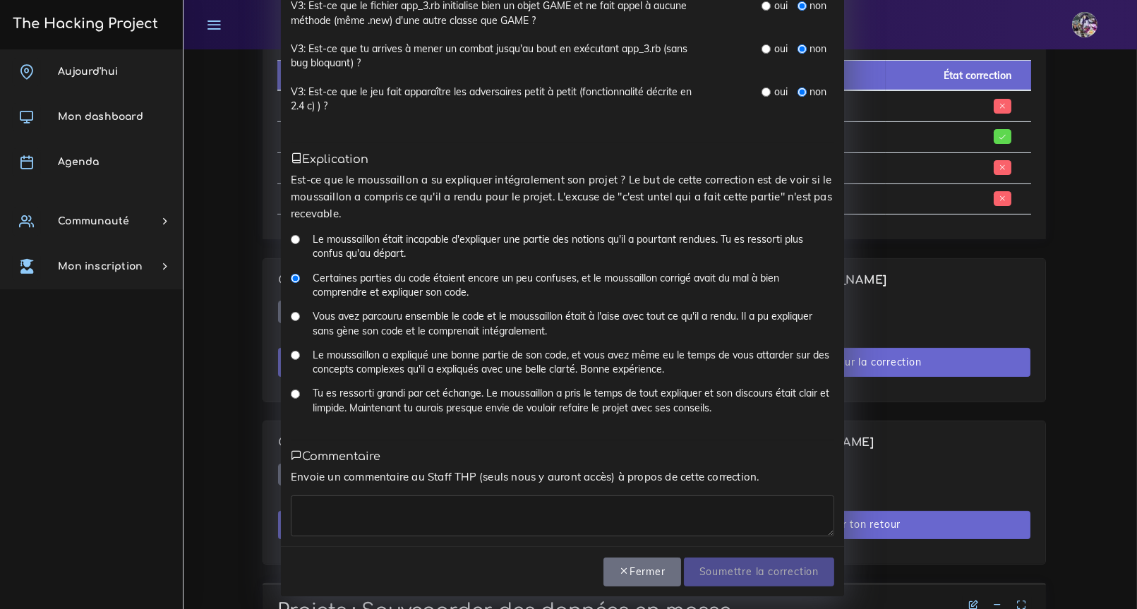
scroll to position [659, 0]
click at [404, 491] on div "Envoie un commentaire au Staff THP (seuls nous y auront accès) à propos de cett…" at bounding box center [563, 502] width 544 height 68
click at [364, 532] on textarea at bounding box center [563, 515] width 544 height 41
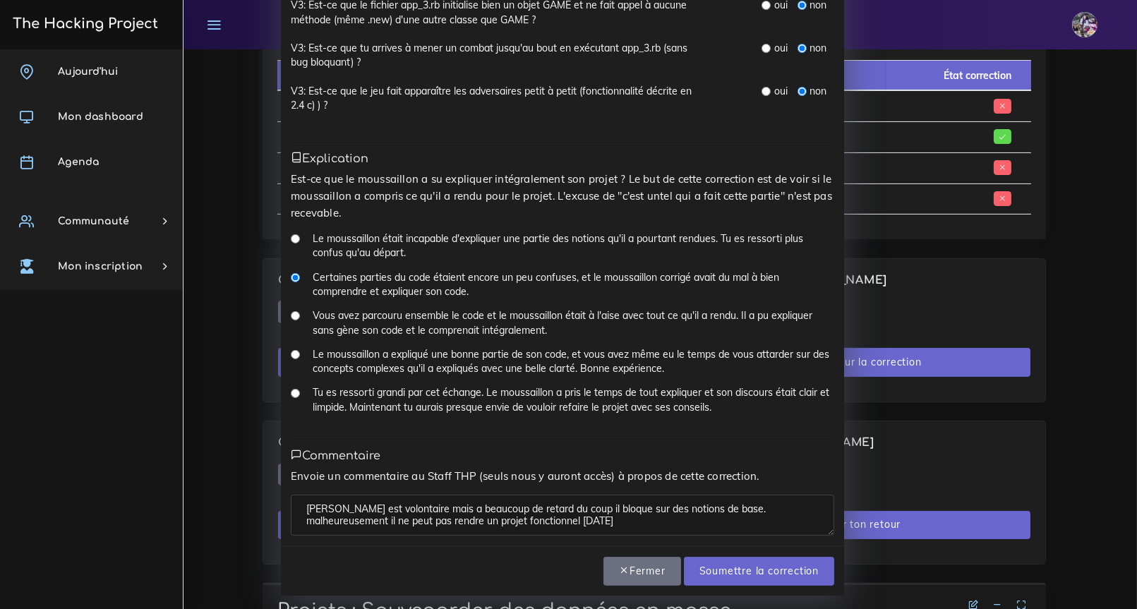
click at [712, 510] on textarea "[PERSON_NAME] est volontaire mais a beaucoup de retard du coup il bloque sur de…" at bounding box center [563, 515] width 544 height 41
click at [717, 510] on textarea "[PERSON_NAME] est volontaire mais a beaucoup de retard du coup il bloque sur de…" at bounding box center [563, 515] width 544 height 41
click at [543, 512] on textarea "[PERSON_NAME] est volontaire mais a beaucoup de retard du coup il bloque sur de…" at bounding box center [563, 515] width 544 height 41
type textarea "[PERSON_NAME] est volontaire mais a beaucoup de retard du coup il bloque sur de…"
click at [784, 568] on input "Soumettre la correction" at bounding box center [759, 571] width 150 height 29
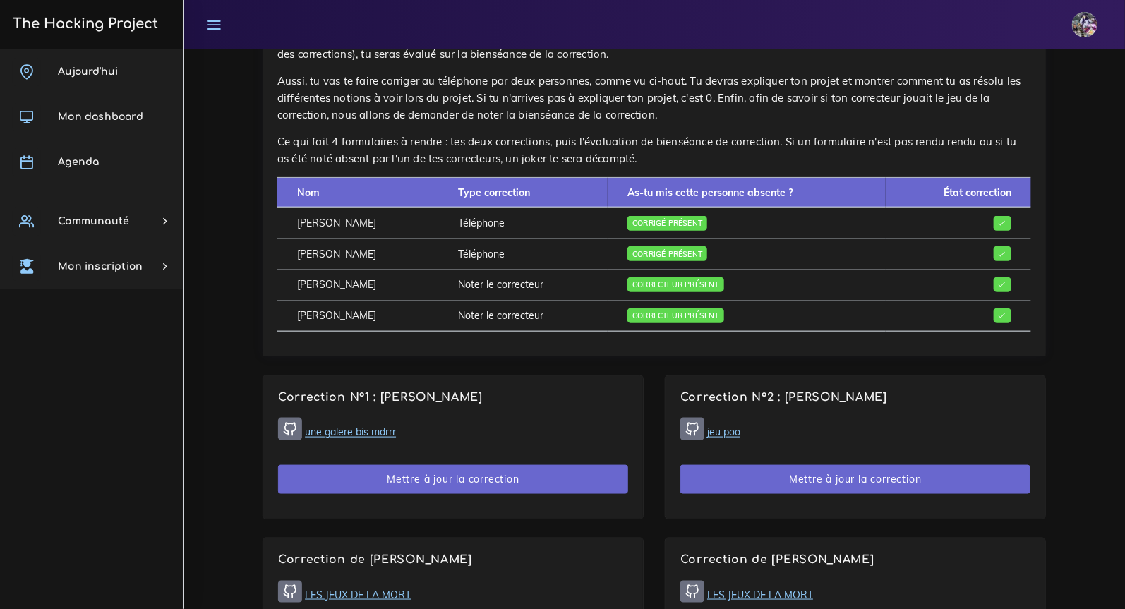
scroll to position [552, 0]
